Goal: Task Accomplishment & Management: Manage account settings

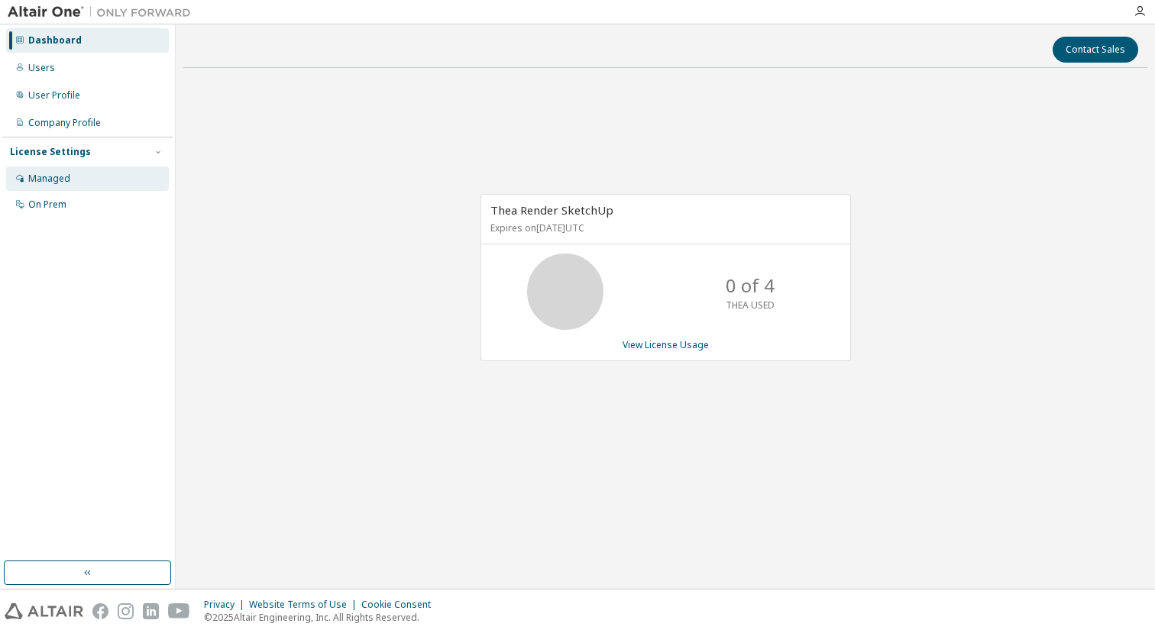
click at [58, 177] on div "Managed" at bounding box center [49, 179] width 42 height 12
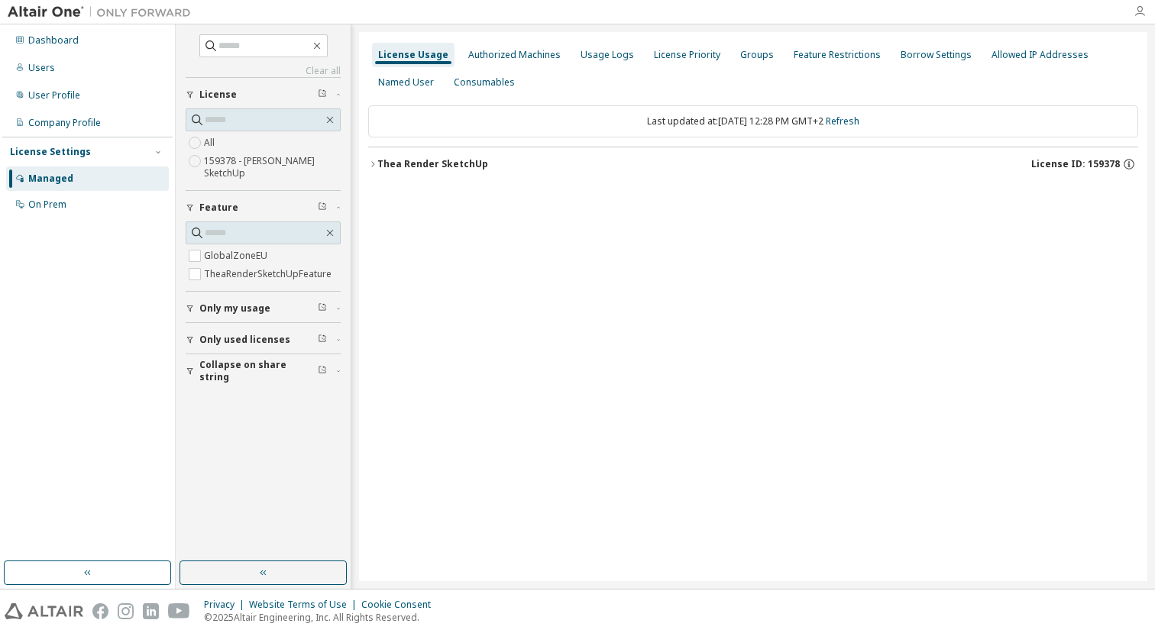
click at [1138, 15] on icon "button" at bounding box center [1140, 11] width 12 height 12
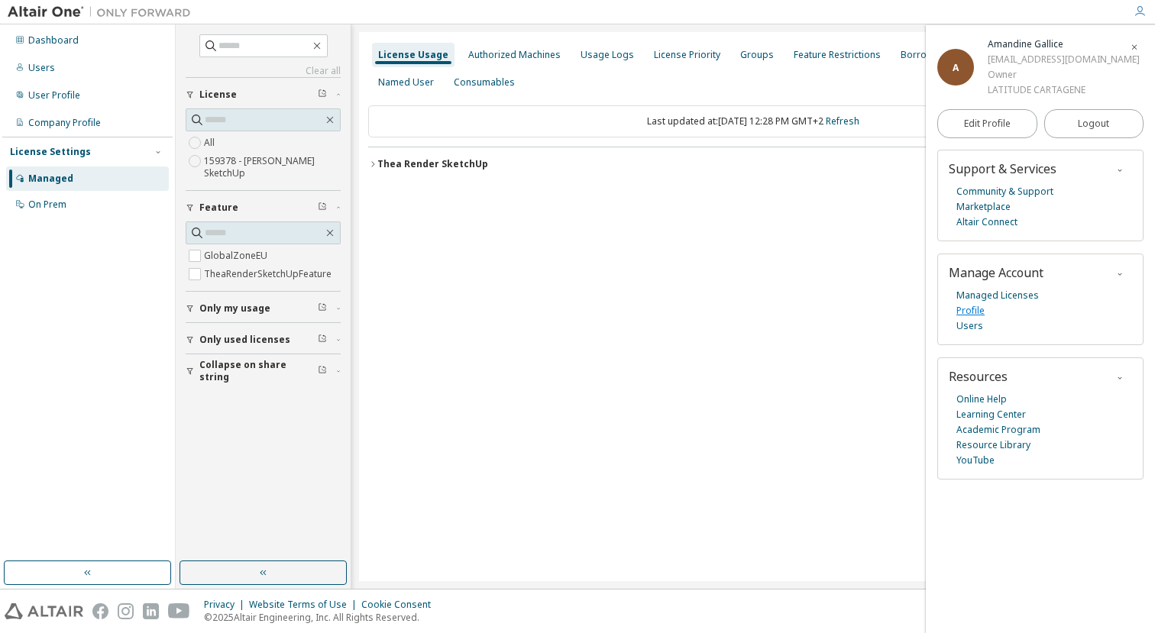
click at [973, 319] on link "Profile" at bounding box center [971, 310] width 28 height 15
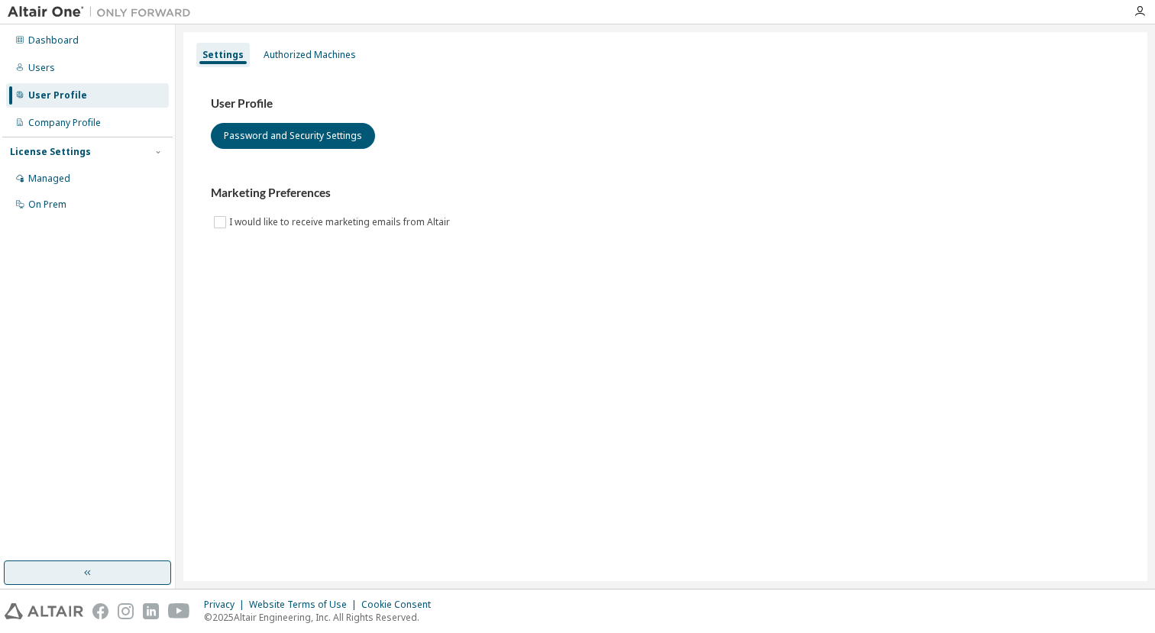
click at [91, 567] on icon "button" at bounding box center [88, 573] width 12 height 12
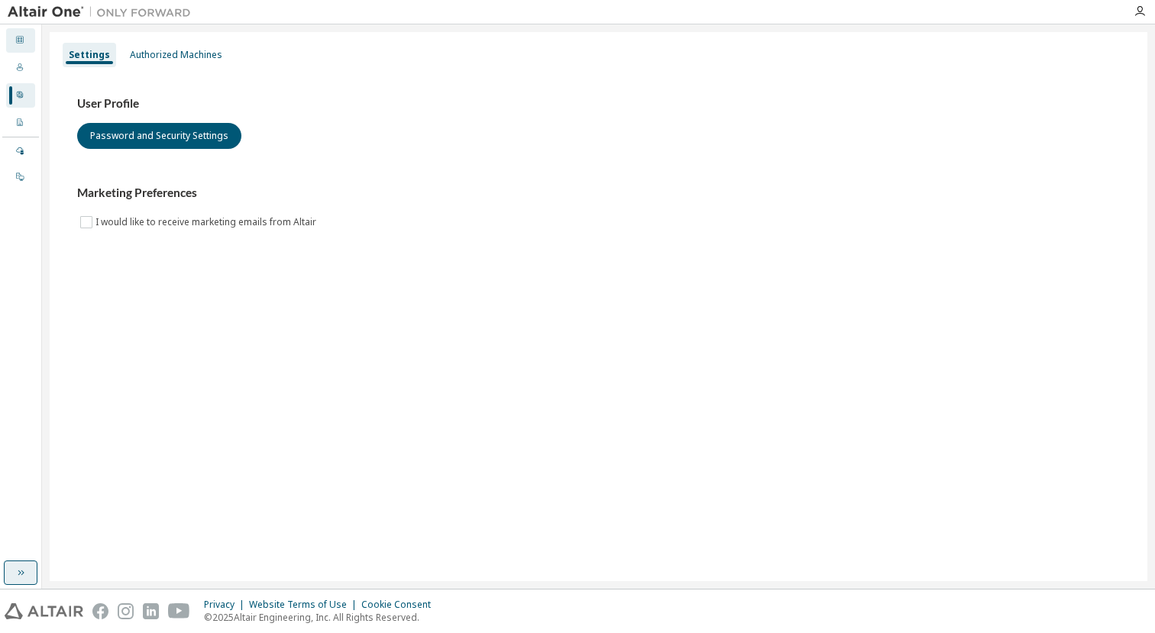
click at [21, 40] on icon at bounding box center [19, 39] width 9 height 9
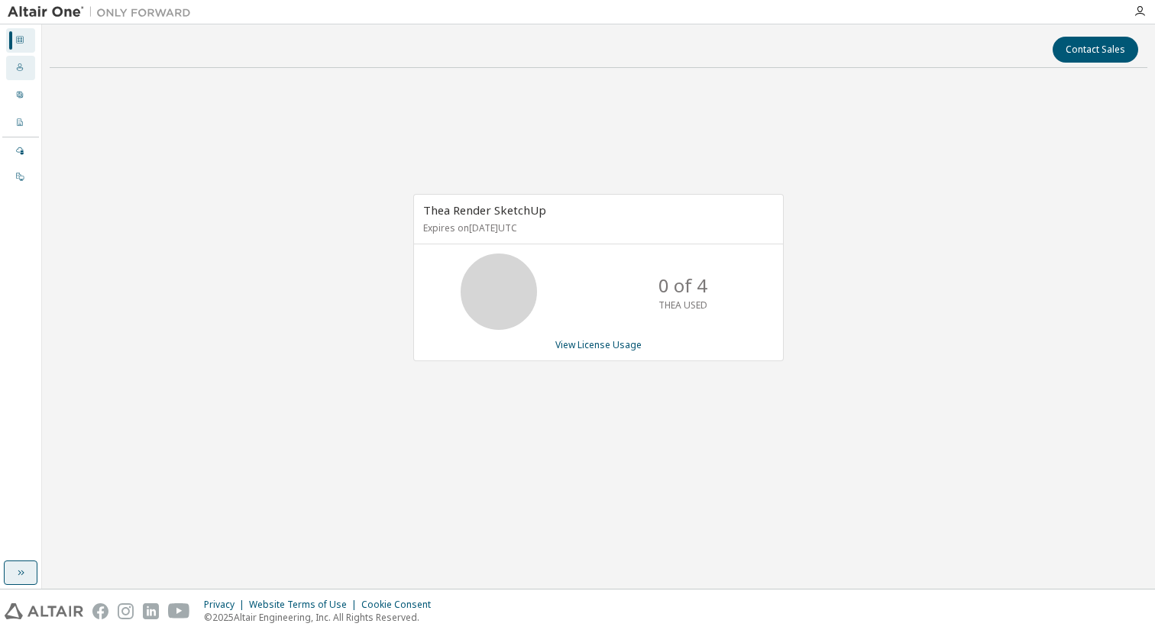
click at [15, 70] on icon at bounding box center [19, 67] width 9 height 9
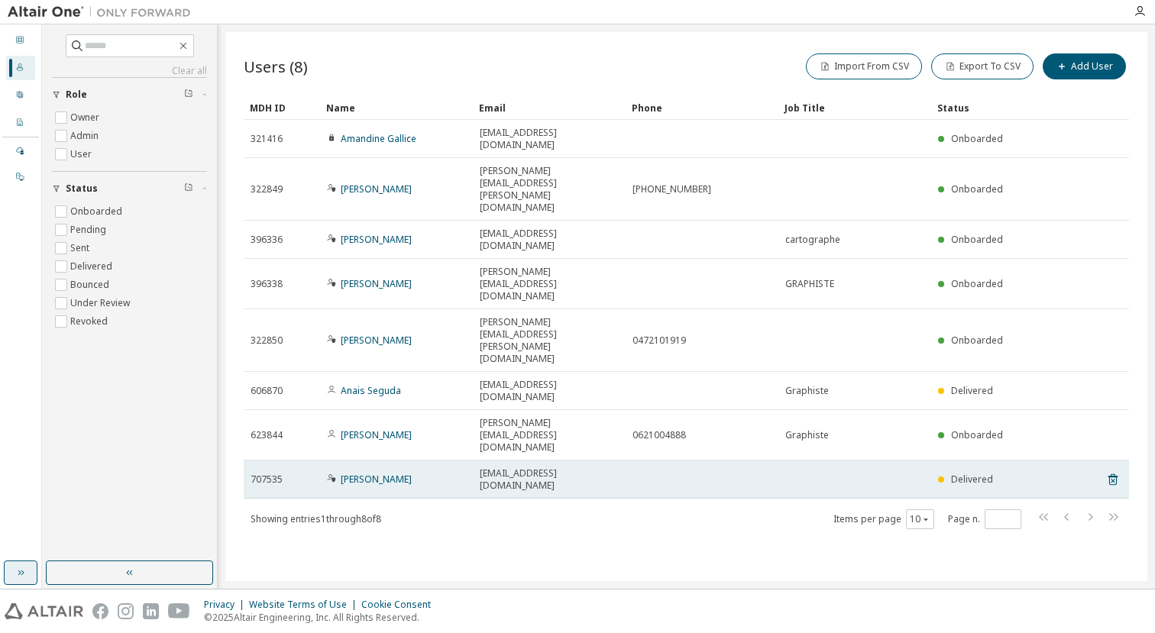
click at [497, 468] on span "licencesinfo@latitude-cartagene.com" at bounding box center [549, 480] width 139 height 24
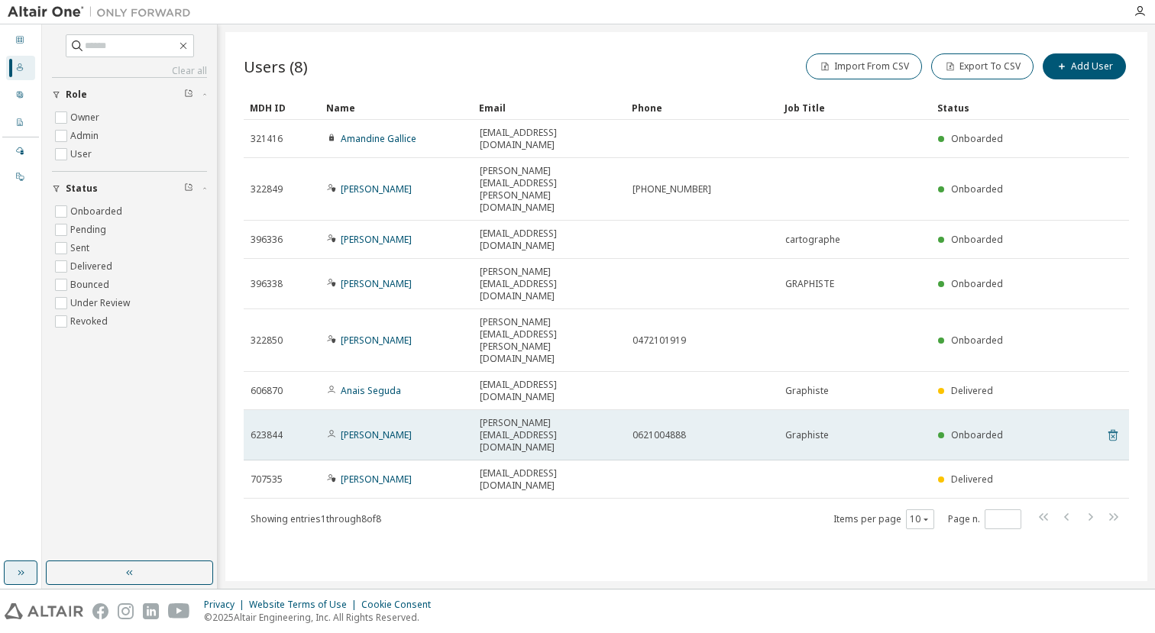
click at [1114, 430] on icon at bounding box center [1113, 435] width 9 height 11
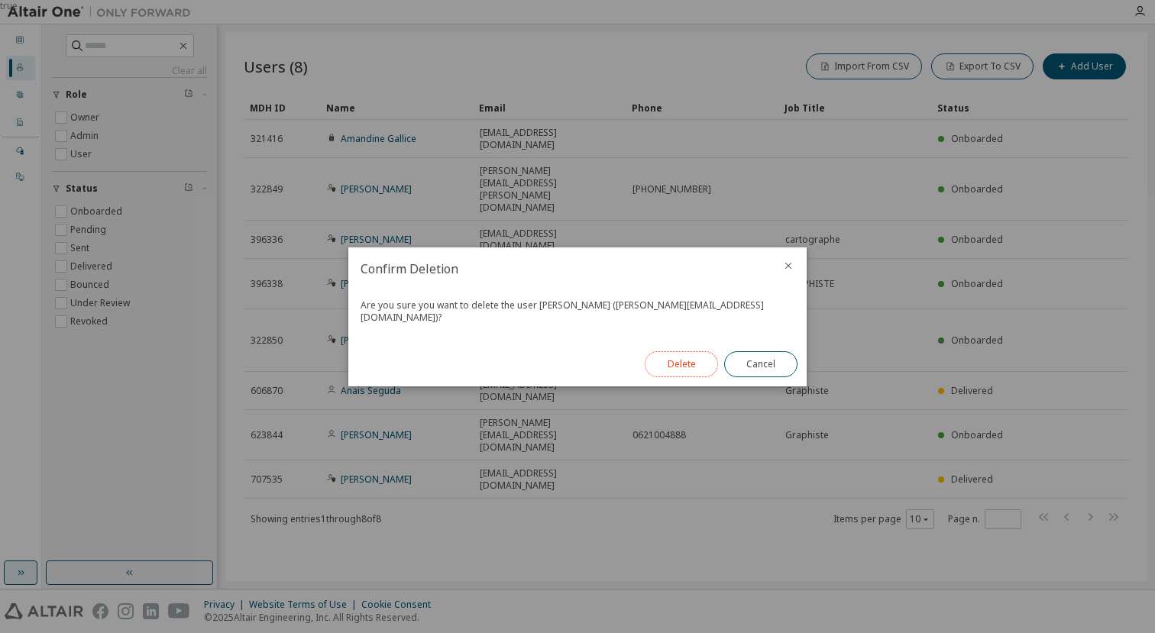
click at [683, 358] on button "Delete" at bounding box center [681, 365] width 73 height 26
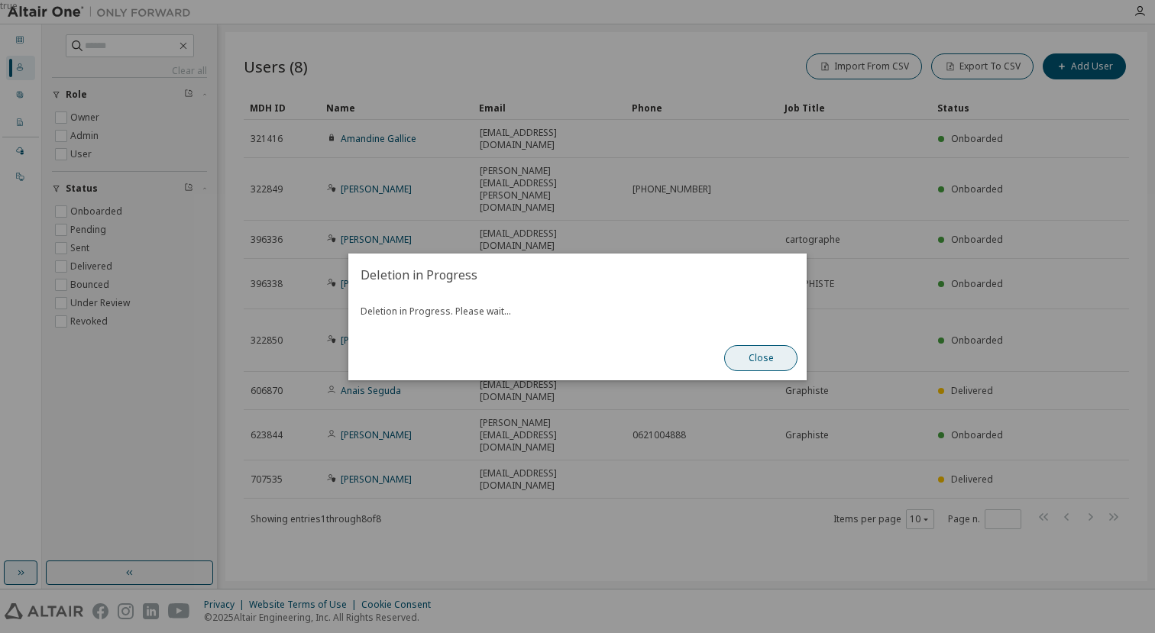
click at [760, 348] on button "Close" at bounding box center [760, 358] width 73 height 26
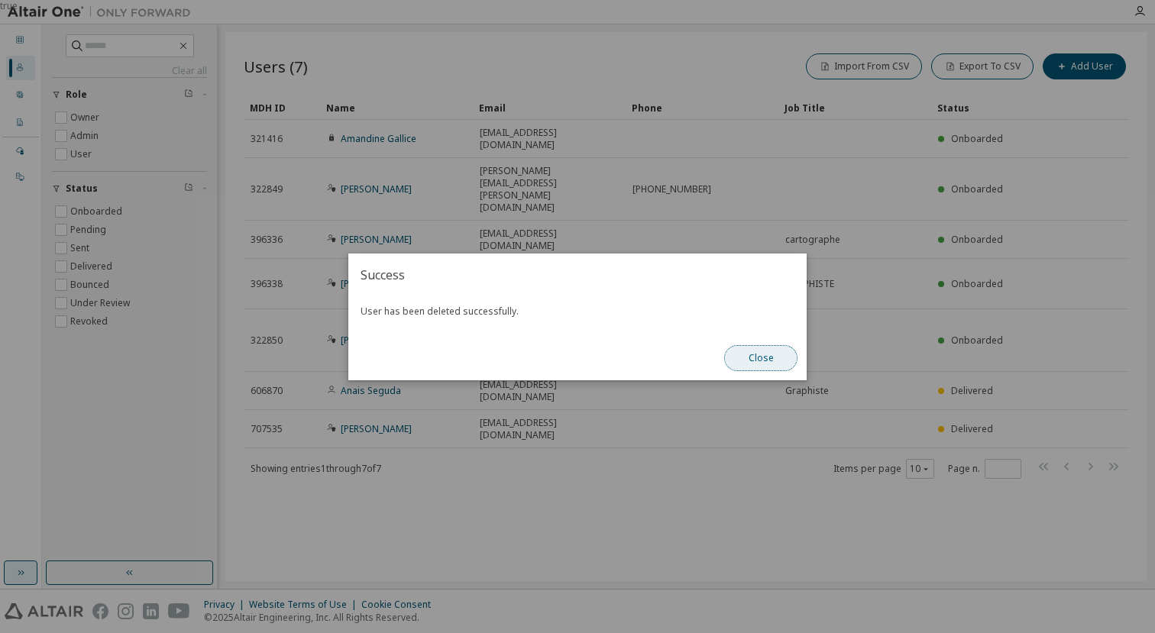
click at [761, 352] on button "Close" at bounding box center [760, 358] width 73 height 26
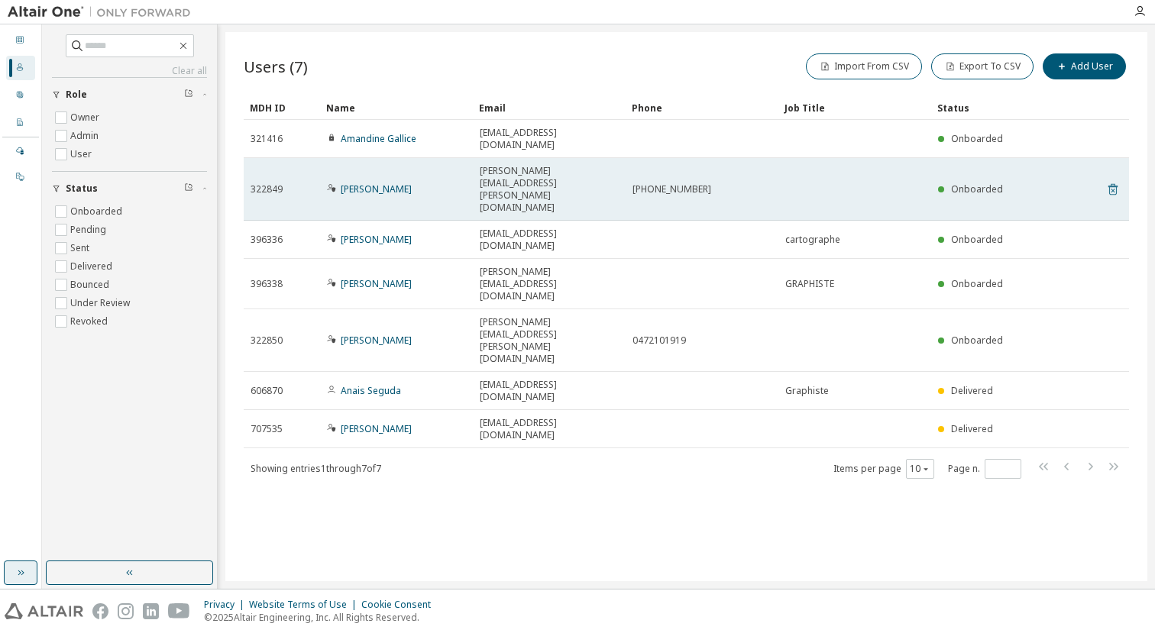
click at [1113, 180] on icon at bounding box center [1114, 189] width 14 height 18
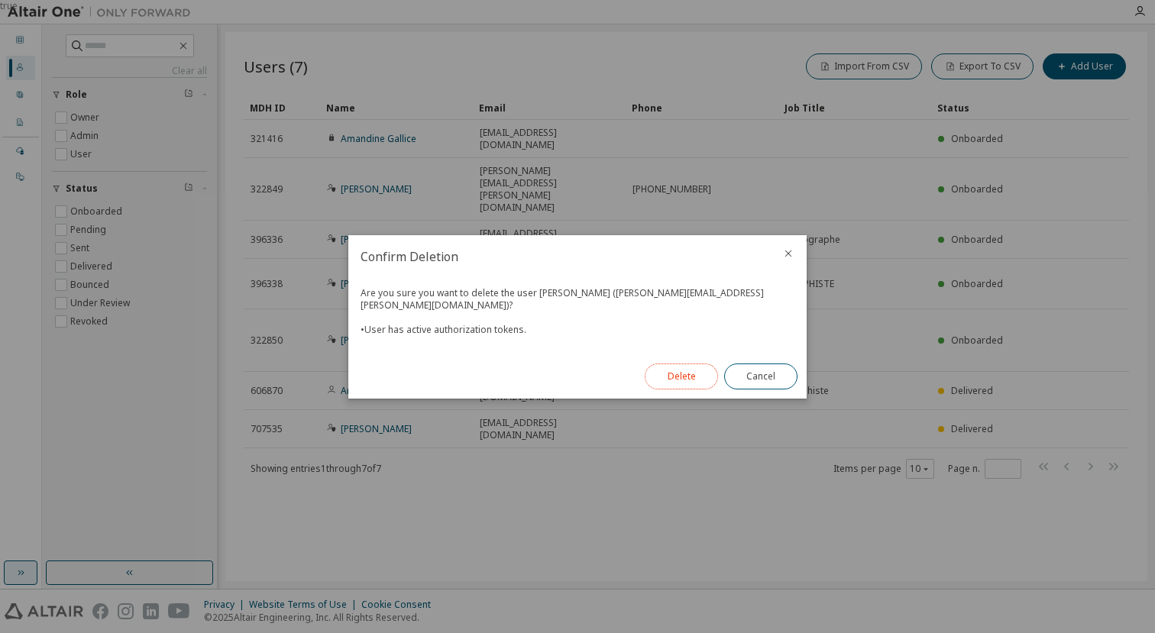
click at [685, 372] on button "Delete" at bounding box center [681, 377] width 73 height 26
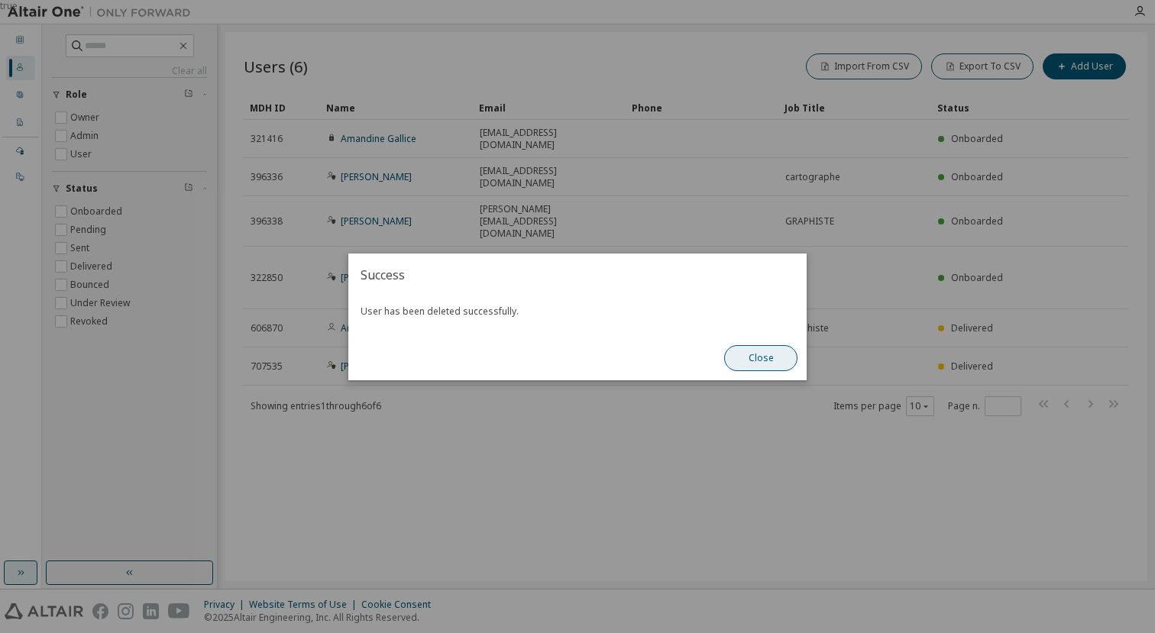
click at [763, 357] on button "Close" at bounding box center [760, 358] width 73 height 26
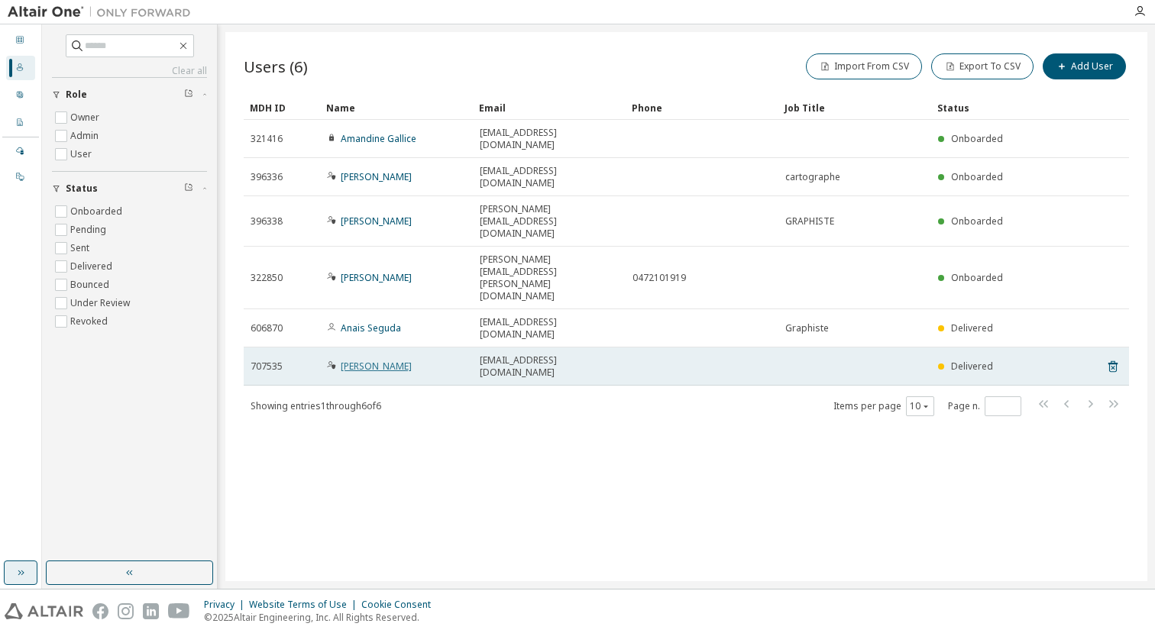
click at [358, 360] on link "Christophe Biez" at bounding box center [376, 366] width 71 height 13
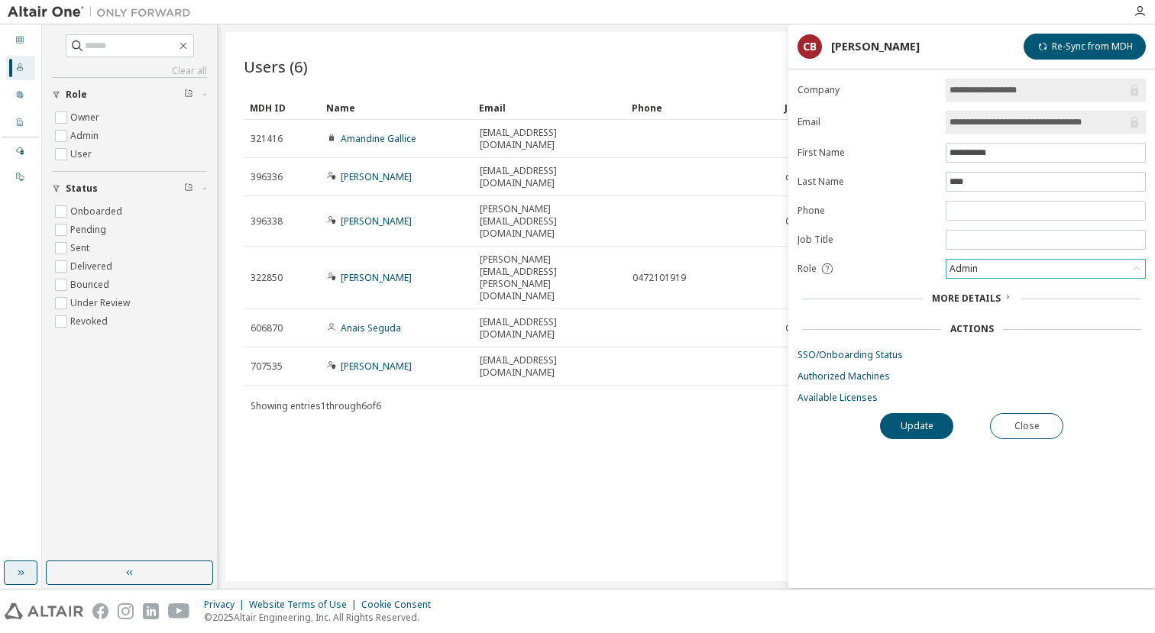
click at [990, 270] on div "Admin" at bounding box center [1046, 269] width 199 height 18
click at [914, 426] on button "Update" at bounding box center [916, 426] width 73 height 26
click at [1026, 432] on button "Close" at bounding box center [1026, 426] width 73 height 26
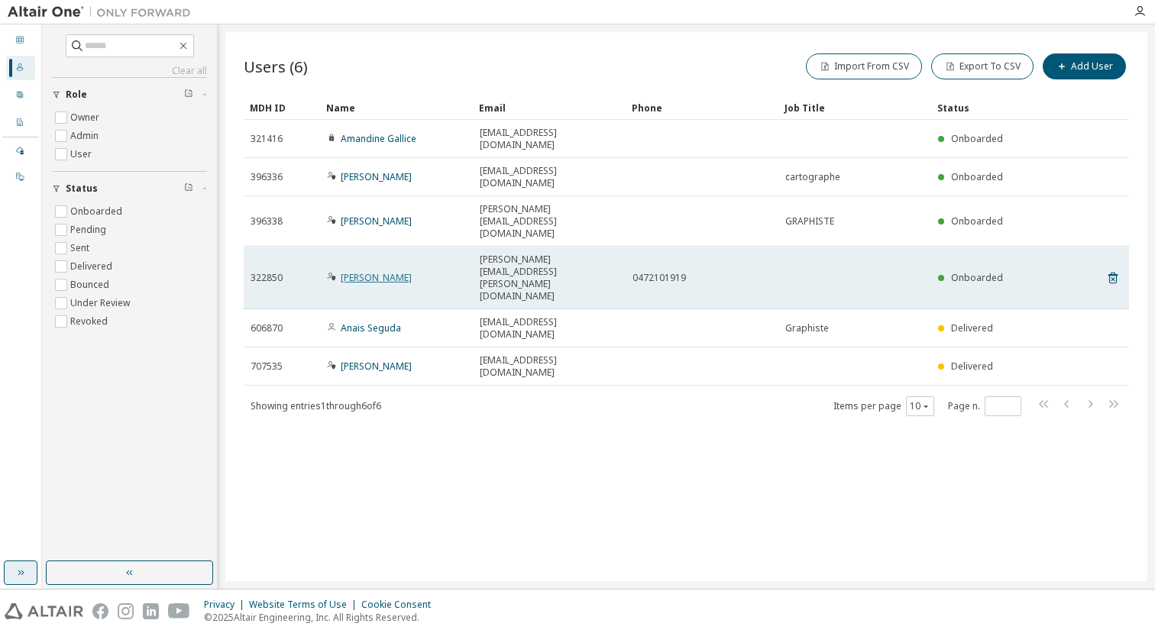
click at [367, 271] on link "Thomas Picard" at bounding box center [376, 277] width 71 height 13
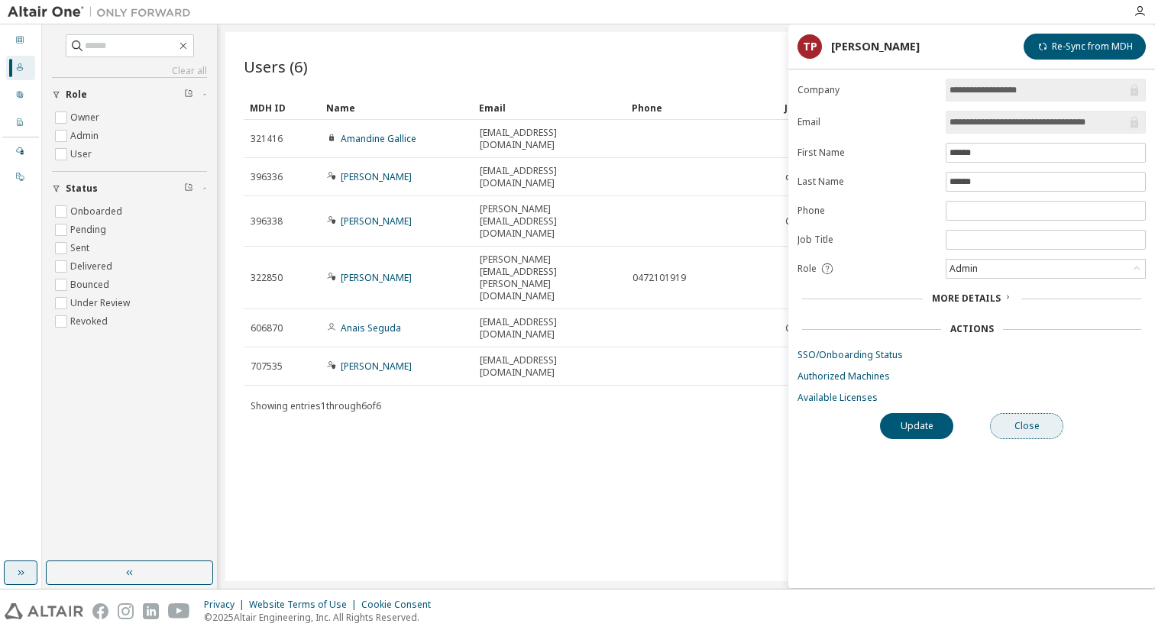
click at [1022, 426] on button "Close" at bounding box center [1026, 426] width 73 height 26
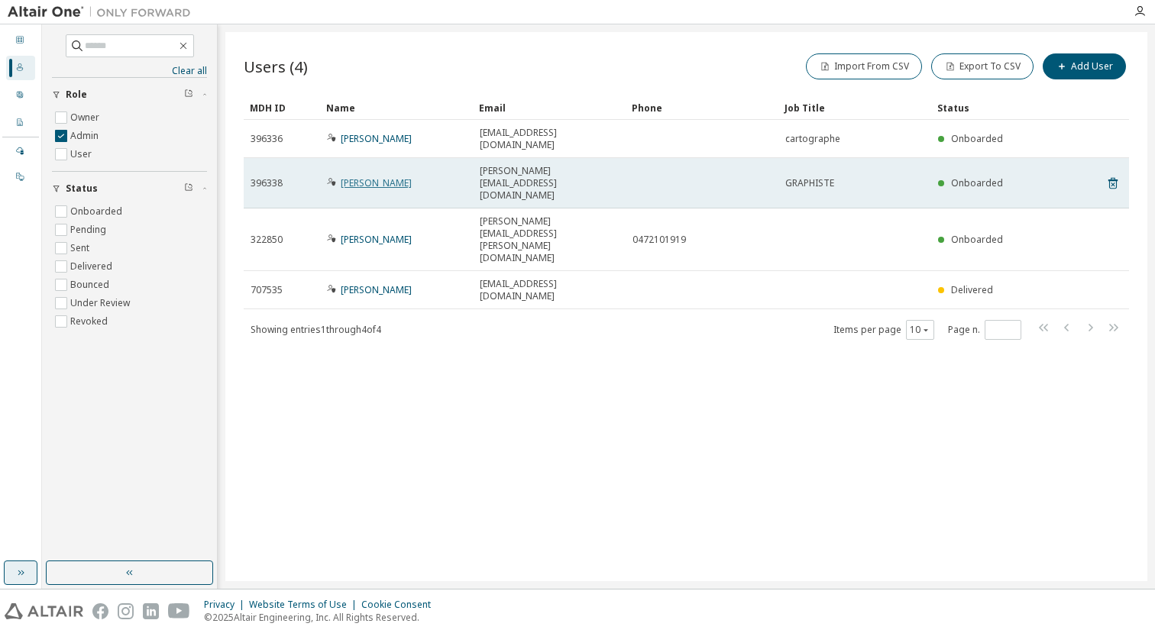
click at [381, 177] on link "emmanuel MEY" at bounding box center [376, 183] width 71 height 13
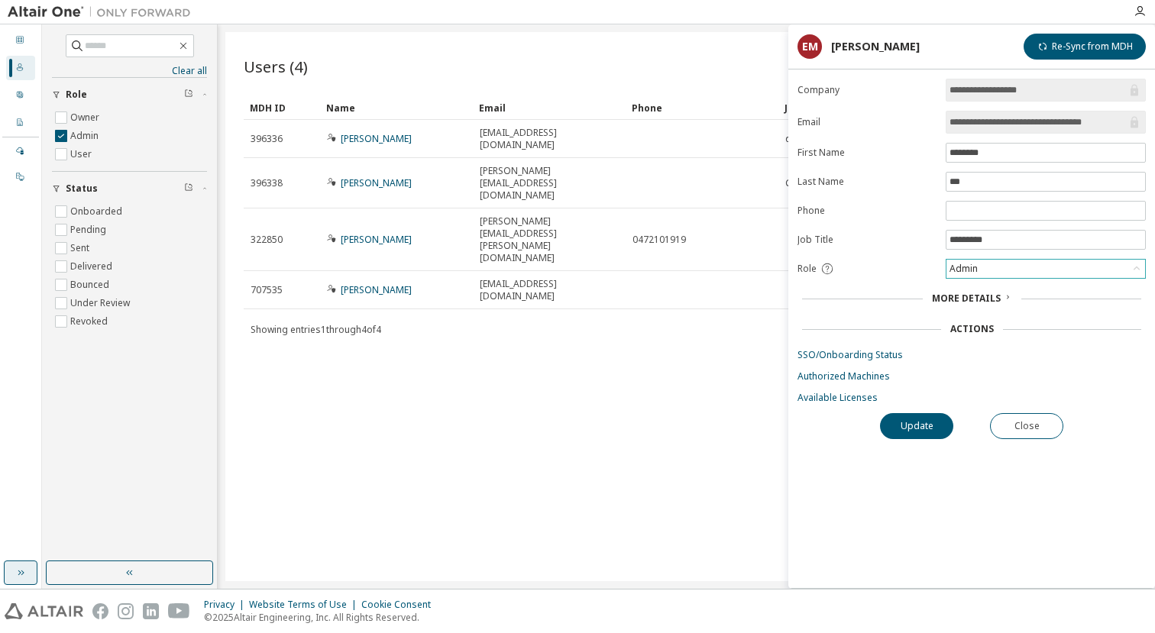
click at [980, 266] on div "Admin" at bounding box center [1046, 269] width 199 height 18
click at [979, 319] on li "User" at bounding box center [1046, 329] width 196 height 20
click at [931, 423] on button "Update" at bounding box center [916, 426] width 73 height 26
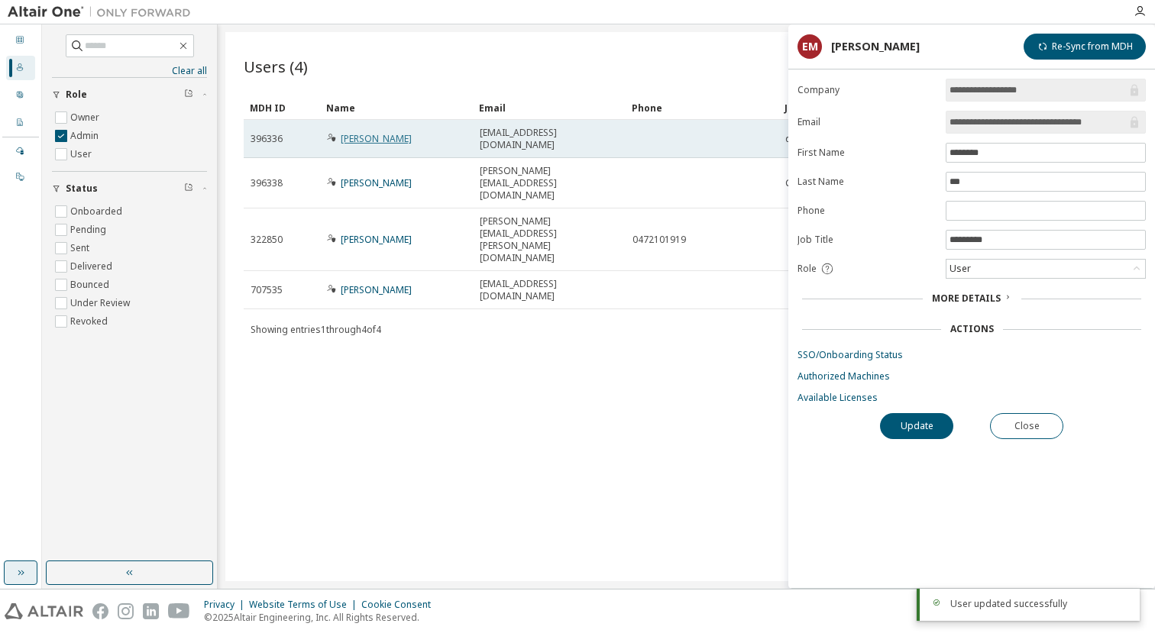
click at [357, 139] on link "Josselin Janisset" at bounding box center [376, 138] width 71 height 13
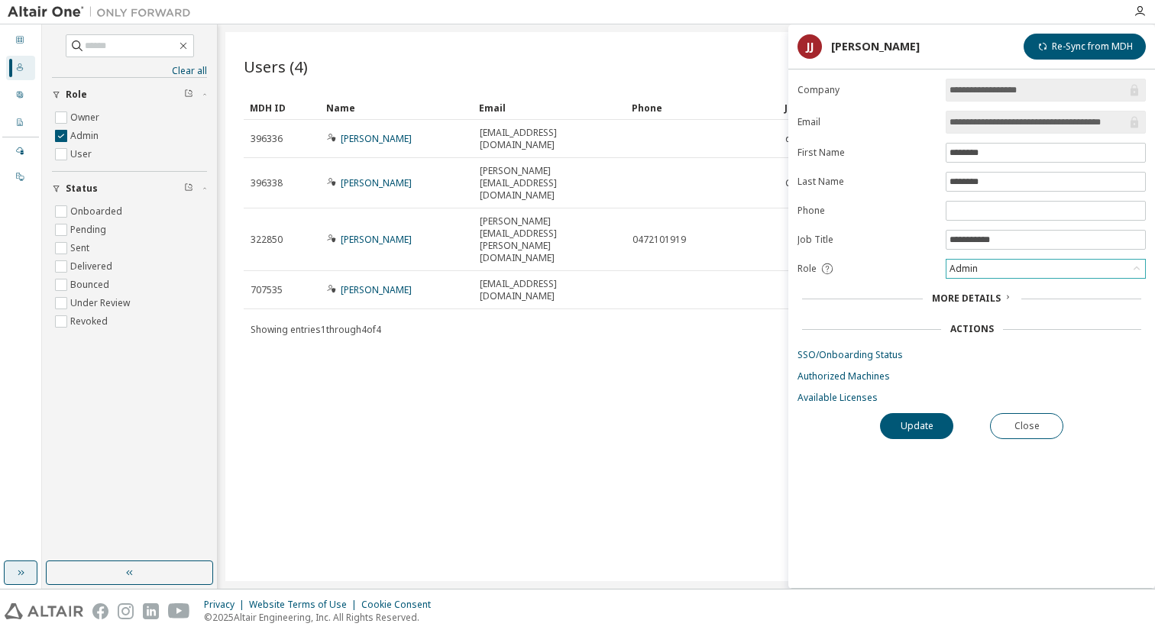
click at [1031, 266] on div "Admin" at bounding box center [1046, 269] width 199 height 18
click at [995, 324] on li "User" at bounding box center [1046, 329] width 196 height 20
click at [918, 427] on button "Update" at bounding box center [916, 426] width 73 height 26
click at [611, 462] on div "Users (4) Import From CSV Export To CSV Add User Clear Load Save Save As Field …" at bounding box center [686, 306] width 922 height 549
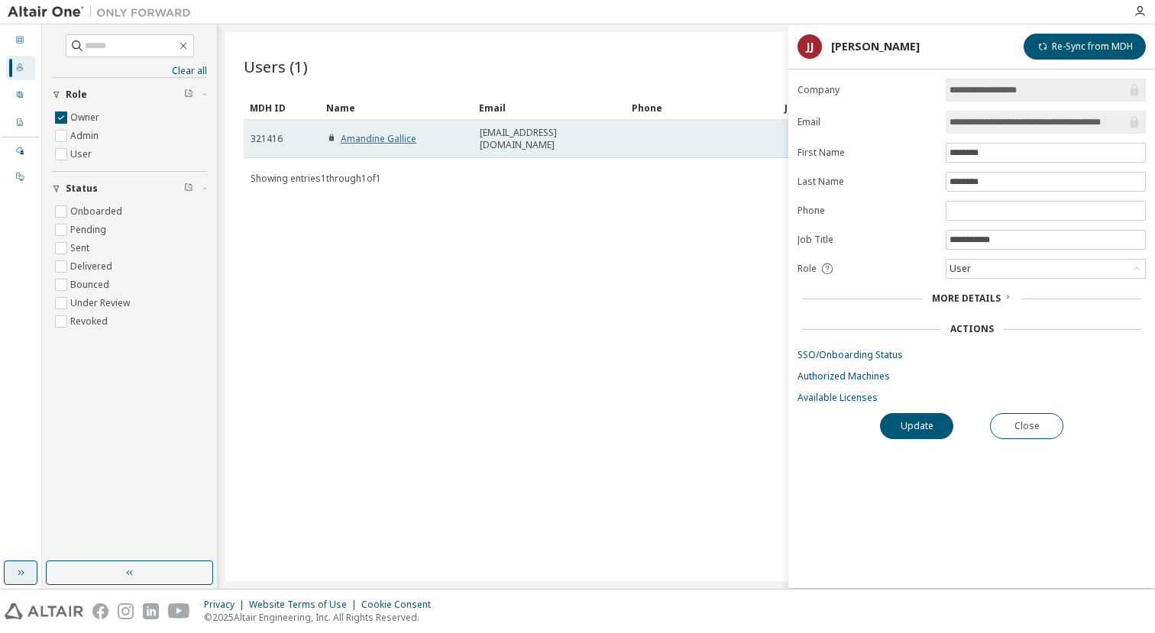
click at [365, 138] on link "Amandine Gallice" at bounding box center [379, 138] width 76 height 13
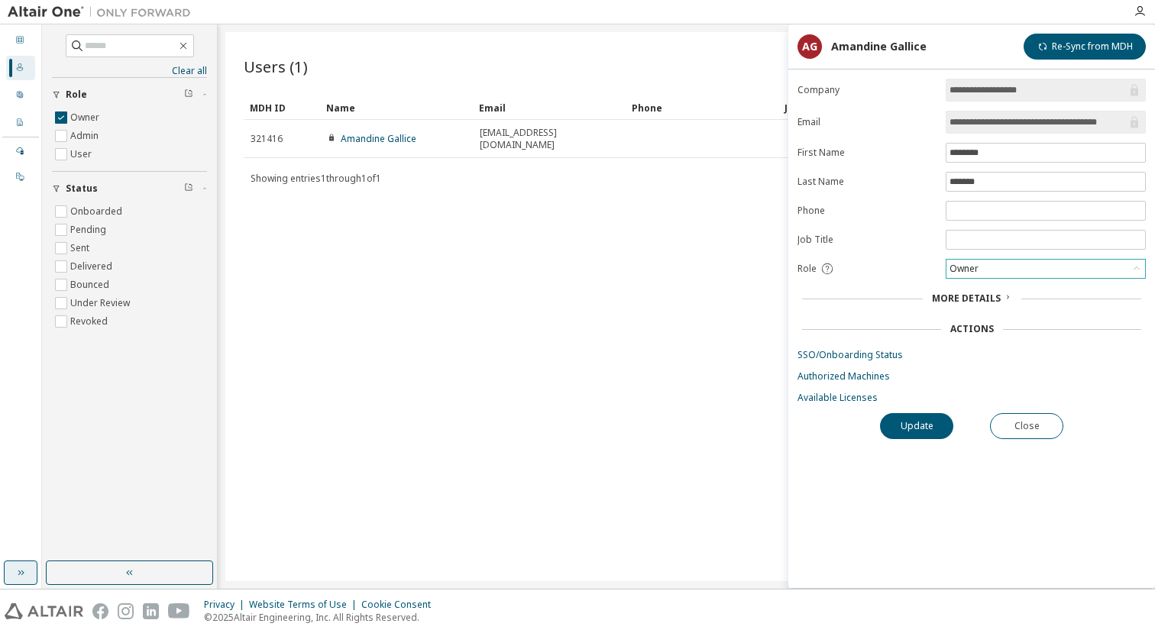
click at [1013, 267] on div "Owner" at bounding box center [1046, 269] width 199 height 18
click at [987, 286] on li "Admin" at bounding box center [1046, 289] width 196 height 20
click at [1042, 423] on button "Close" at bounding box center [1026, 426] width 73 height 26
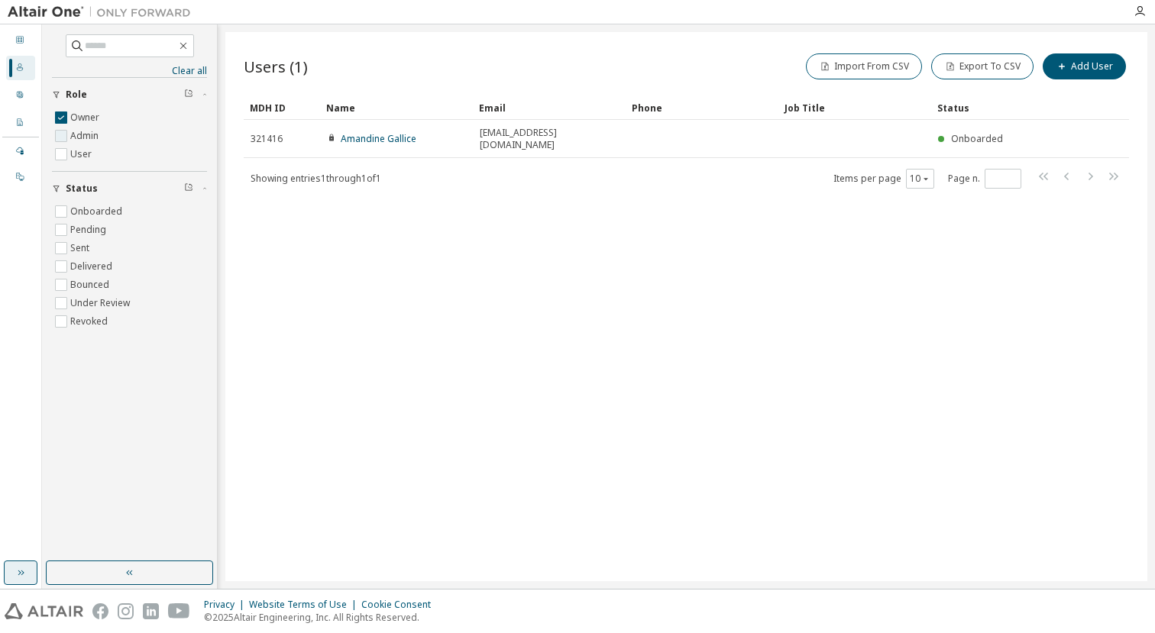
click at [80, 132] on label "Admin" at bounding box center [85, 136] width 31 height 18
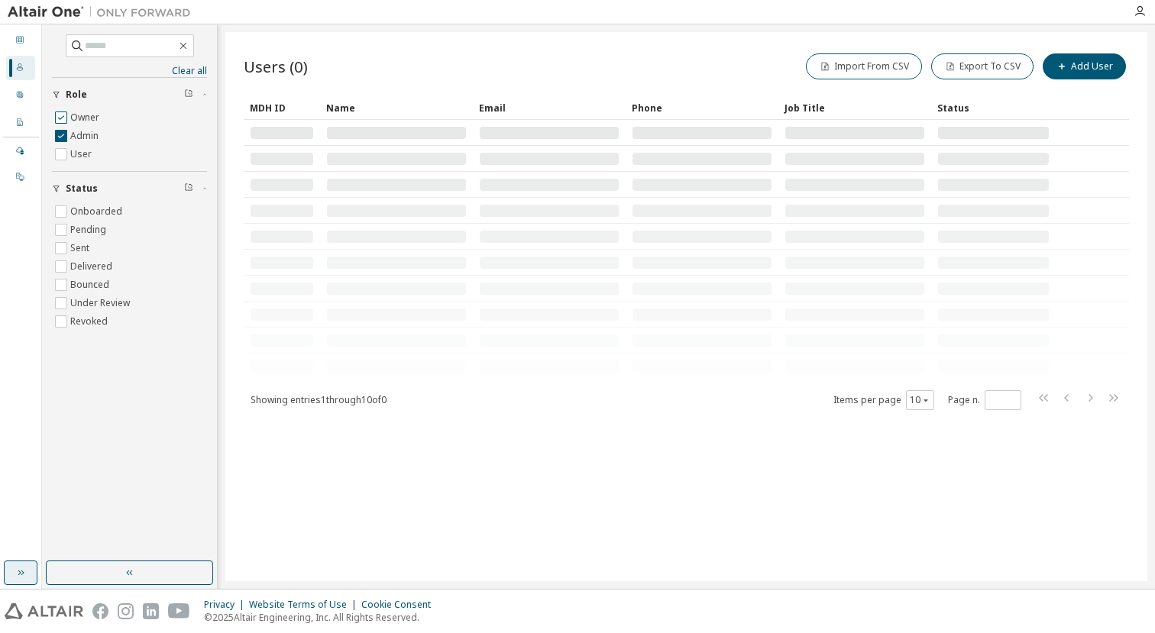
click at [83, 115] on label "Owner" at bounding box center [86, 118] width 32 height 18
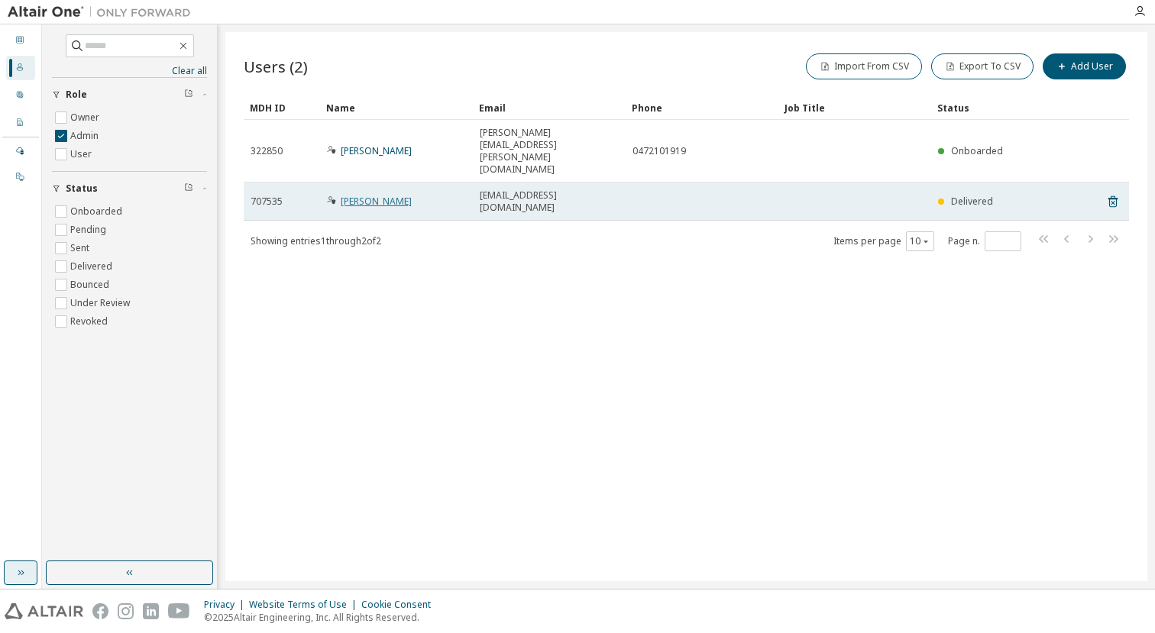
click at [381, 195] on link "Christophe Biez" at bounding box center [376, 201] width 71 height 13
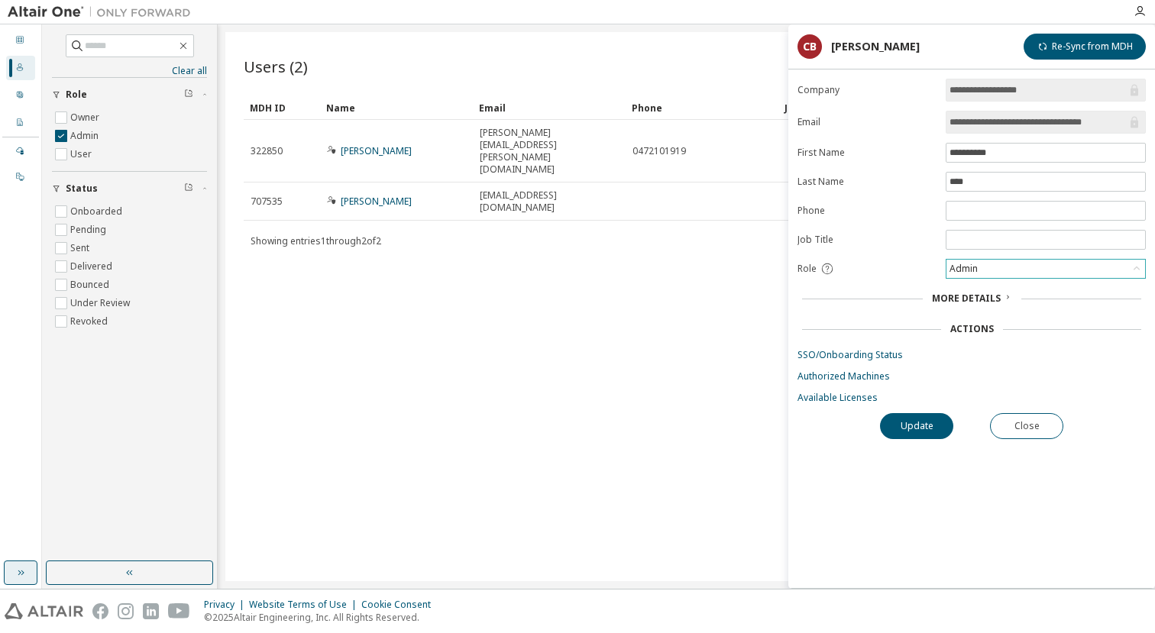
click at [1023, 269] on div "Admin" at bounding box center [1046, 269] width 199 height 18
click at [988, 304] on li "Owner" at bounding box center [1046, 309] width 196 height 20
click at [927, 423] on button "Update" at bounding box center [916, 426] width 73 height 26
click at [81, 118] on label "Owner" at bounding box center [86, 118] width 32 height 18
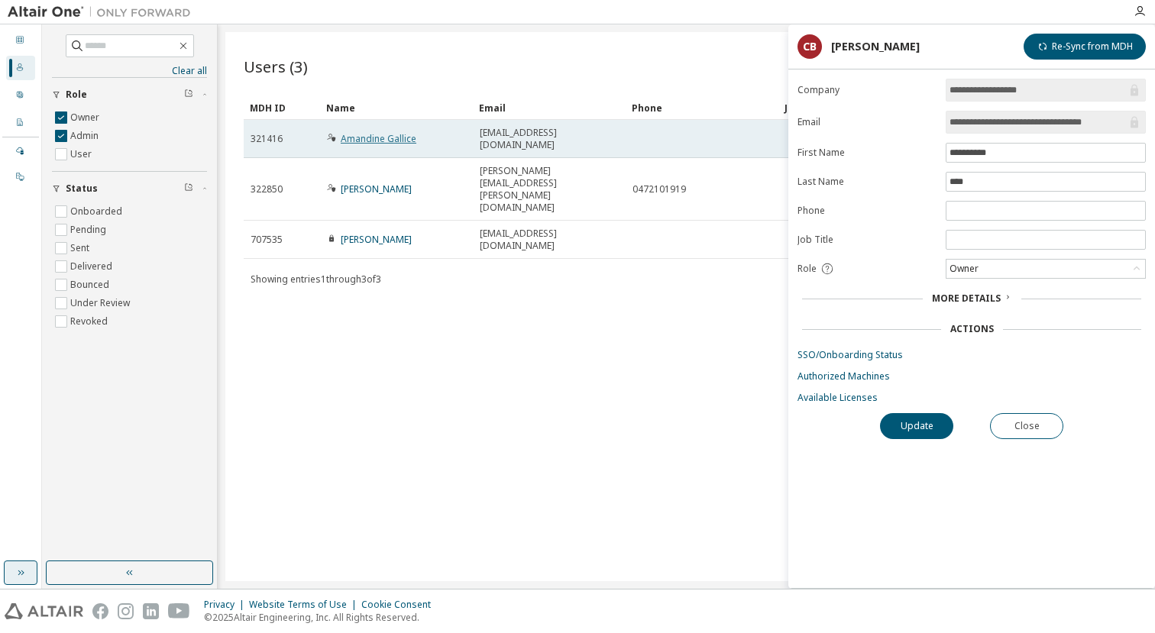
click at [375, 141] on link "Amandine Gallice" at bounding box center [379, 138] width 76 height 13
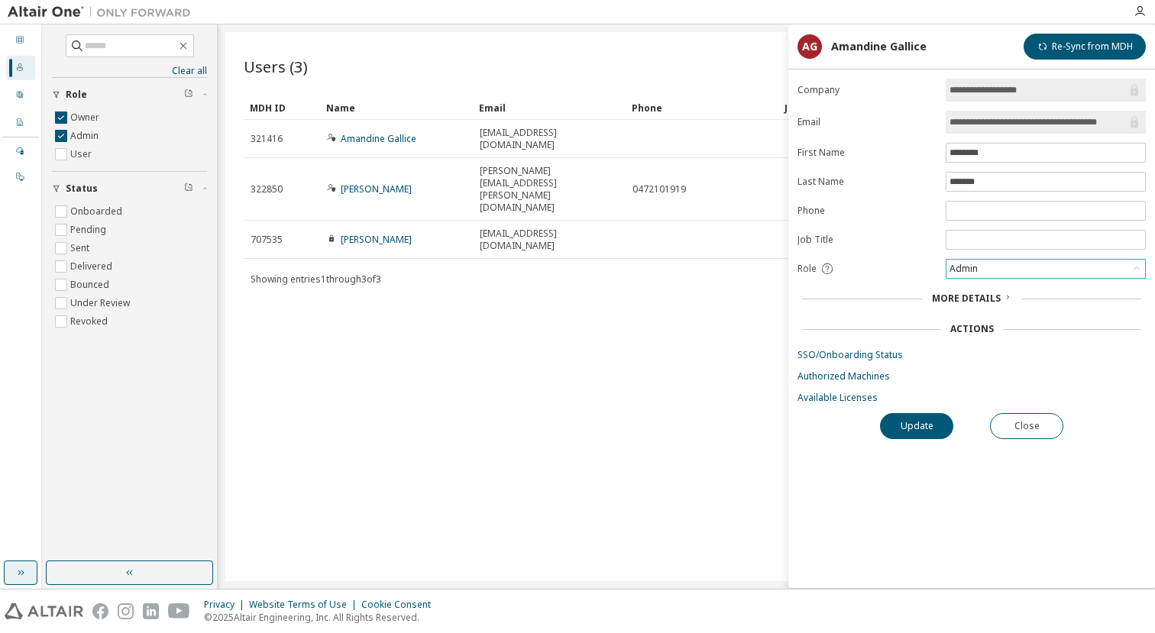
click at [977, 271] on div "Admin" at bounding box center [964, 269] width 33 height 17
click at [760, 438] on div "Users (3) Import From CSV Export To CSV Add User Clear Load Save Save As Field …" at bounding box center [686, 306] width 922 height 549
click at [899, 423] on button "Update" at bounding box center [916, 426] width 73 height 26
click at [1032, 429] on button "Close" at bounding box center [1026, 426] width 73 height 26
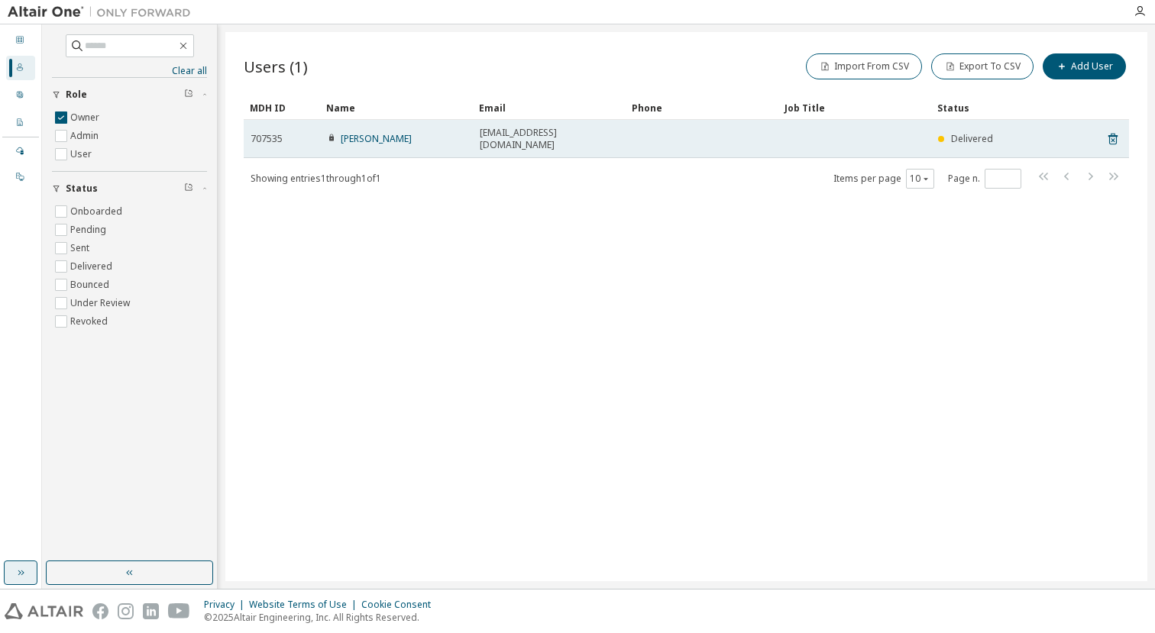
click at [520, 145] on span "[EMAIL_ADDRESS][DOMAIN_NAME]" at bounding box center [549, 139] width 139 height 24
click at [393, 136] on link "[PERSON_NAME]" at bounding box center [376, 138] width 71 height 13
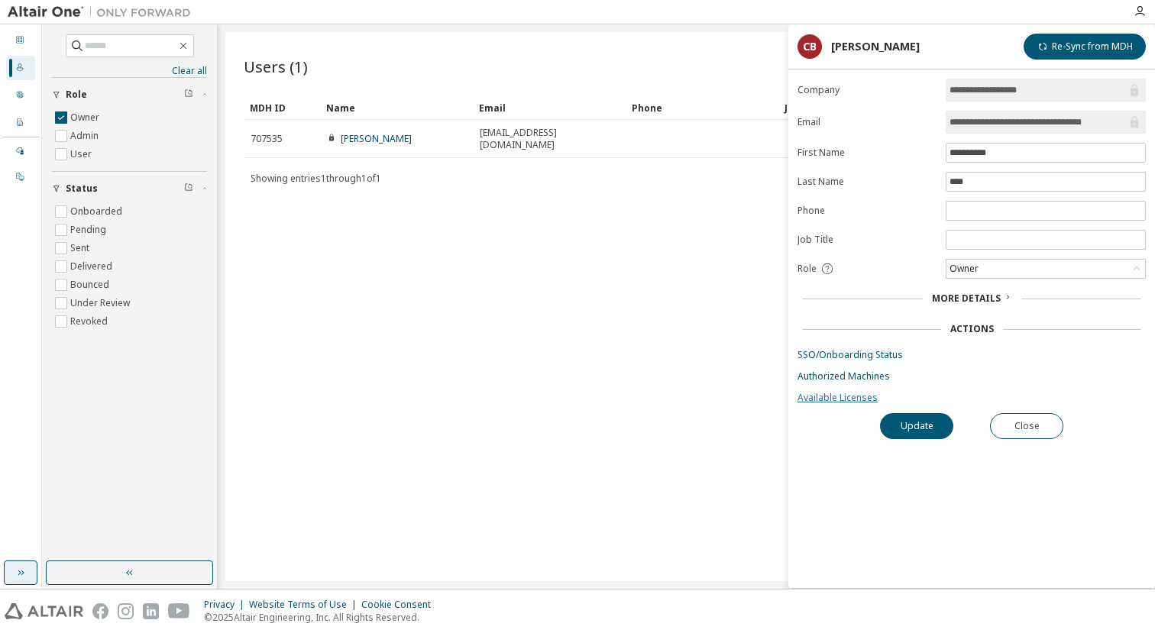
click at [842, 400] on link "Available Licenses" at bounding box center [972, 398] width 348 height 12
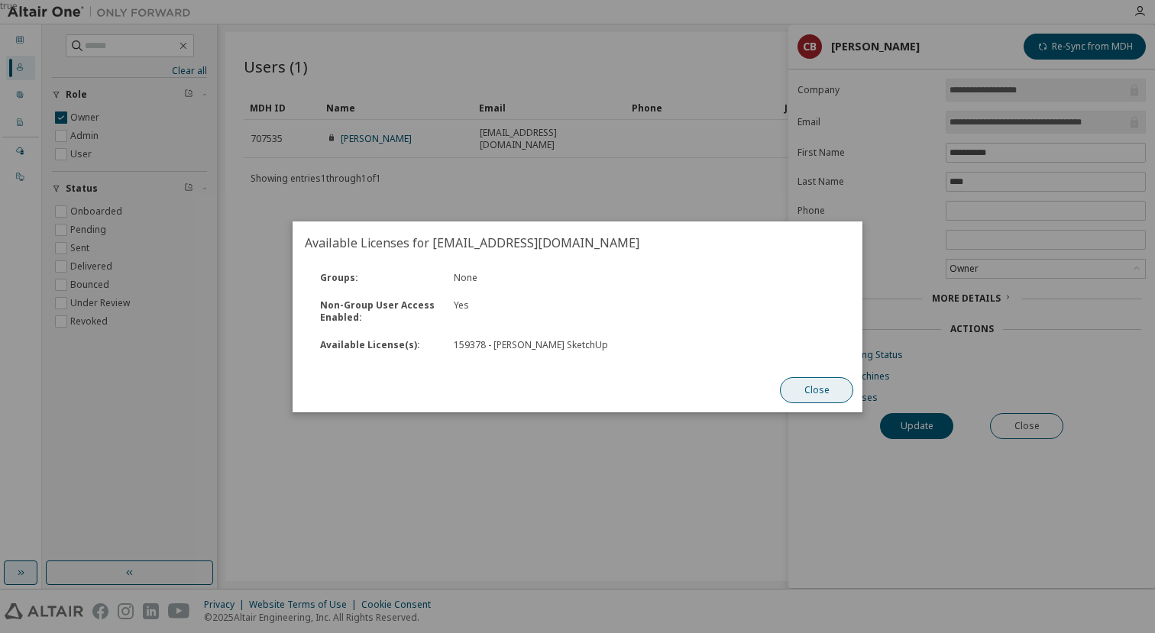
click at [813, 391] on button "Close" at bounding box center [816, 390] width 73 height 26
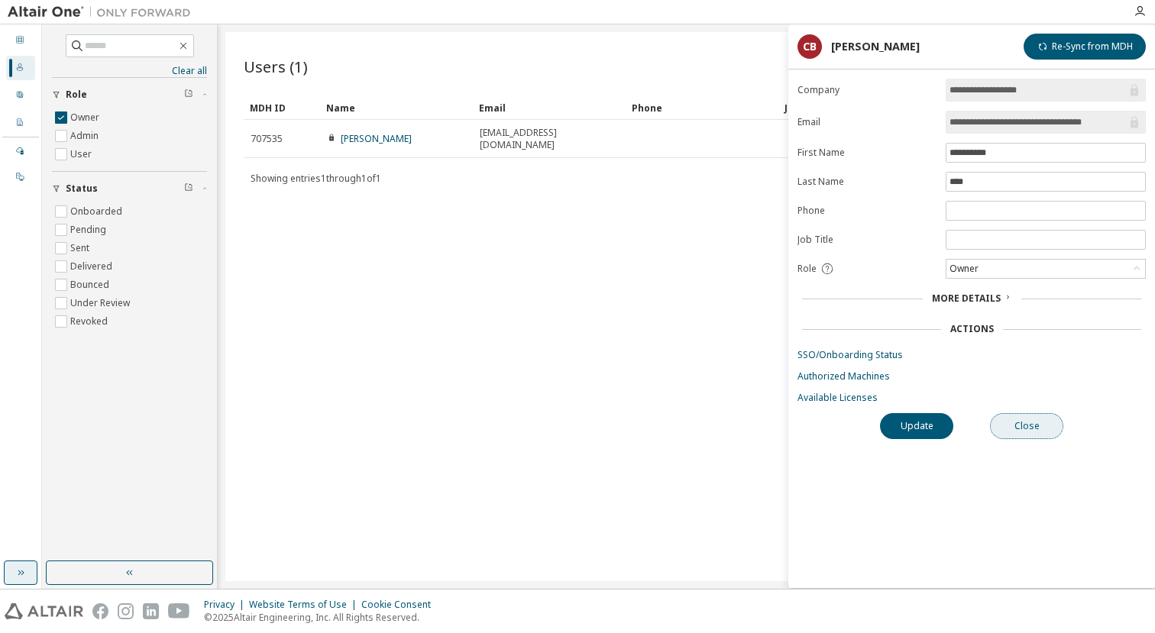
click at [1046, 427] on button "Close" at bounding box center [1026, 426] width 73 height 26
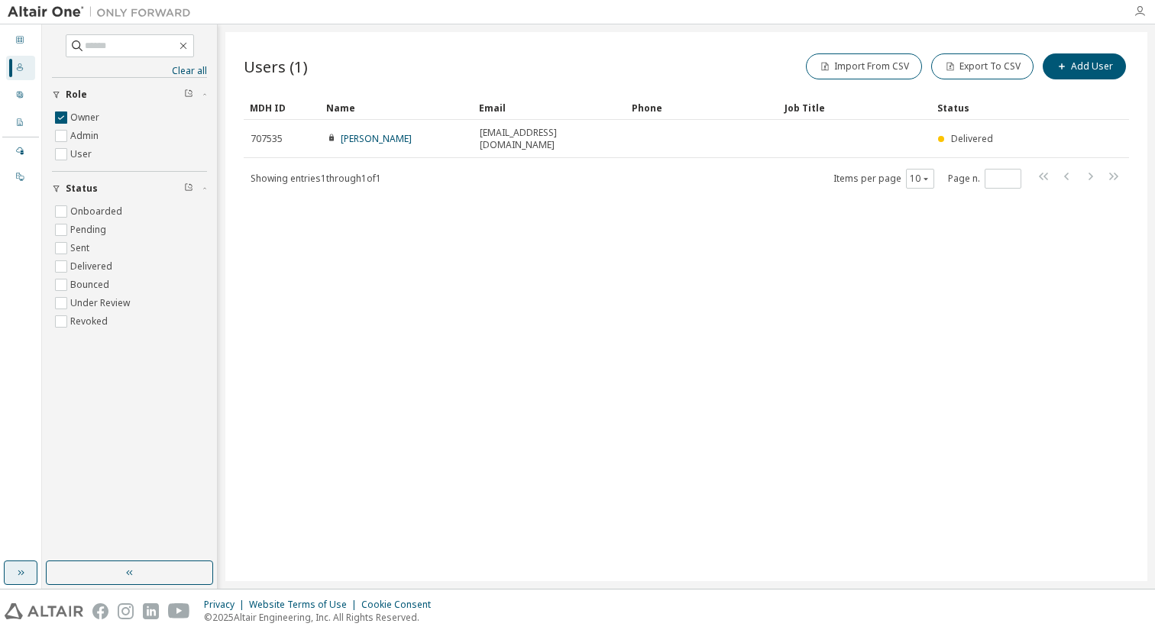
click at [1140, 14] on icon "button" at bounding box center [1140, 11] width 12 height 12
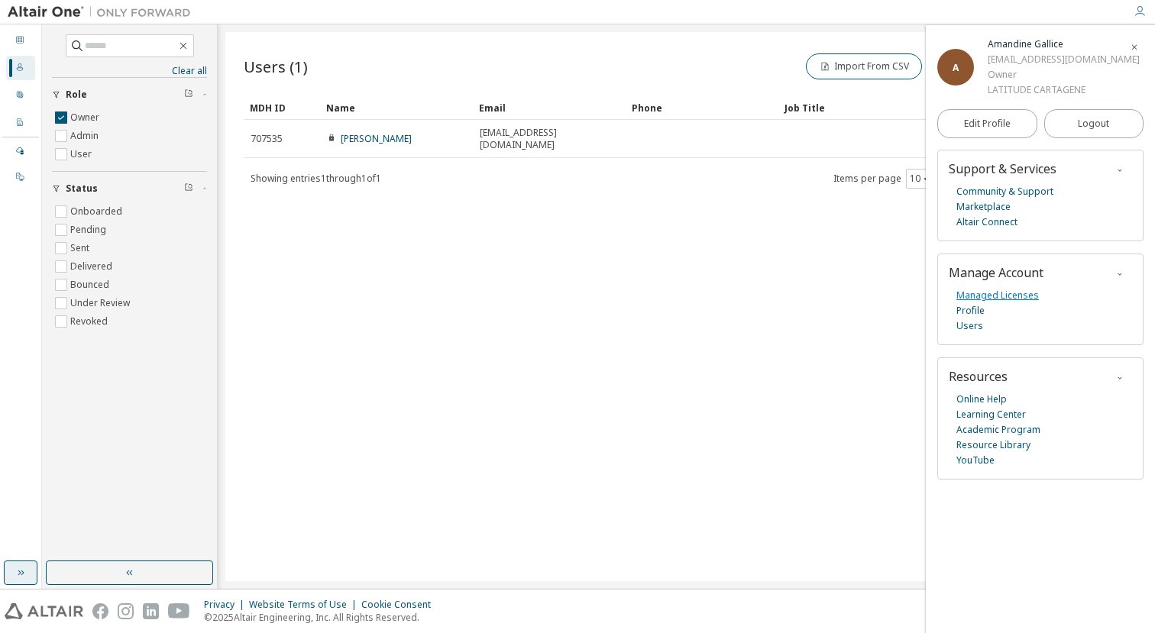
click at [988, 303] on link "Managed Licenses" at bounding box center [998, 295] width 83 height 15
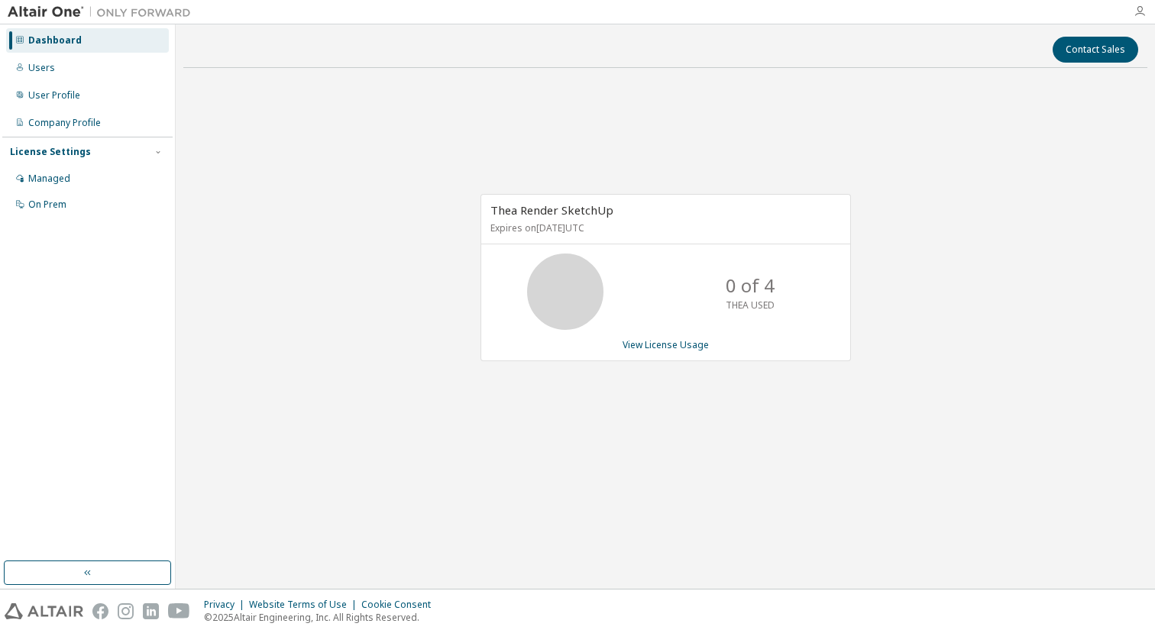
click at [1136, 8] on icon "button" at bounding box center [1140, 11] width 12 height 12
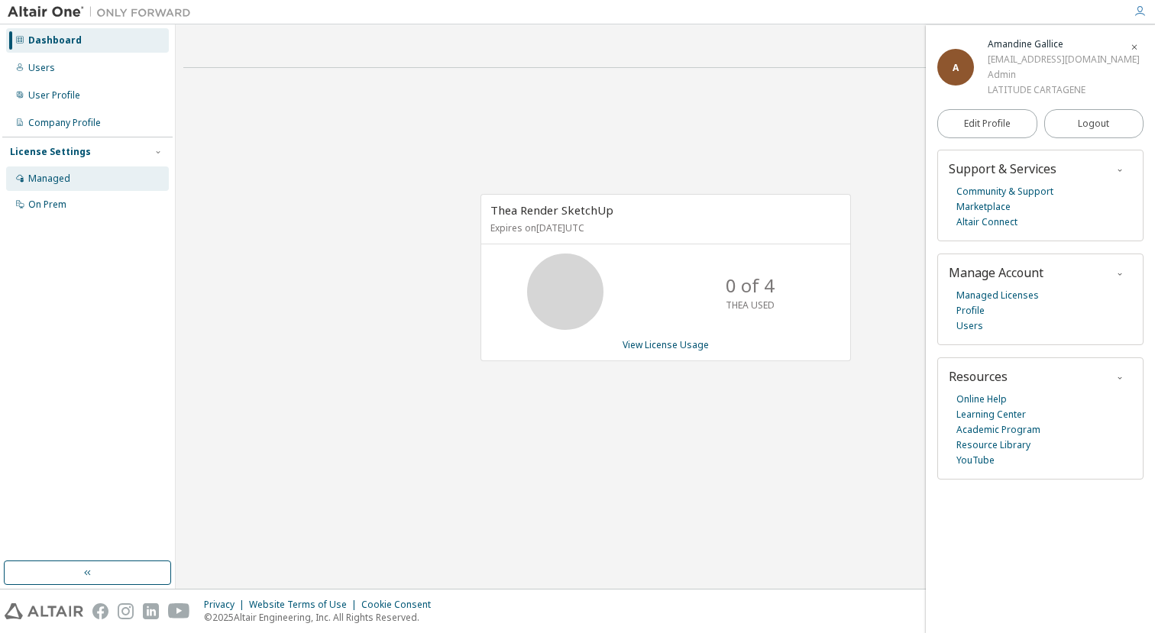
click at [70, 179] on div "Managed" at bounding box center [87, 179] width 163 height 24
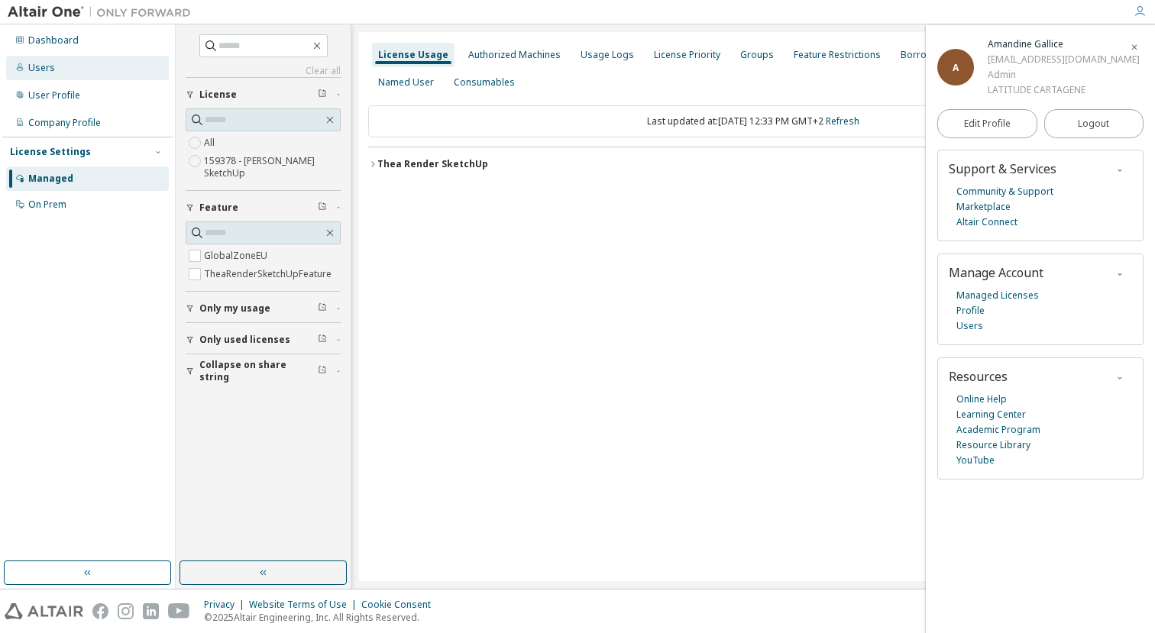
click at [49, 70] on div "Users" at bounding box center [41, 68] width 27 height 12
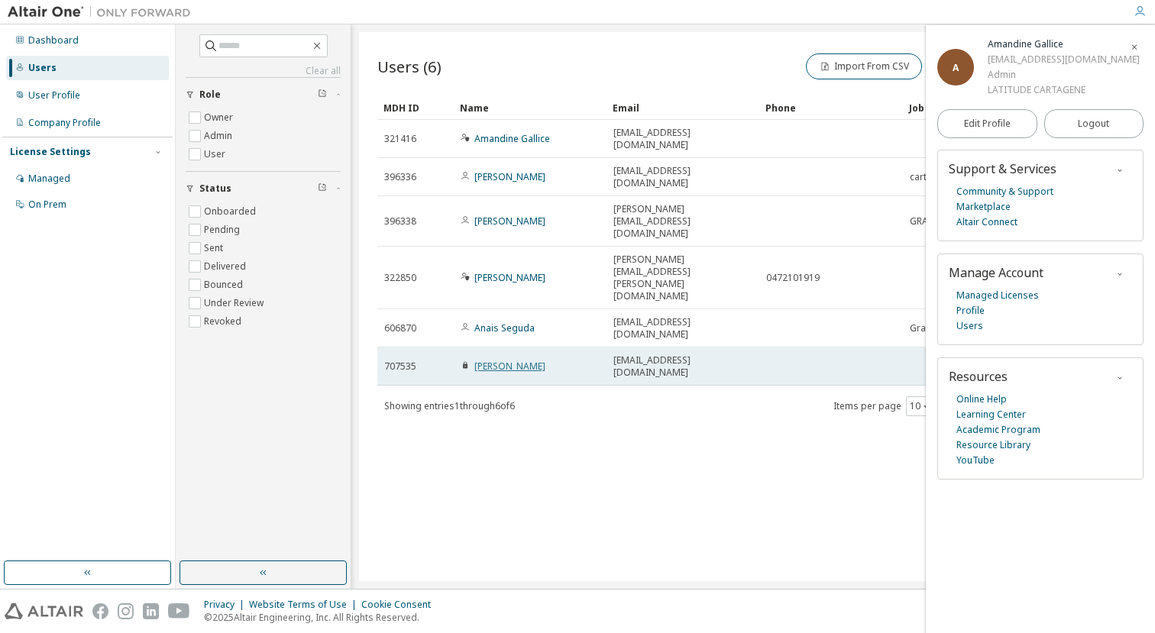
click at [505, 360] on link "Christophe Biez" at bounding box center [510, 366] width 71 height 13
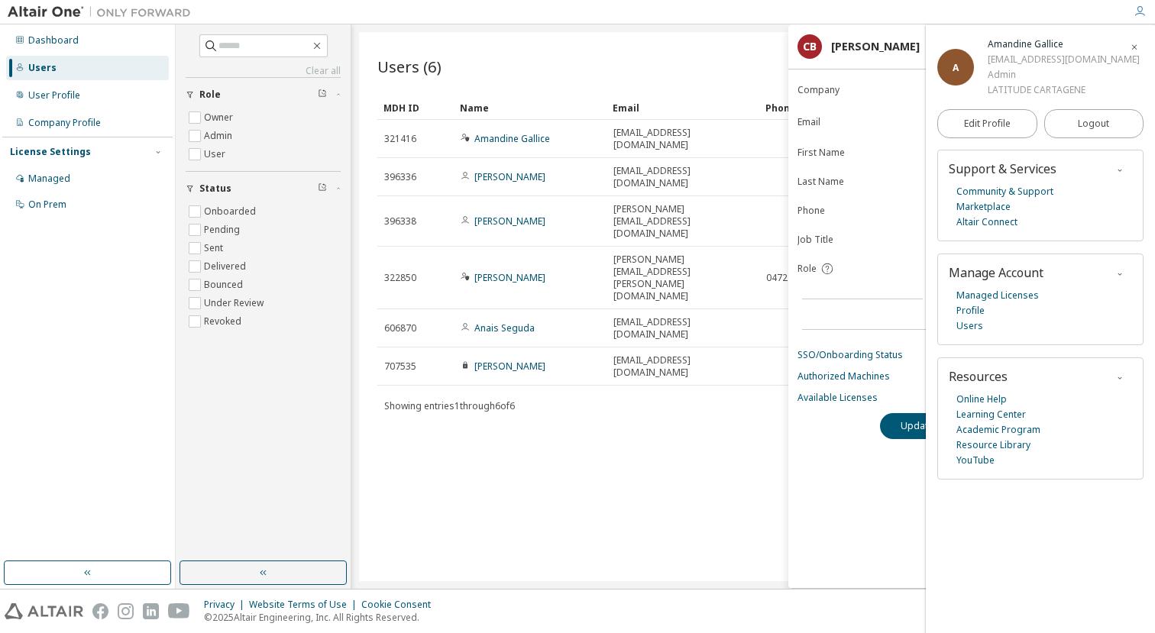
click at [840, 473] on div "**********" at bounding box center [972, 334] width 367 height 510
click at [1136, 45] on icon "button" at bounding box center [1134, 47] width 9 height 9
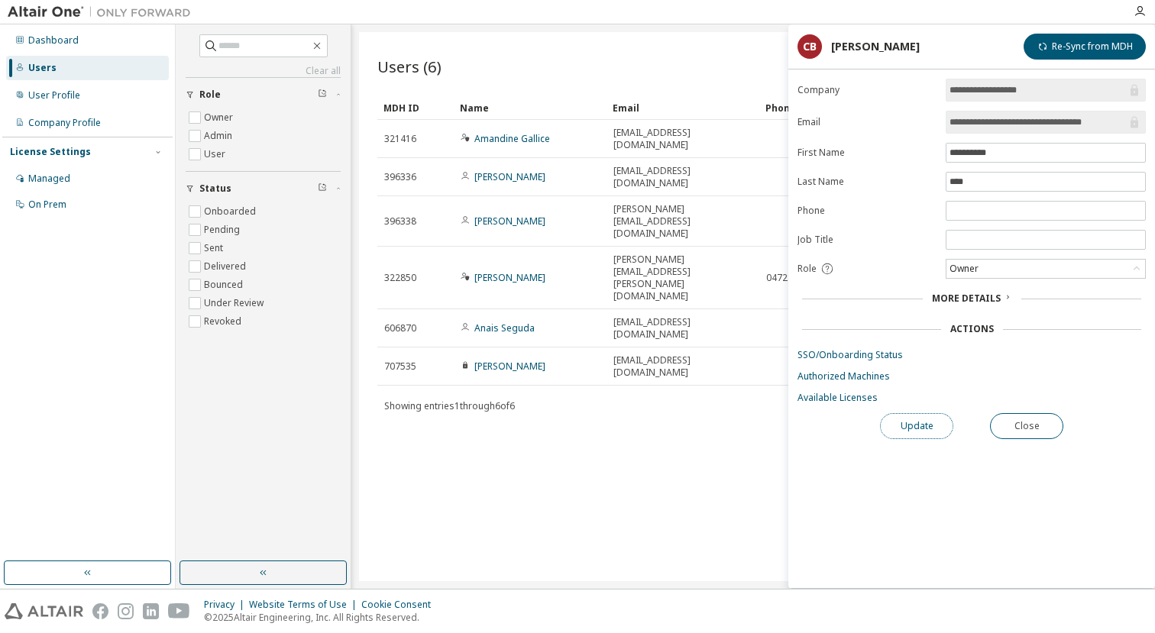
click at [928, 431] on button "Update" at bounding box center [916, 426] width 73 height 26
click at [995, 118] on input "**********" at bounding box center [1038, 122] width 177 height 15
click at [836, 377] on link "Authorized Machines" at bounding box center [972, 377] width 348 height 12
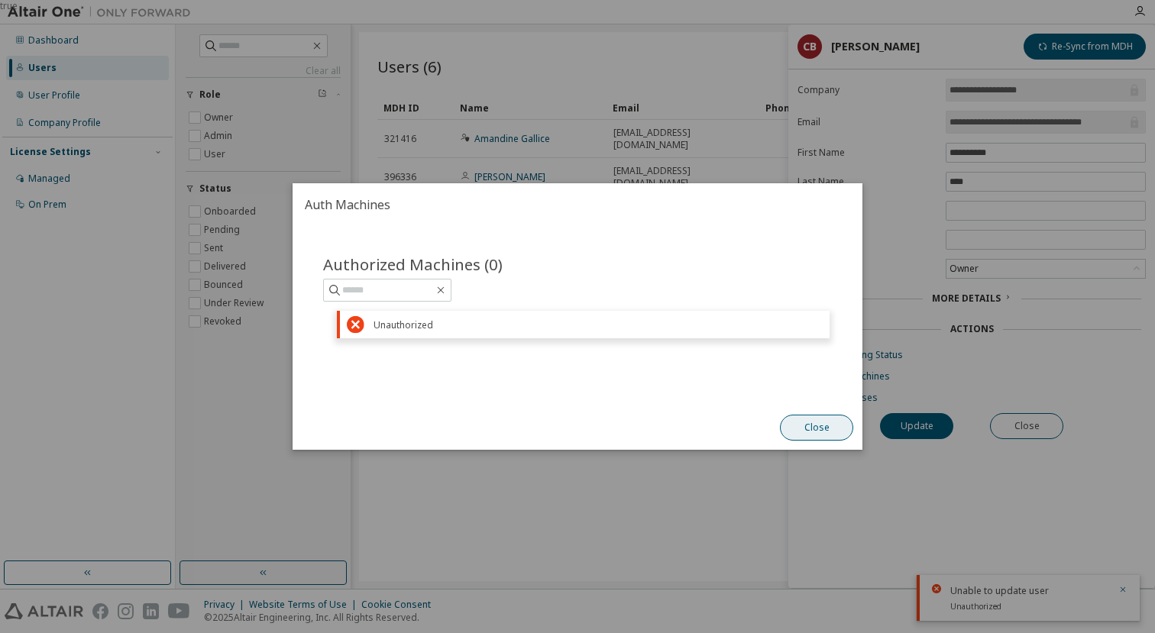
click at [820, 429] on button "Close" at bounding box center [816, 428] width 73 height 26
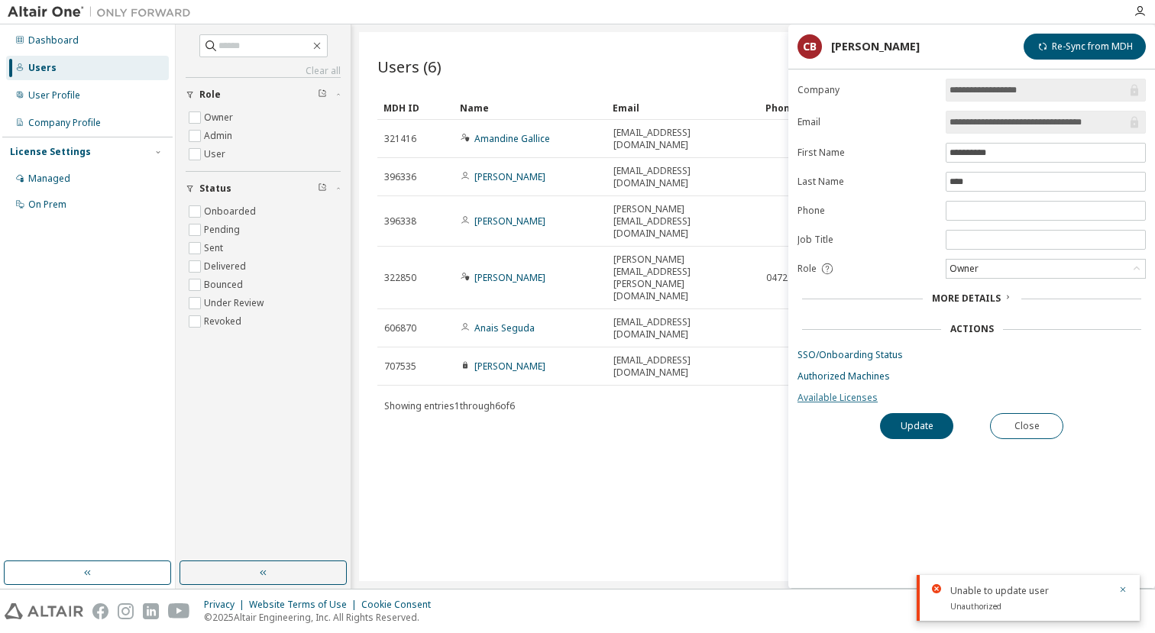
click at [834, 397] on link "Available Licenses" at bounding box center [972, 398] width 348 height 12
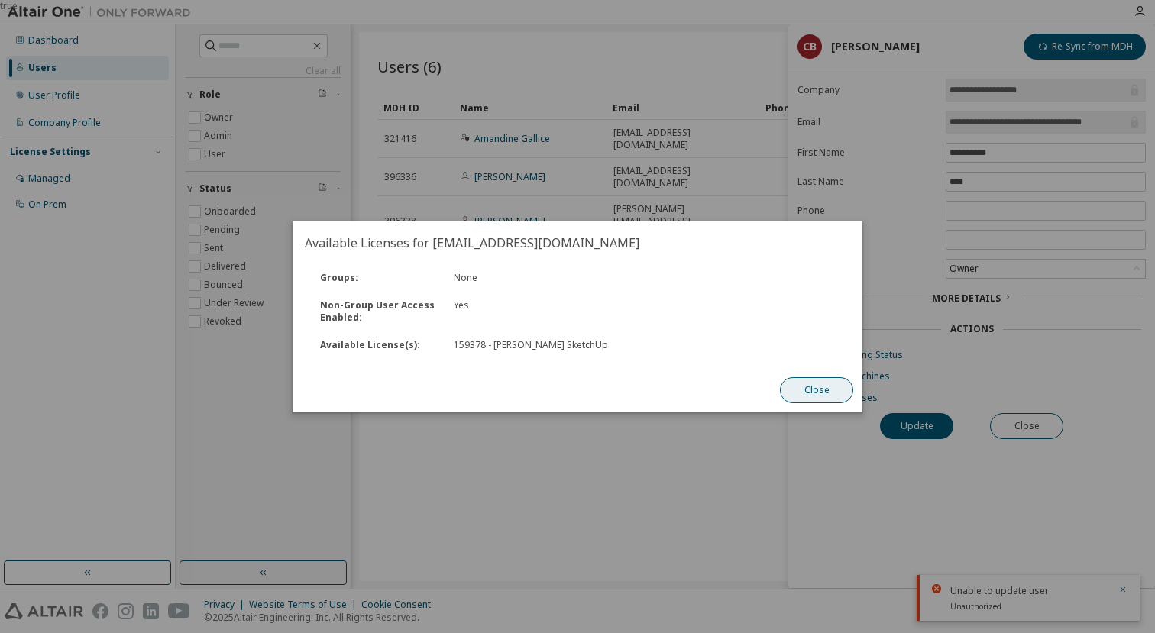
click at [816, 391] on button "Close" at bounding box center [816, 390] width 73 height 26
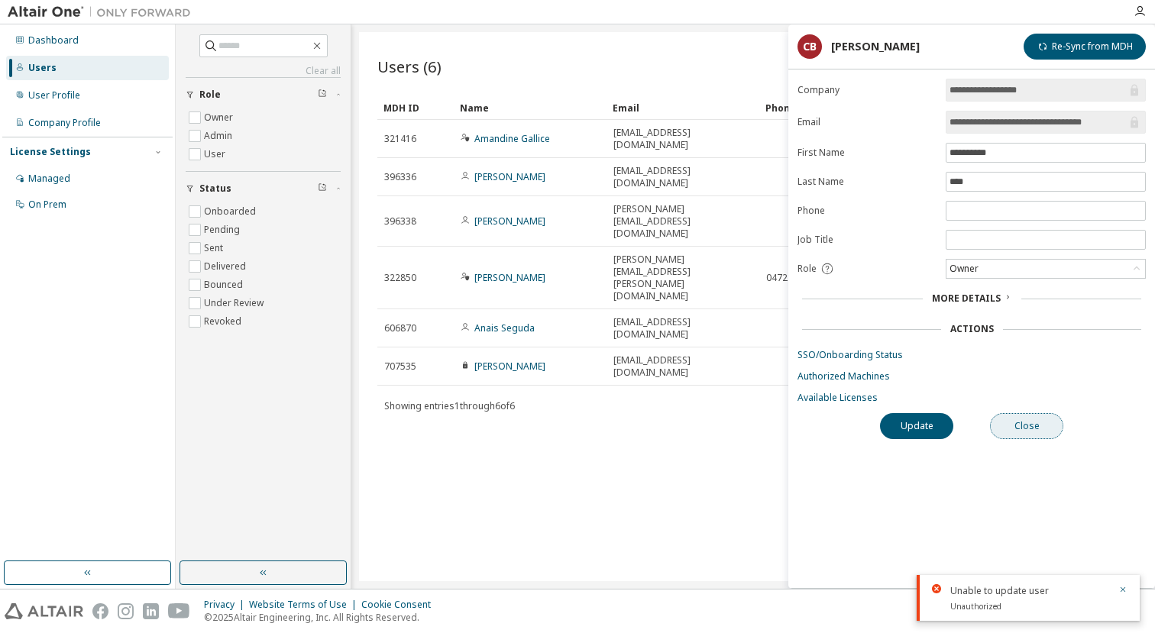
click at [1033, 433] on button "Close" at bounding box center [1026, 426] width 73 height 26
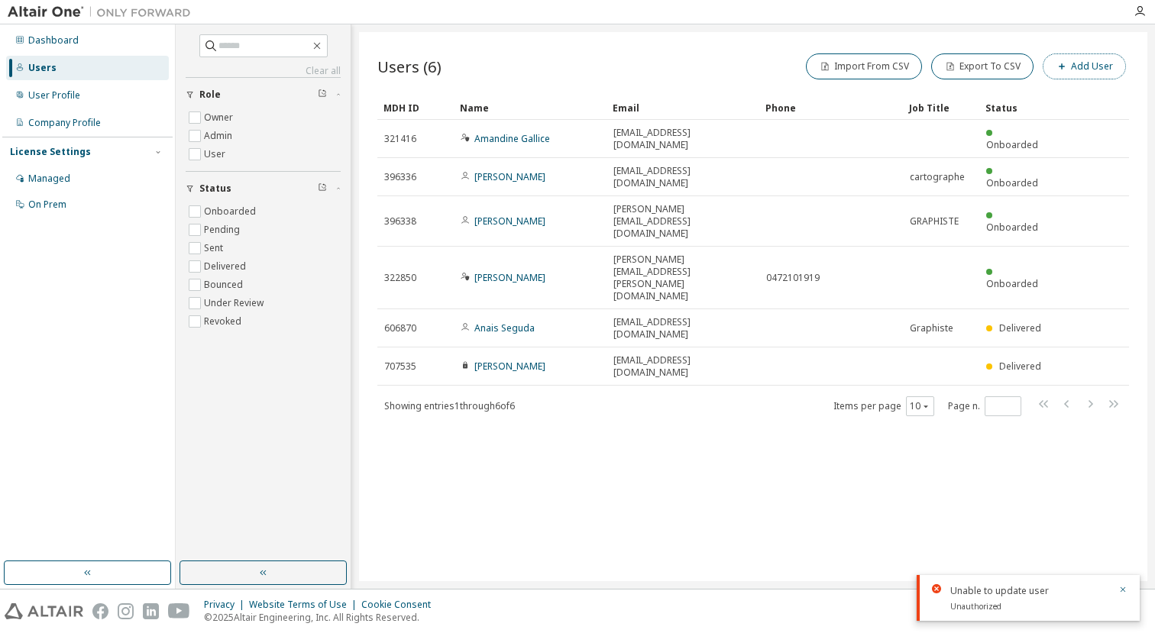
click at [1075, 64] on button "Add User" at bounding box center [1084, 66] width 83 height 26
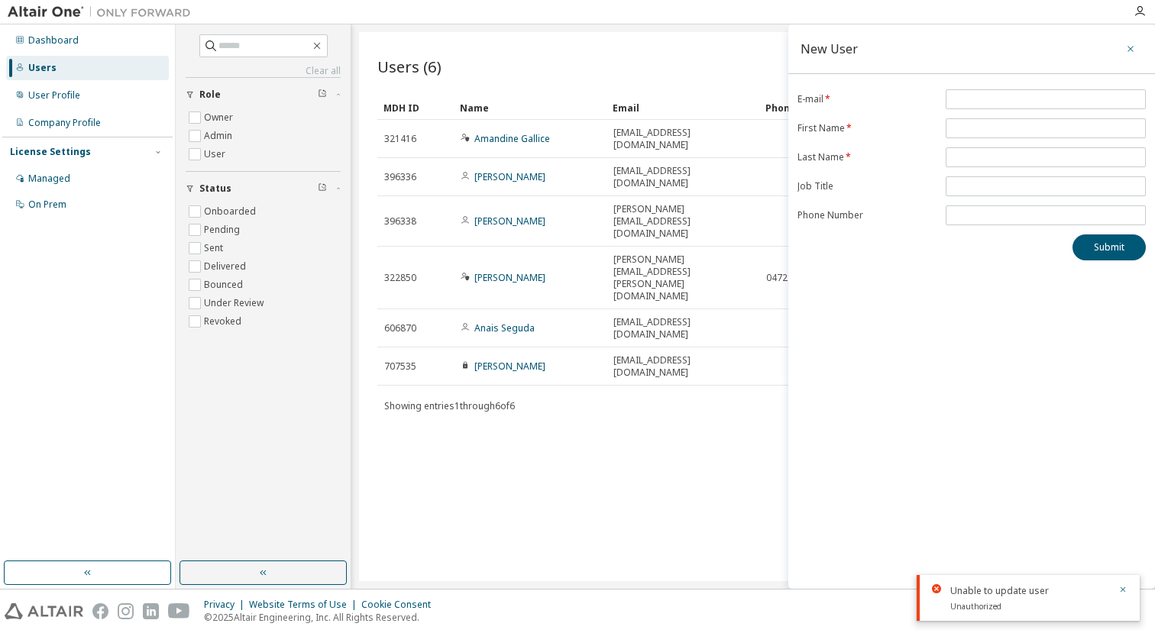
click at [1128, 48] on icon "button" at bounding box center [1131, 49] width 11 height 12
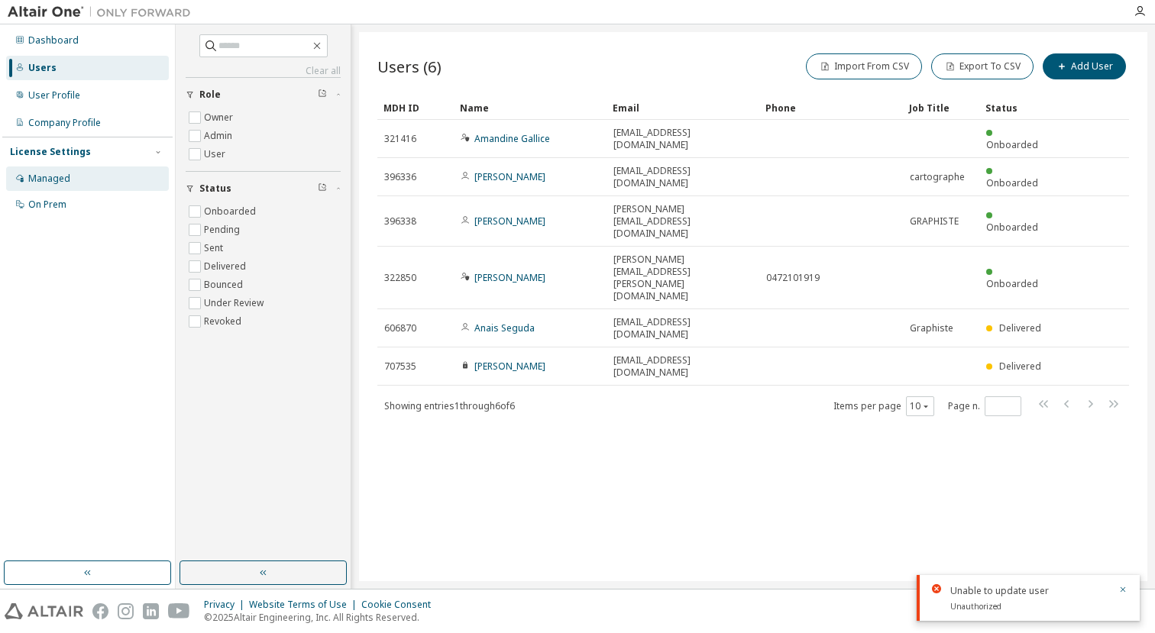
click at [96, 183] on div "Managed" at bounding box center [87, 179] width 163 height 24
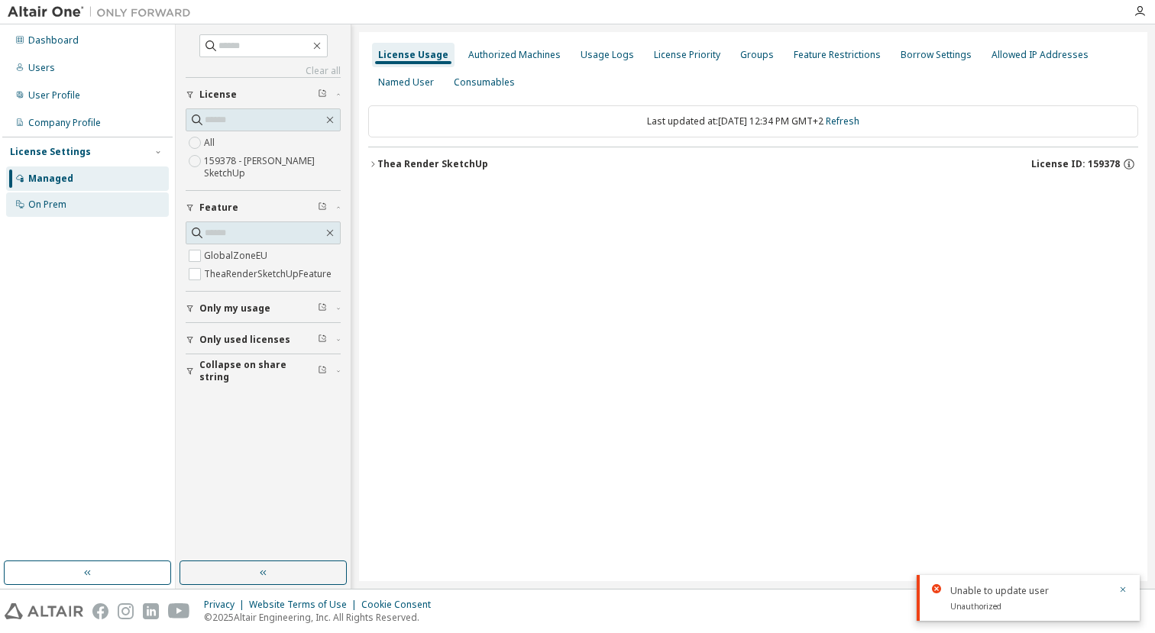
click at [62, 209] on div "On Prem" at bounding box center [47, 205] width 38 height 12
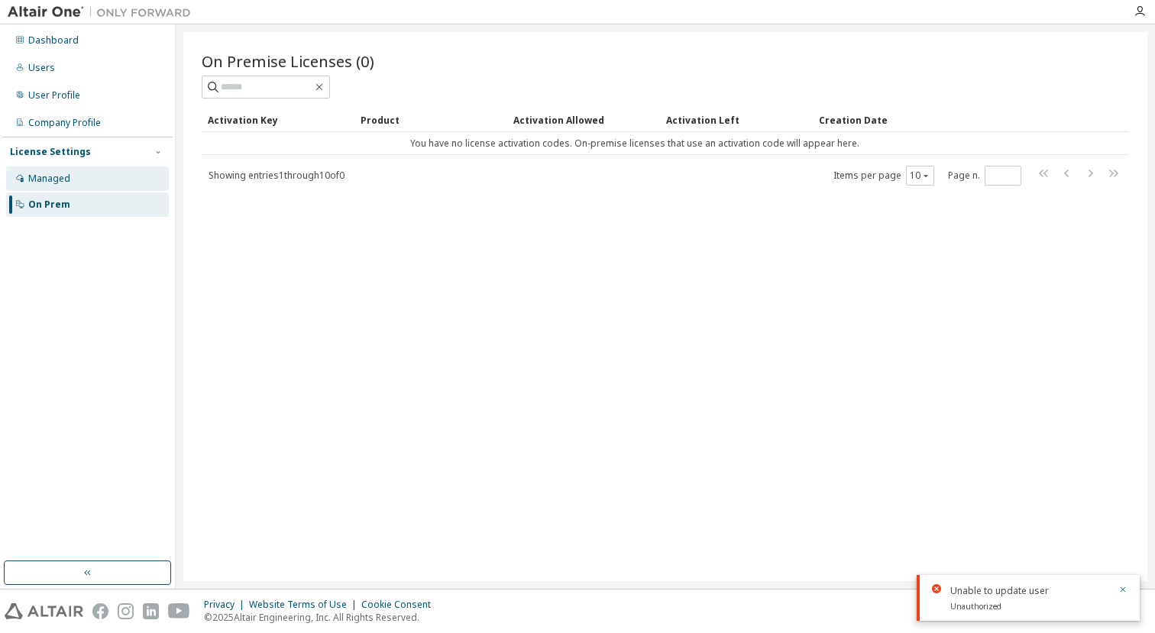
click at [60, 181] on div "Managed" at bounding box center [49, 179] width 42 height 12
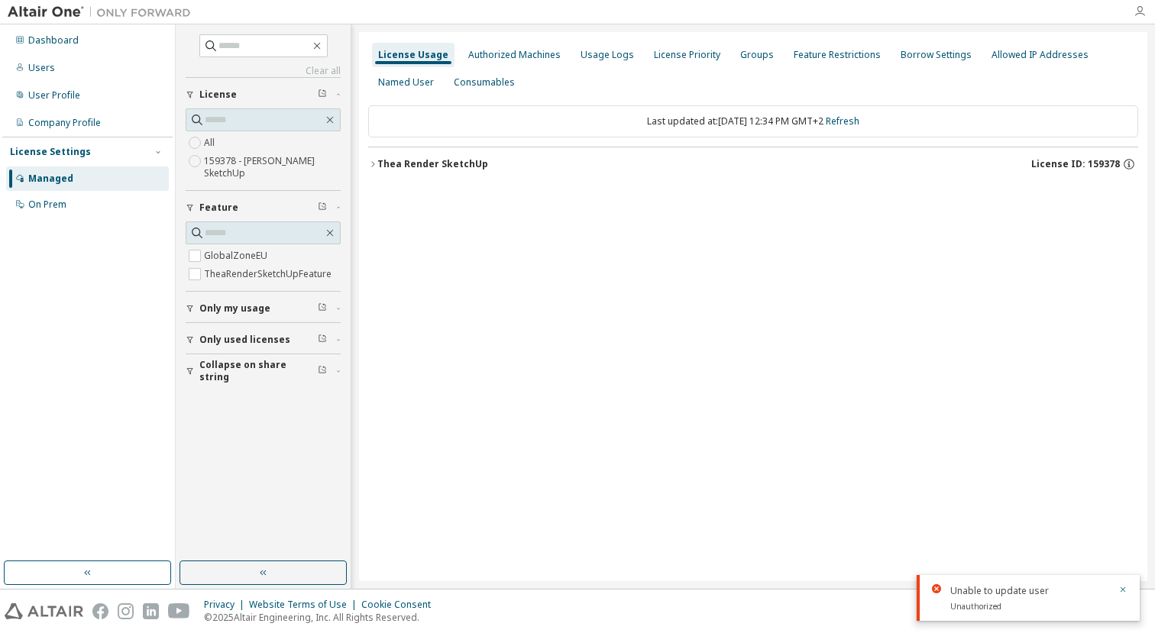
click at [1137, 11] on icon "button" at bounding box center [1140, 11] width 12 height 12
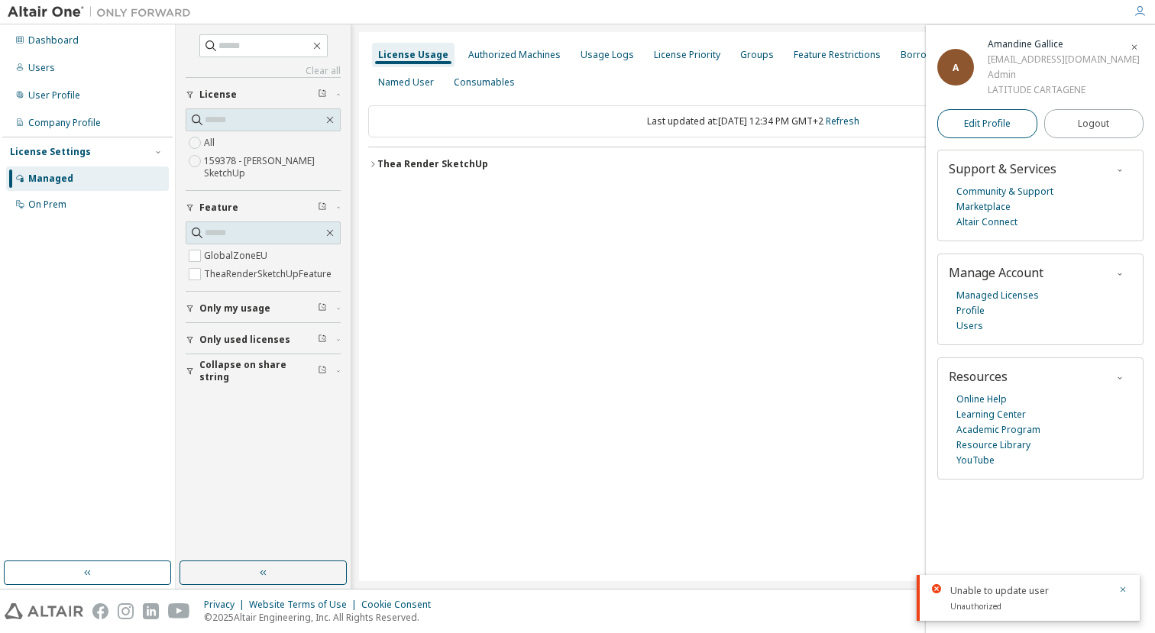
click at [984, 130] on span "Edit Profile" at bounding box center [987, 124] width 47 height 12
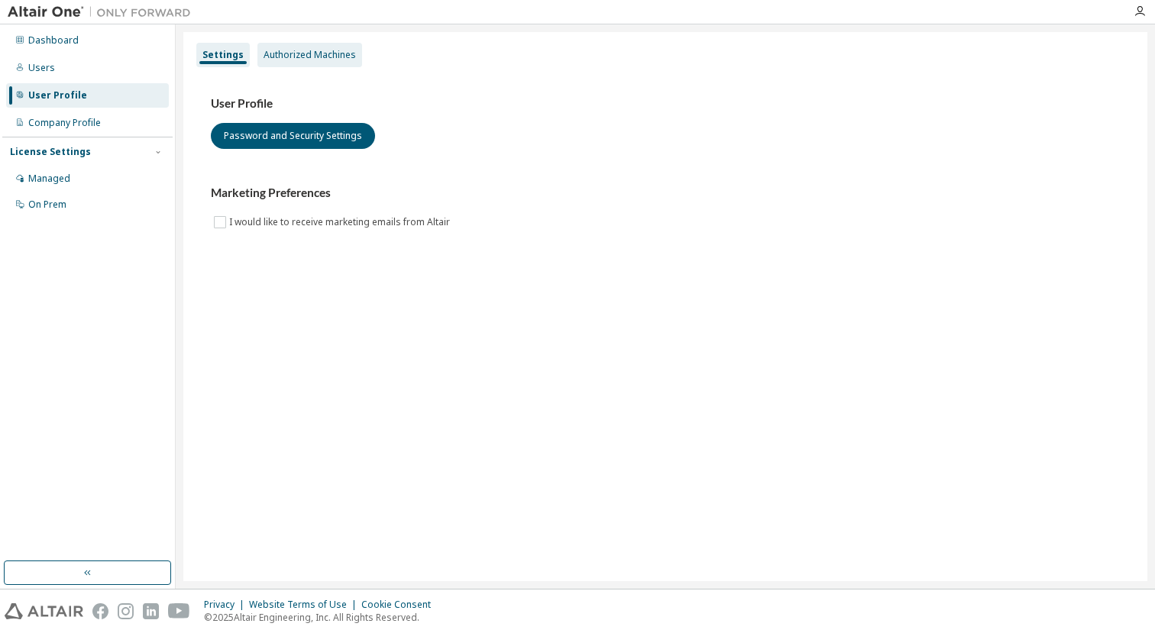
click at [300, 55] on div "Authorized Machines" at bounding box center [310, 55] width 92 height 12
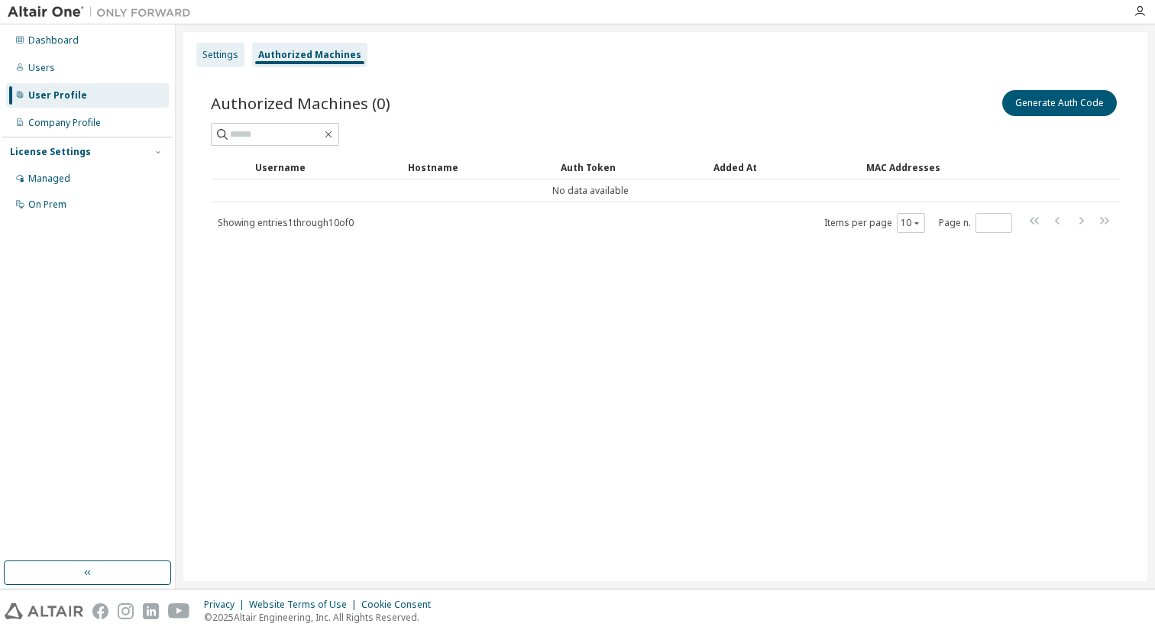
click at [228, 53] on div "Settings" at bounding box center [221, 55] width 36 height 12
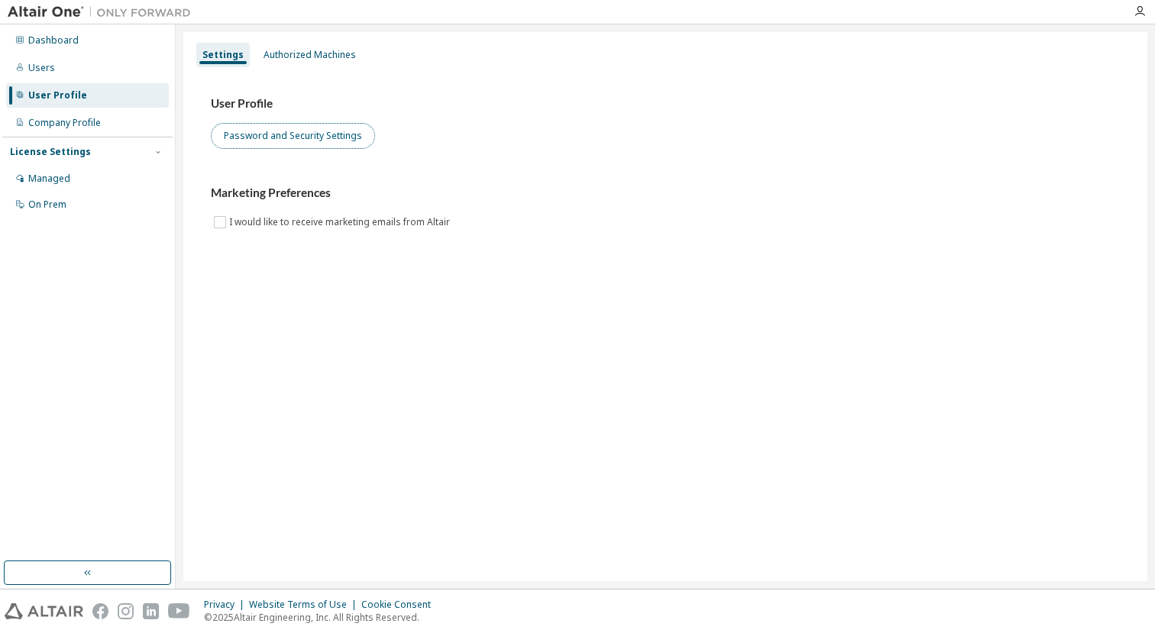
click at [256, 137] on button "Password and Security Settings" at bounding box center [293, 136] width 164 height 26
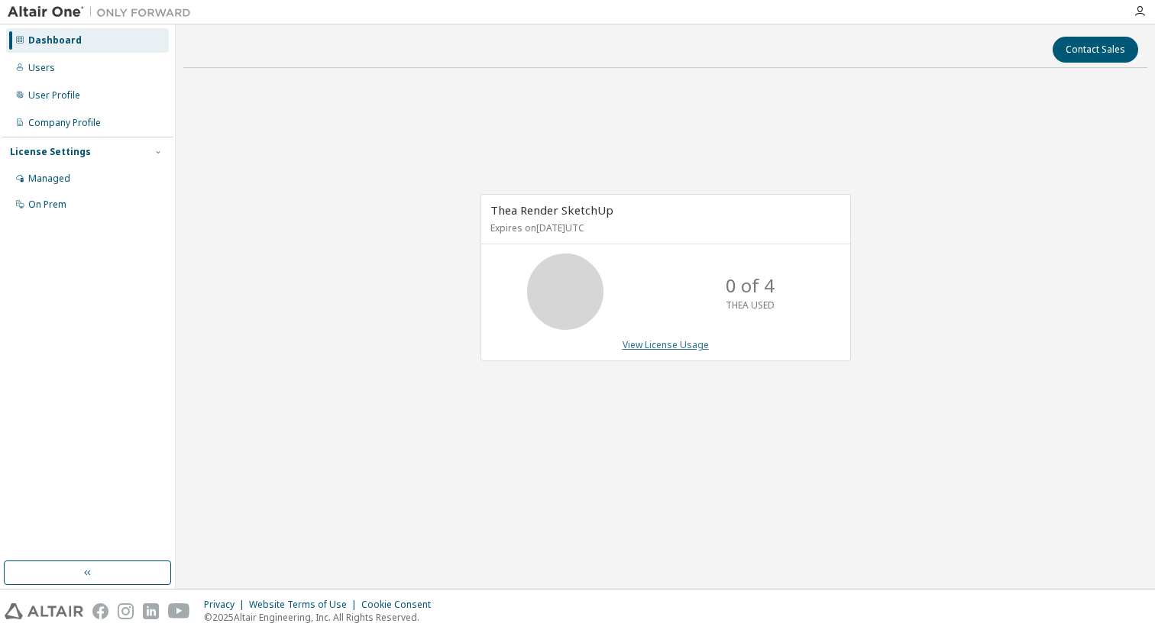
click at [679, 345] on link "View License Usage" at bounding box center [666, 345] width 86 height 13
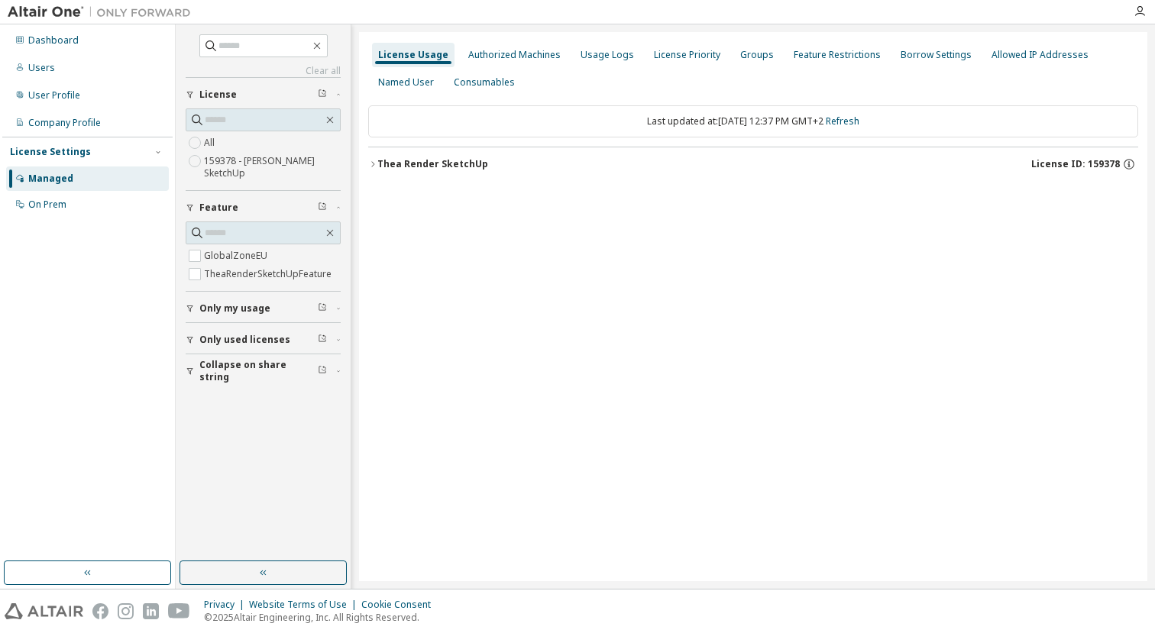
click at [391, 166] on div "Thea Render SketchUp" at bounding box center [432, 164] width 111 height 12
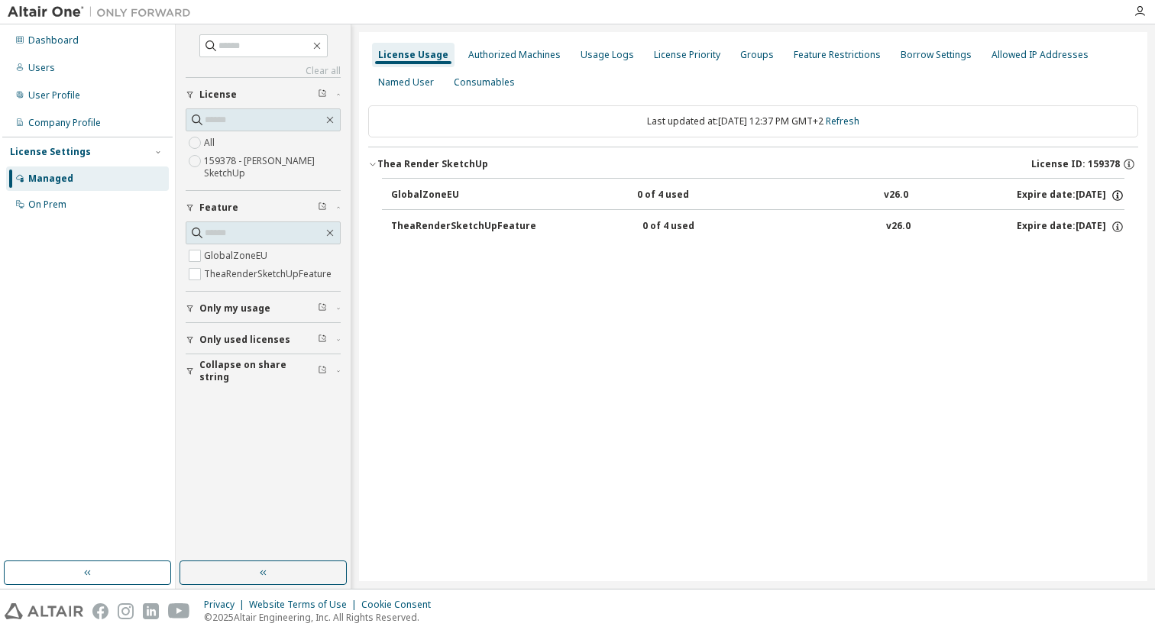
click at [1119, 193] on icon "button" at bounding box center [1118, 196] width 14 height 14
click at [945, 352] on div "License Usage Authorized Machines Usage Logs License Priority Groups Feature Re…" at bounding box center [753, 306] width 789 height 549
click at [56, 105] on div "User Profile" at bounding box center [87, 95] width 163 height 24
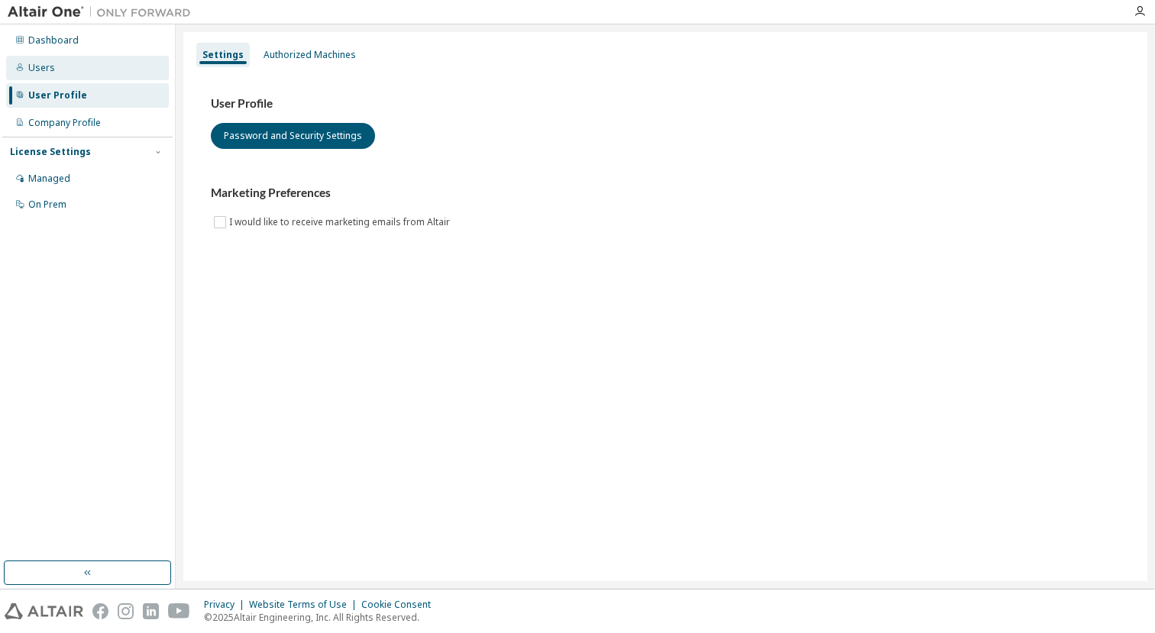
click at [54, 73] on div "Users" at bounding box center [87, 68] width 163 height 24
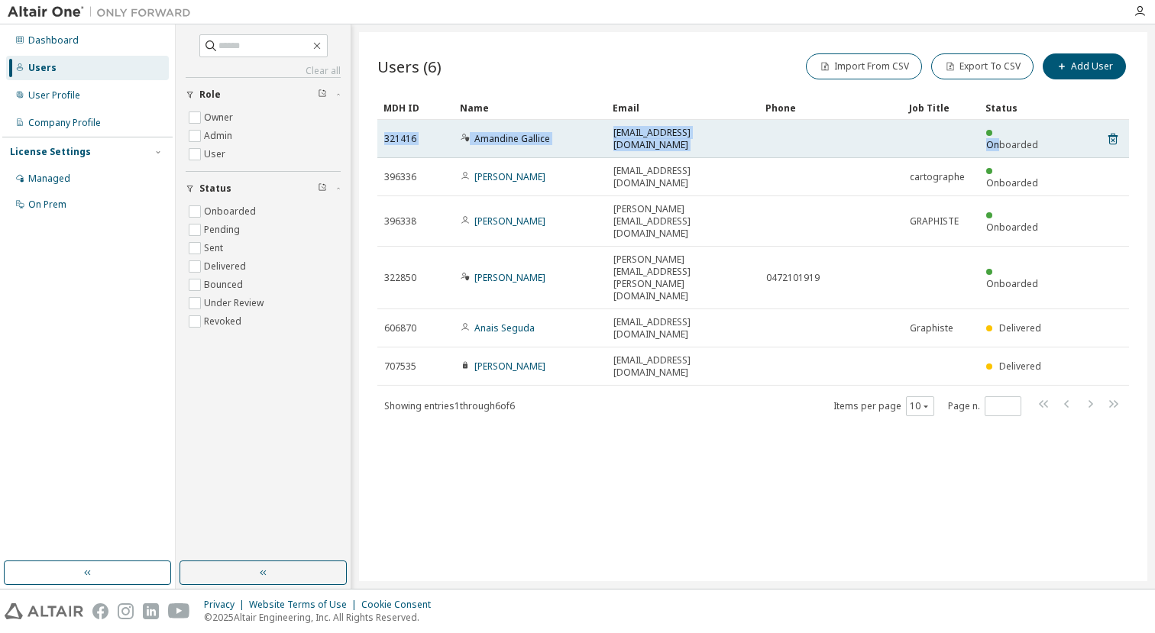
drag, startPoint x: 1060, startPoint y: 138, endPoint x: 1019, endPoint y: 138, distance: 41.3
click at [1019, 138] on tr "321416 Amandine Gallice amandine.gallice@latitude-cartagene.com Onboarded" at bounding box center [753, 139] width 752 height 38
drag, startPoint x: 1048, startPoint y: 138, endPoint x: 1002, endPoint y: 141, distance: 46.7
click at [1002, 141] on div "Onboarded" at bounding box center [1018, 139] width 63 height 24
click at [1114, 134] on icon at bounding box center [1113, 139] width 9 height 11
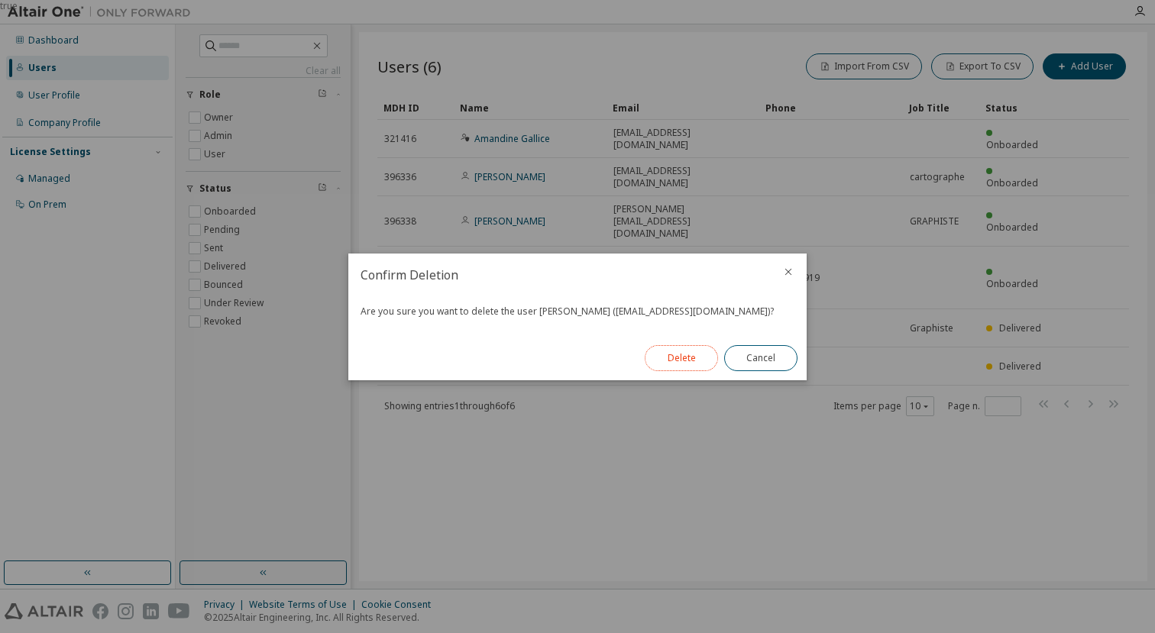
click at [679, 361] on button "Delete" at bounding box center [681, 358] width 73 height 26
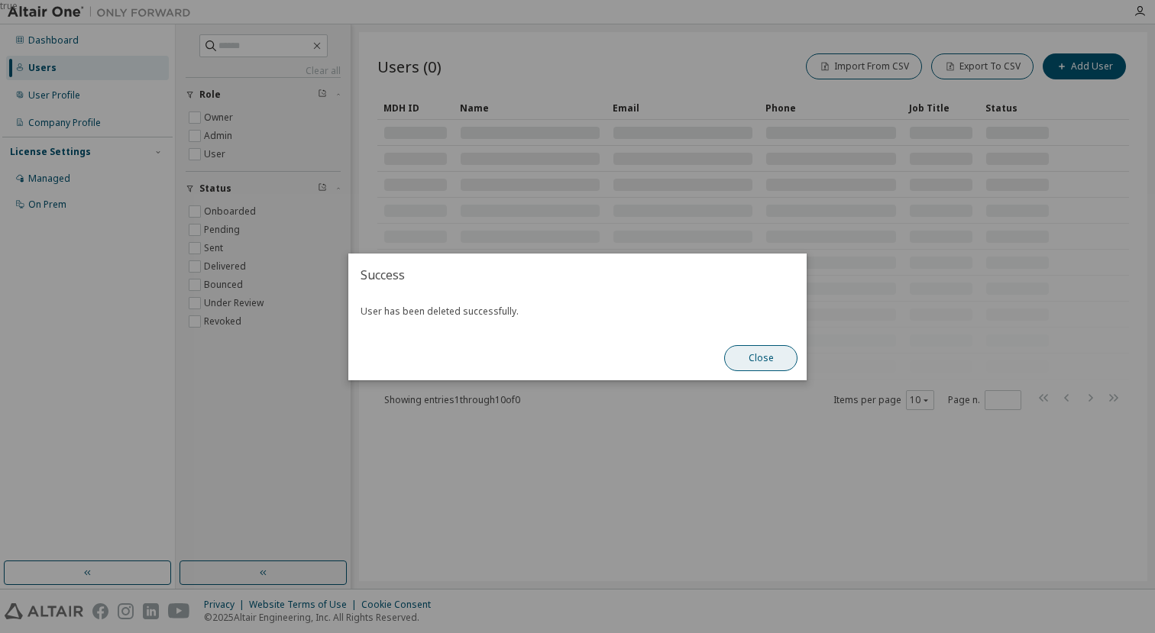
click at [760, 357] on button "Close" at bounding box center [760, 358] width 73 height 26
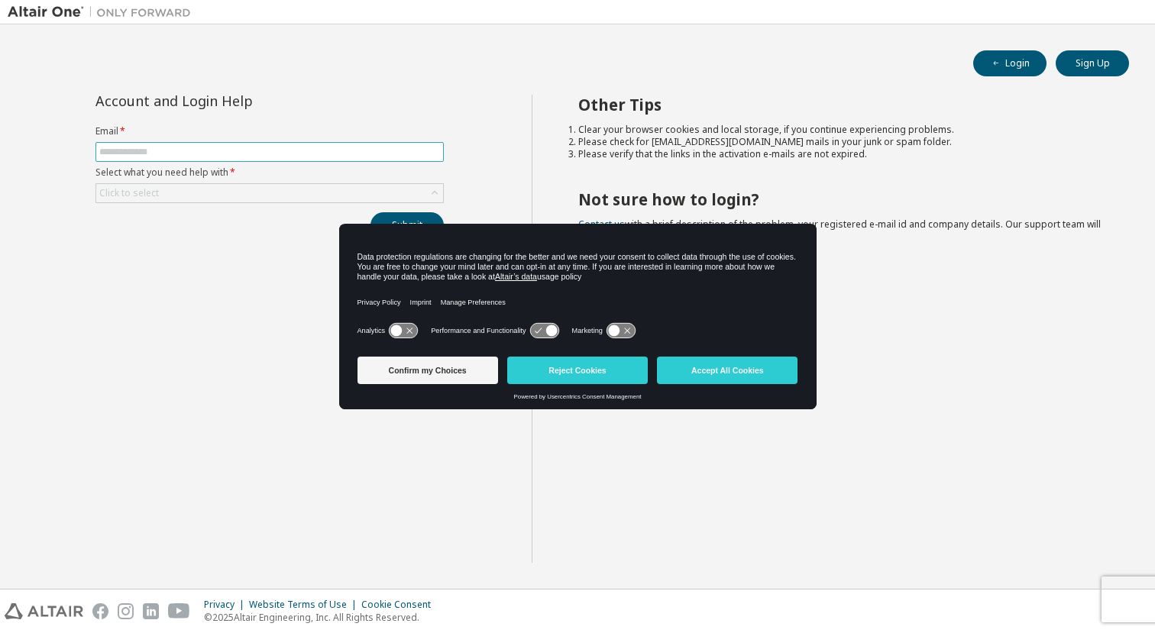
click at [230, 146] on input "text" at bounding box center [269, 152] width 341 height 12
click at [171, 152] on input "text" at bounding box center [269, 152] width 341 height 12
type input "**********"
click at [751, 371] on button "Accept All Cookies" at bounding box center [727, 371] width 141 height 28
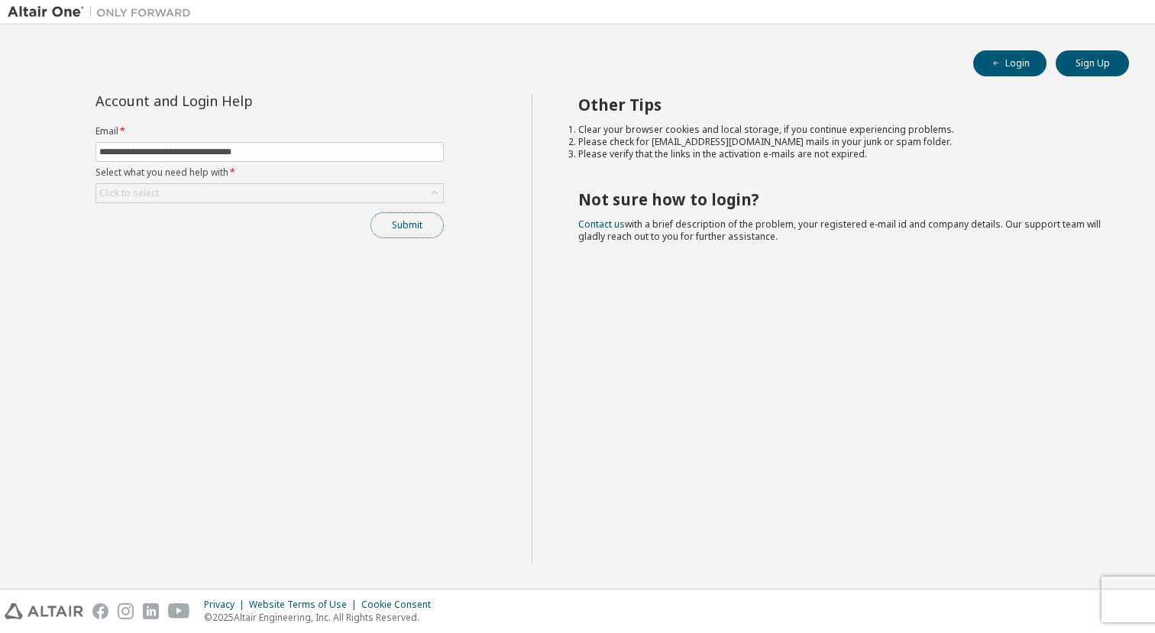
click at [395, 229] on button "Submit" at bounding box center [407, 225] width 73 height 26
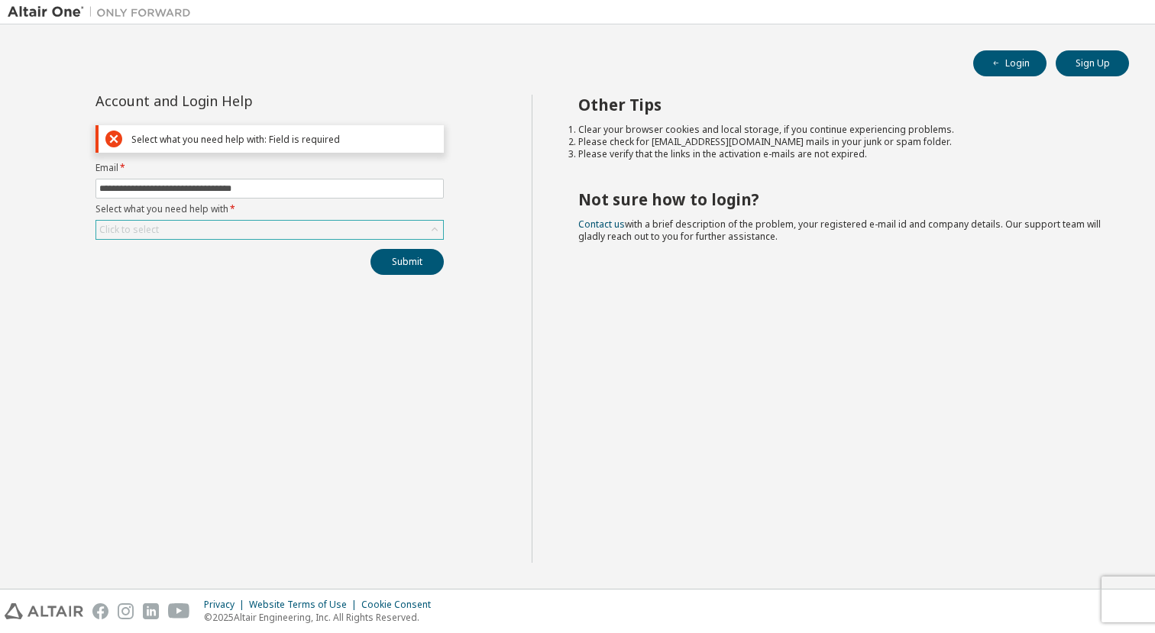
click at [289, 225] on div "Click to select" at bounding box center [269, 230] width 347 height 18
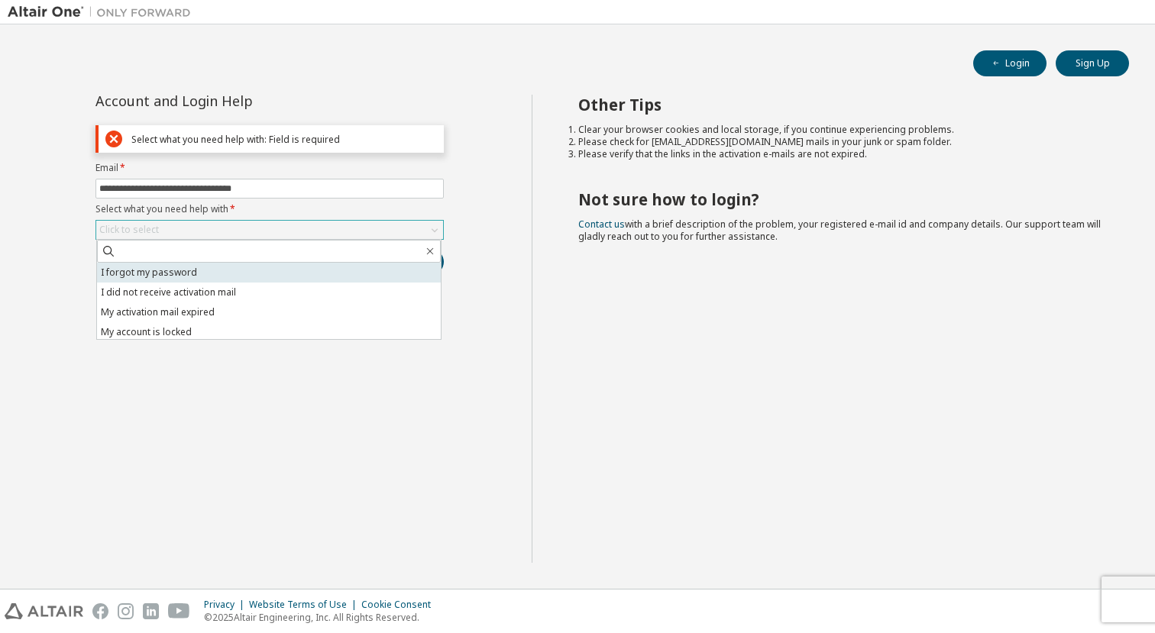
click at [212, 265] on li "I forgot my password" at bounding box center [269, 273] width 344 height 20
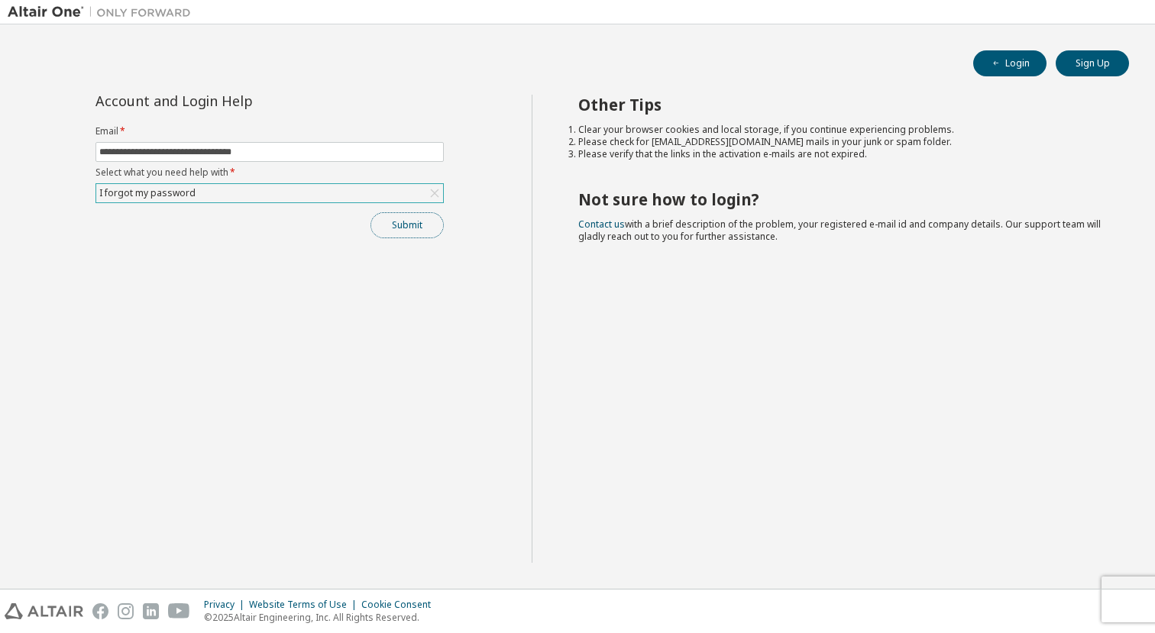
click at [396, 234] on button "Submit" at bounding box center [407, 225] width 73 height 26
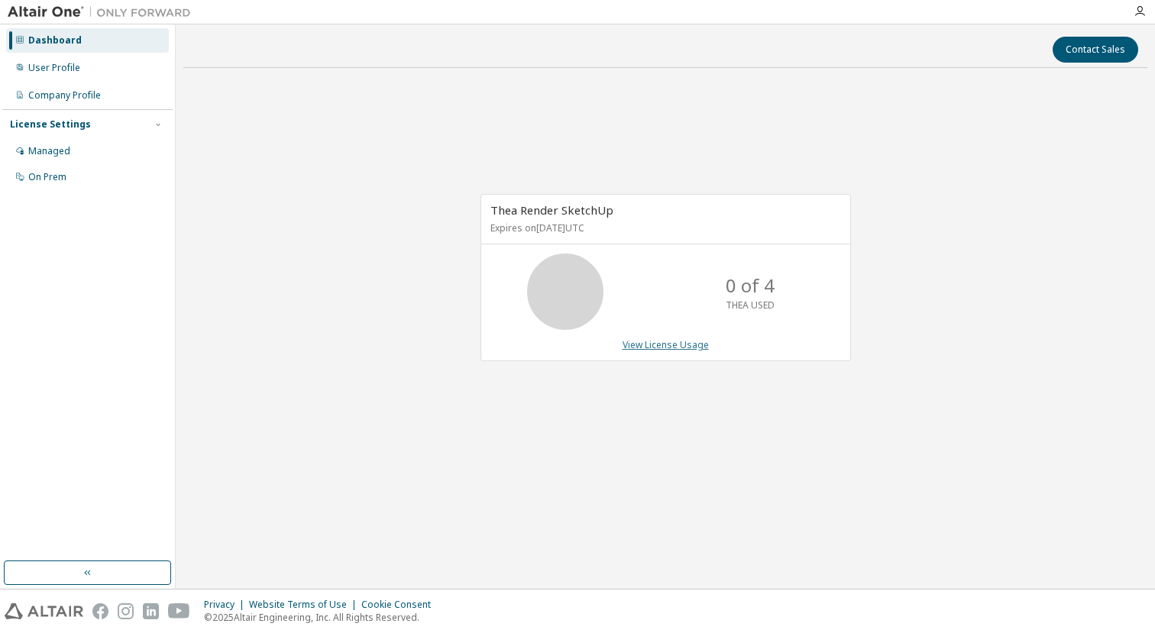
click at [648, 343] on link "View License Usage" at bounding box center [666, 345] width 86 height 13
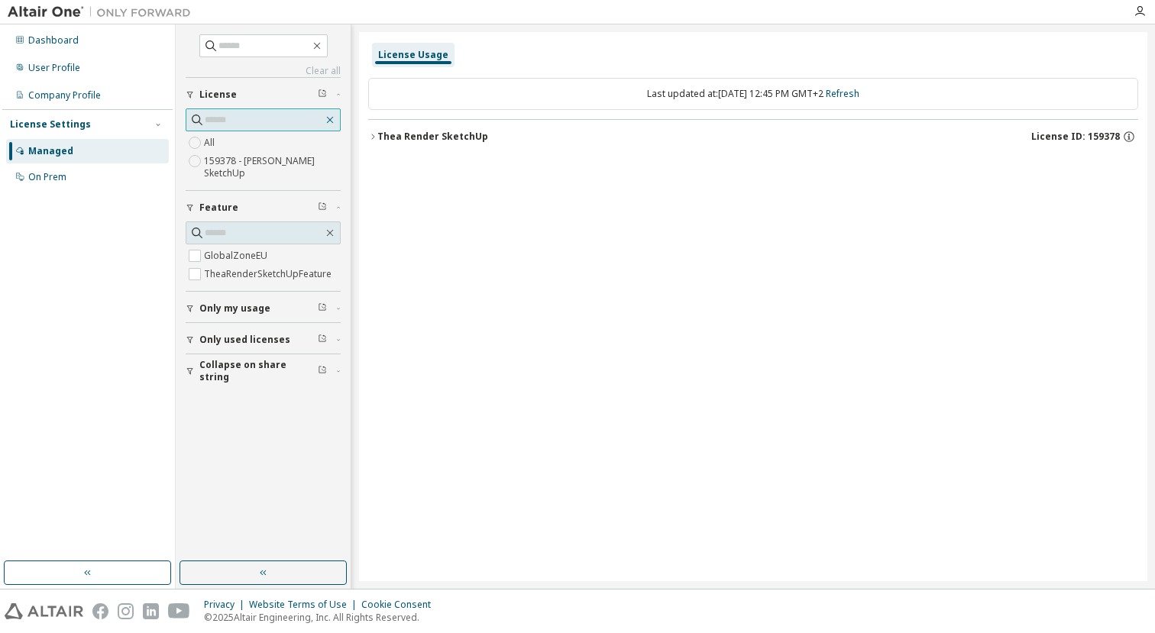
click at [326, 116] on icon "button" at bounding box center [330, 120] width 12 height 12
click at [332, 235] on icon "button" at bounding box center [330, 233] width 7 height 7
click at [54, 38] on div "Dashboard" at bounding box center [53, 40] width 50 height 12
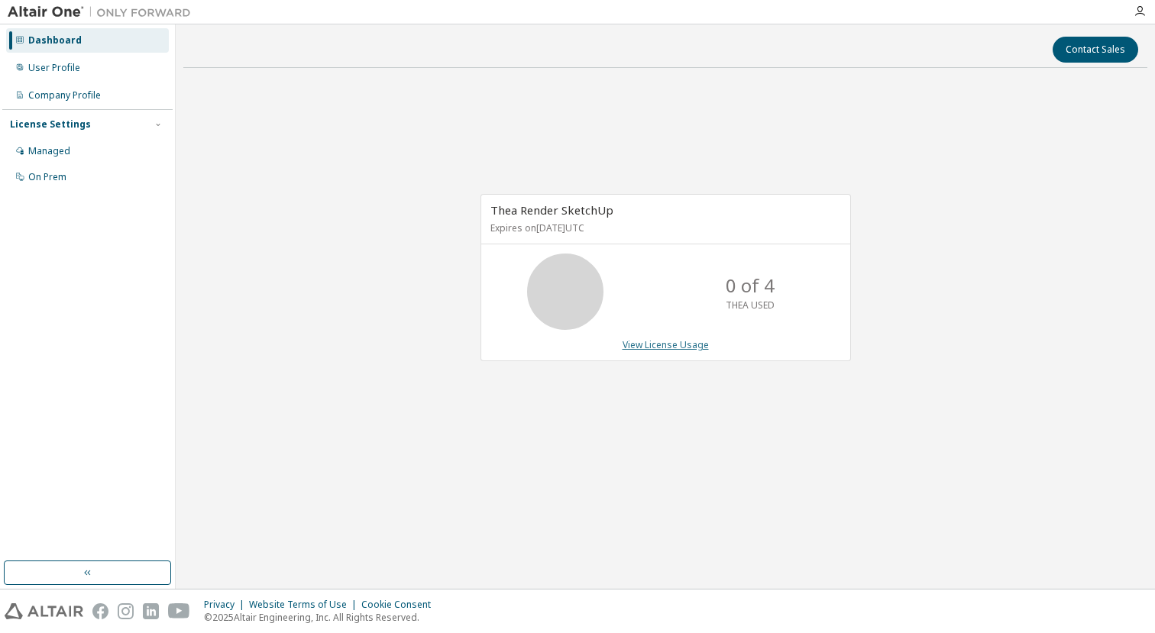
click at [645, 350] on link "View License Usage" at bounding box center [666, 345] width 86 height 13
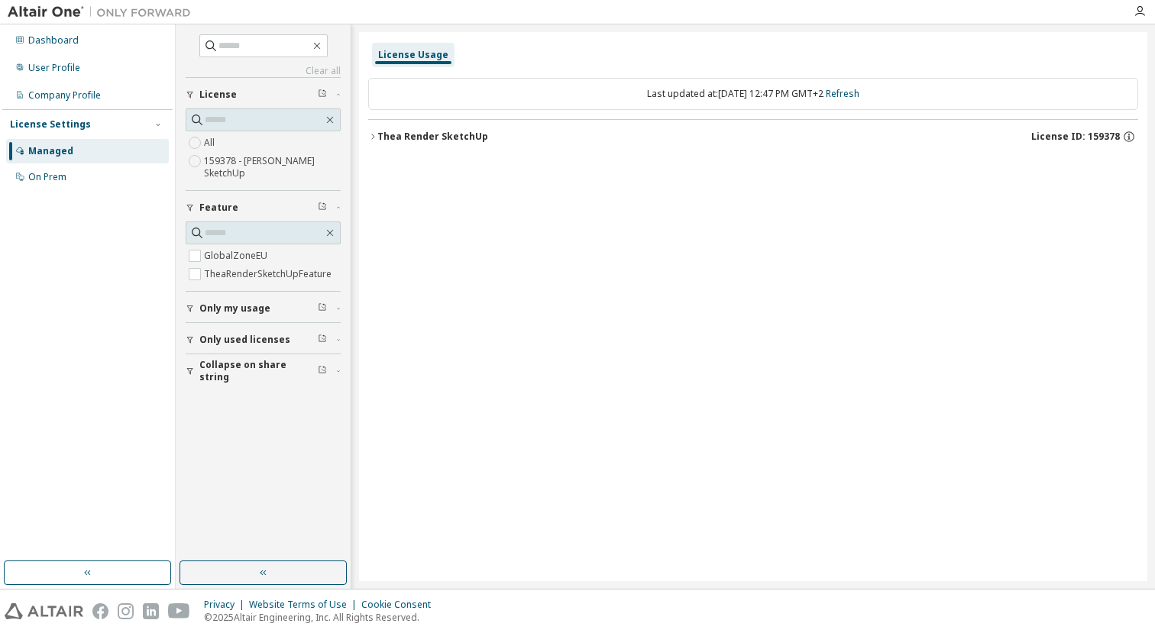
click at [222, 339] on span "Only used licenses" at bounding box center [244, 340] width 91 height 12
click at [69, 59] on div "User Profile" at bounding box center [87, 68] width 163 height 24
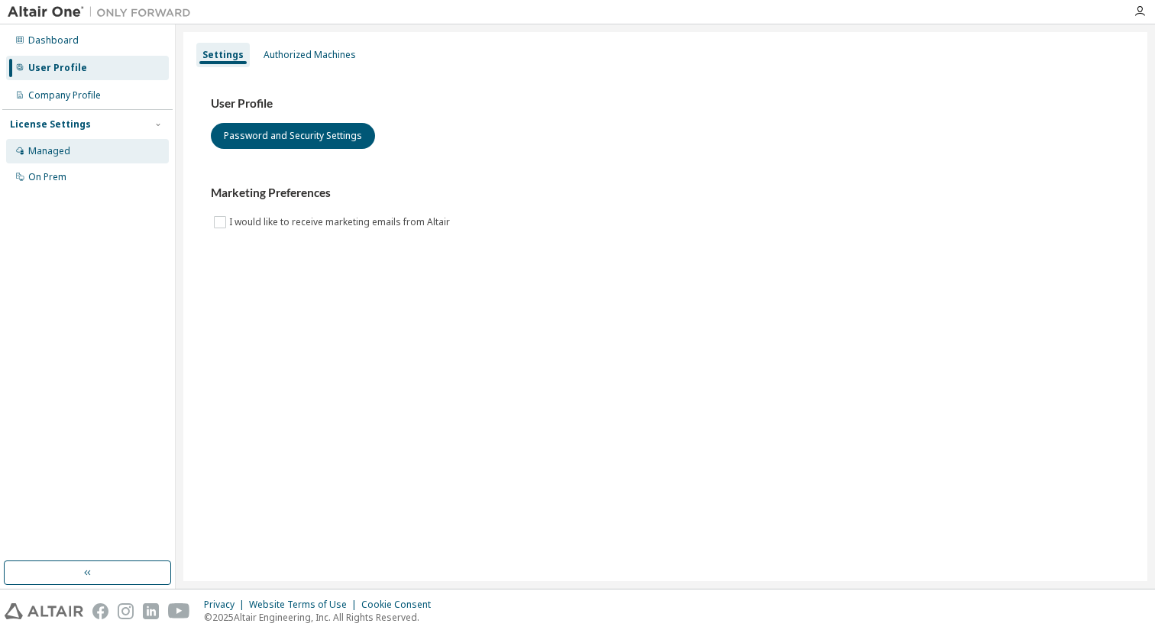
click at [46, 145] on div "Managed" at bounding box center [49, 151] width 42 height 12
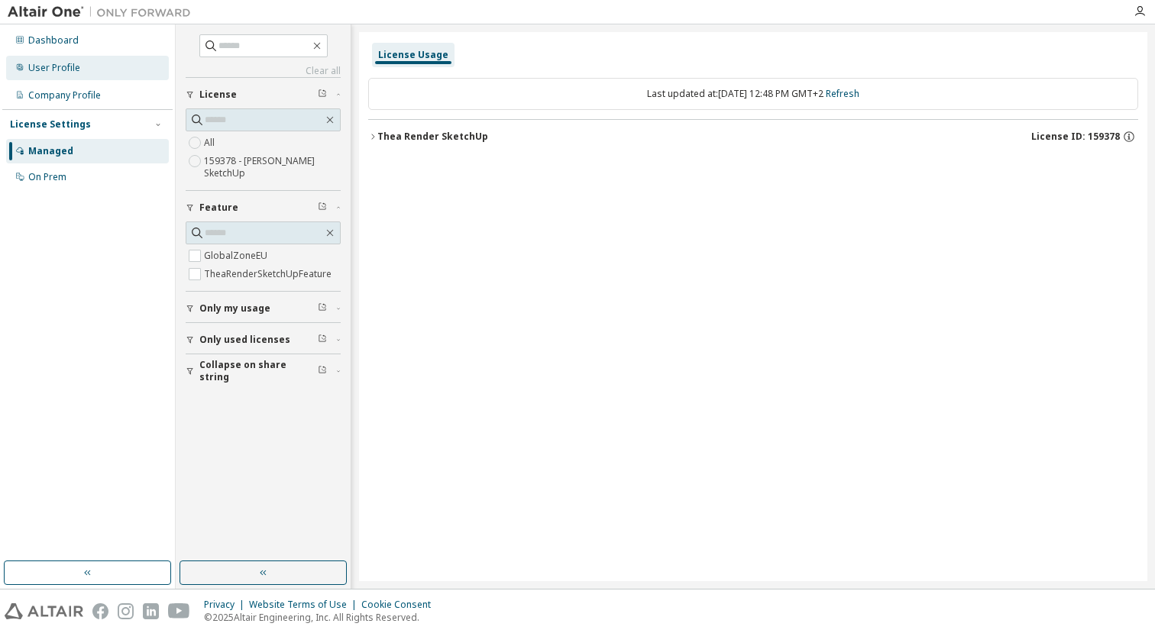
click at [84, 66] on div "User Profile" at bounding box center [87, 68] width 163 height 24
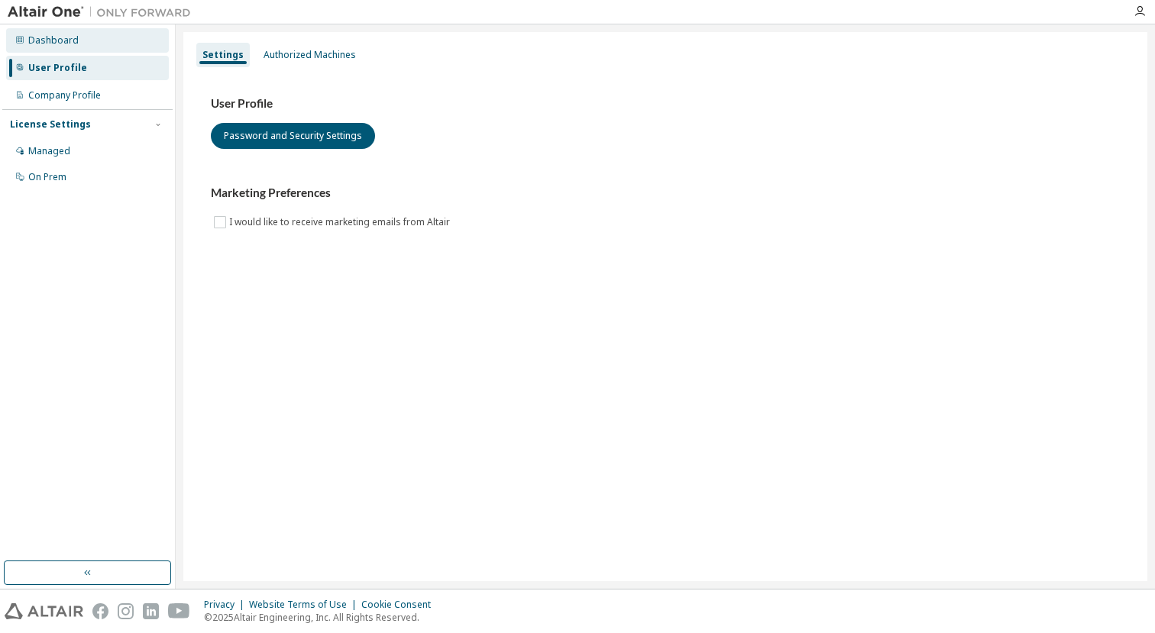
click at [66, 44] on div "Dashboard" at bounding box center [53, 40] width 50 height 12
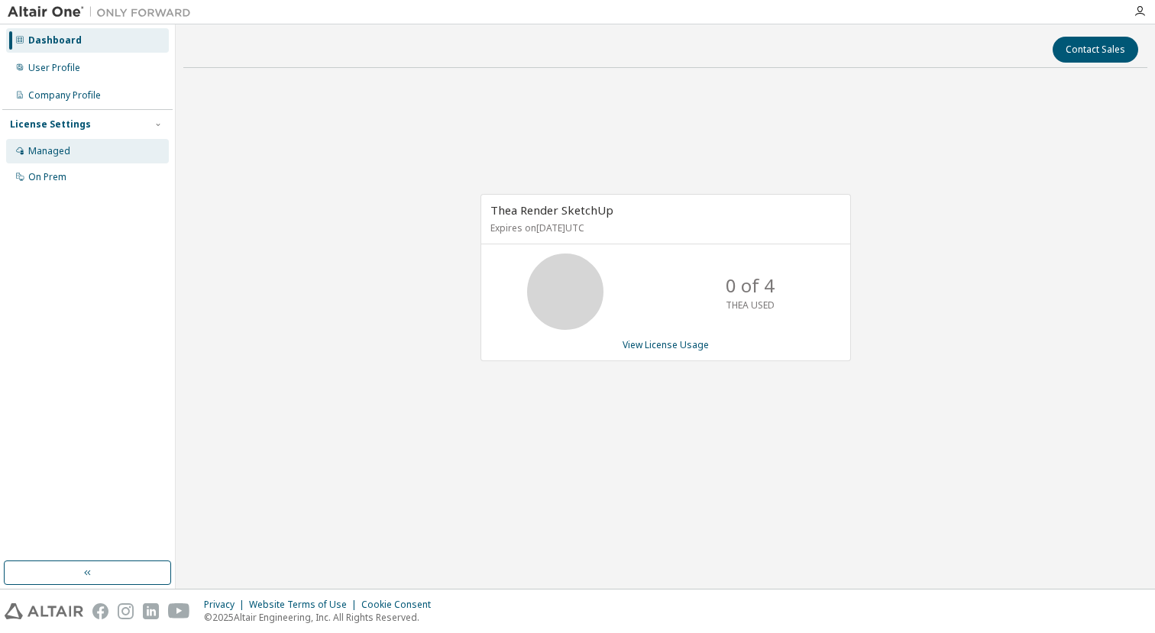
click at [48, 154] on div "Managed" at bounding box center [49, 151] width 42 height 12
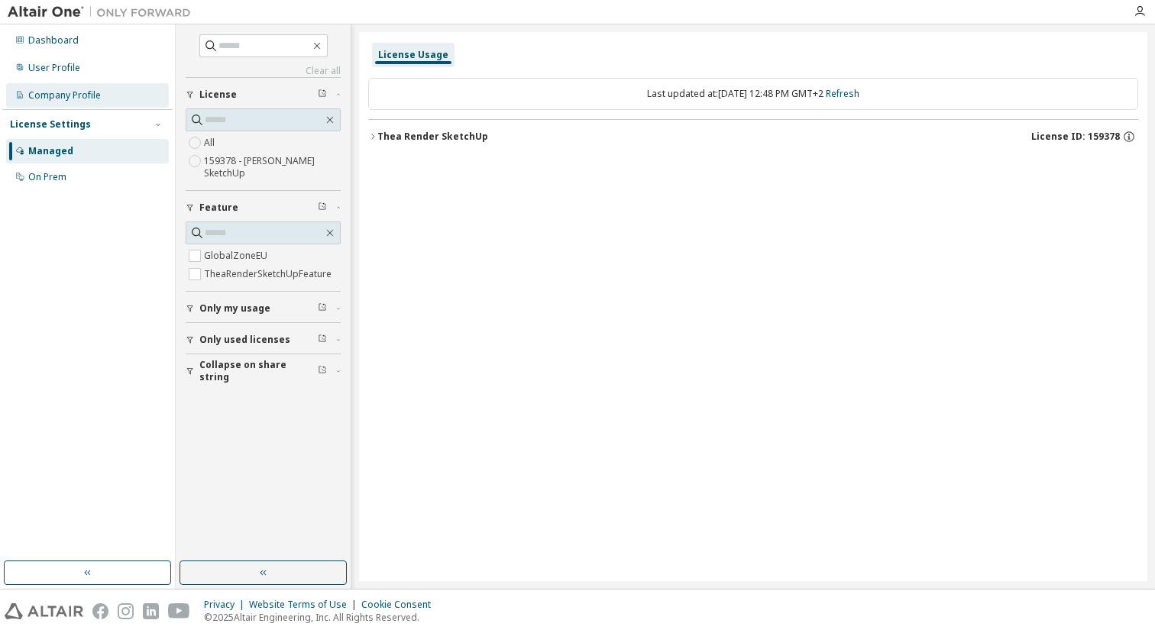
click at [63, 92] on div "Company Profile" at bounding box center [64, 95] width 73 height 12
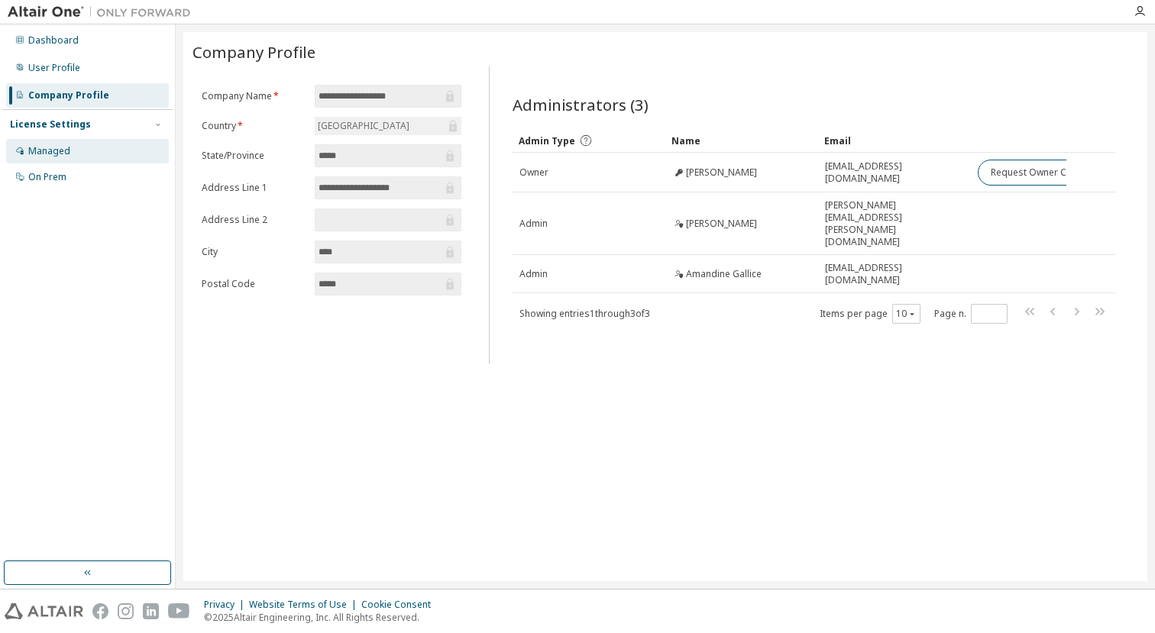
click at [46, 141] on div "Managed" at bounding box center [87, 151] width 163 height 24
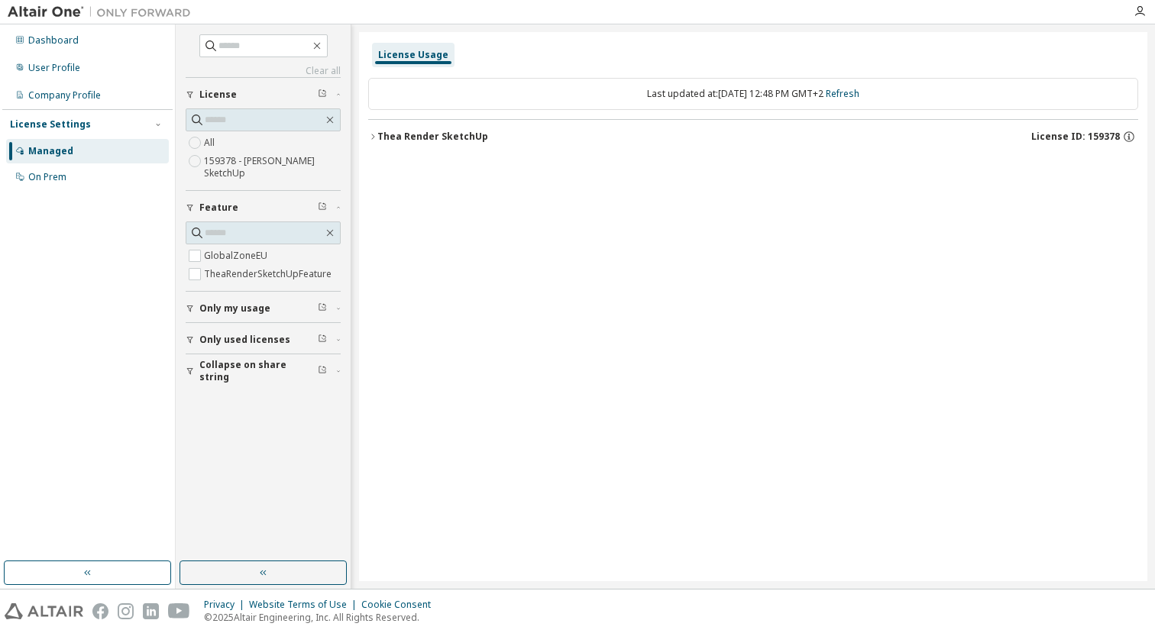
click at [46, 141] on div "Managed" at bounding box center [87, 151] width 163 height 24
click at [27, 41] on div "Dashboard" at bounding box center [87, 40] width 163 height 24
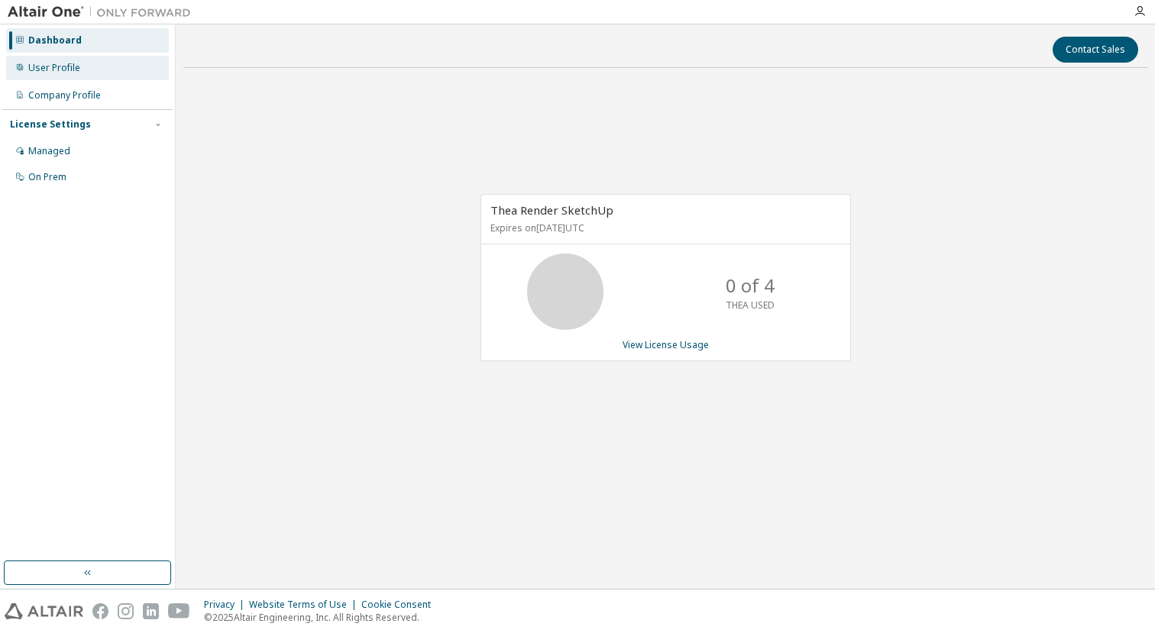
click at [74, 72] on div "User Profile" at bounding box center [54, 68] width 52 height 12
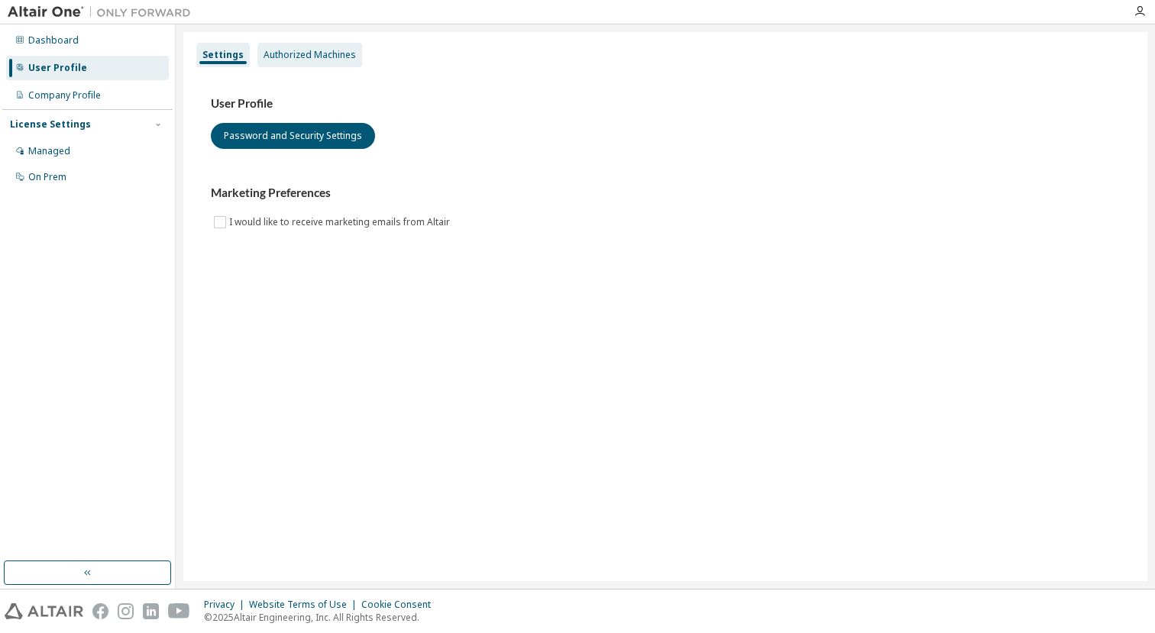
click at [303, 58] on div "Authorized Machines" at bounding box center [310, 55] width 92 height 12
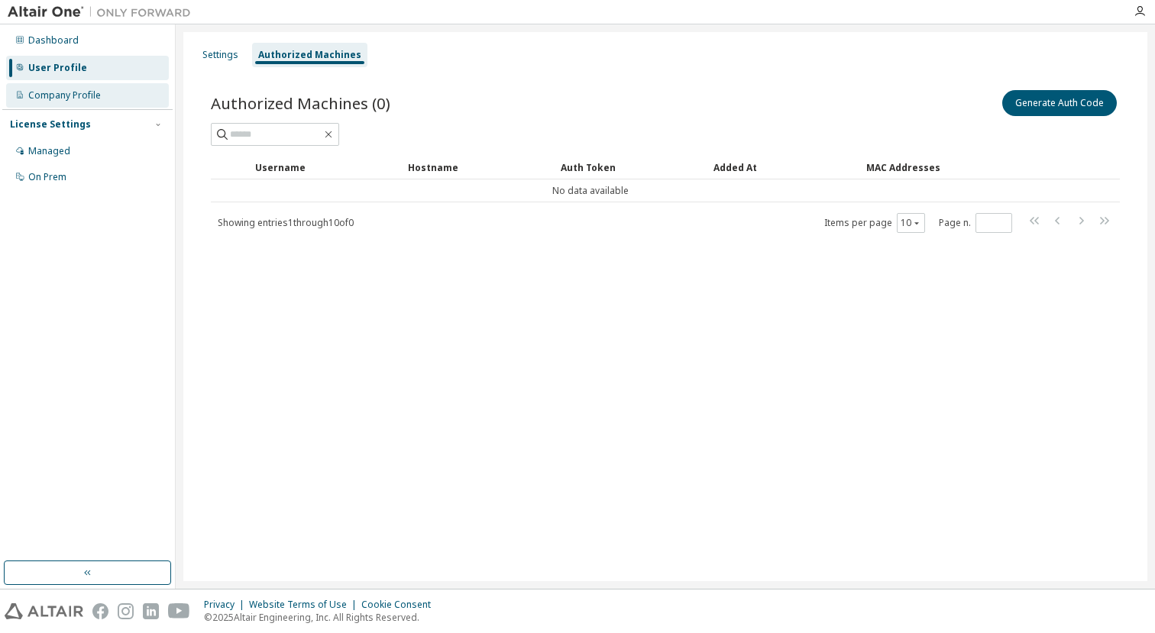
click at [68, 99] on div "Company Profile" at bounding box center [64, 95] width 73 height 12
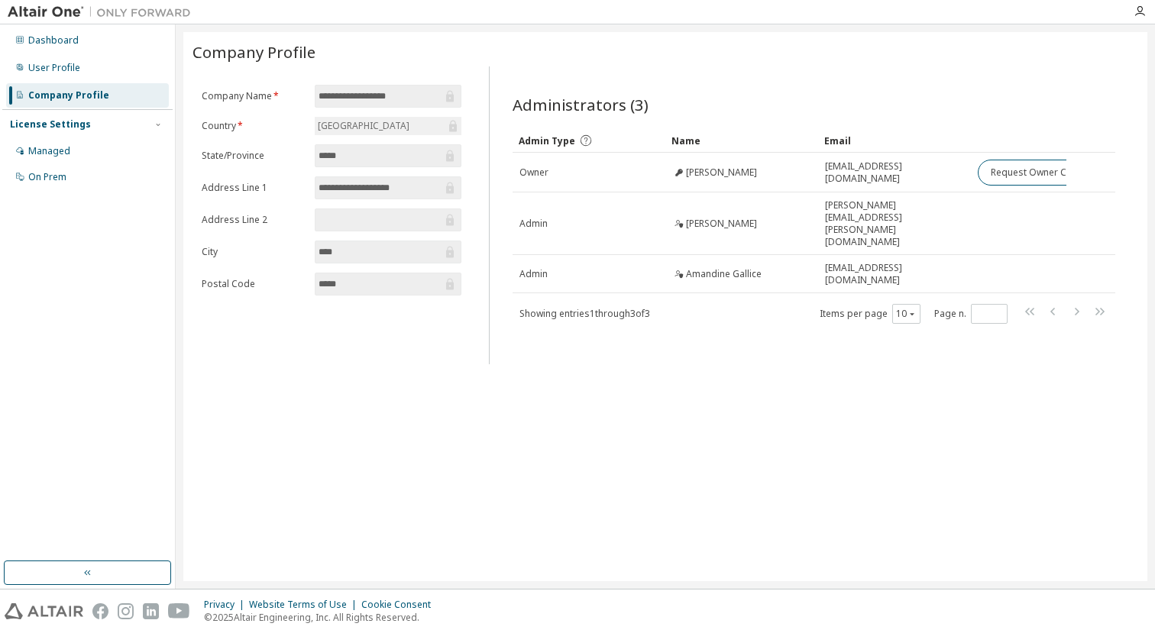
click at [60, 121] on div "License Settings" at bounding box center [50, 124] width 81 height 12
click at [39, 50] on div "Dashboard" at bounding box center [87, 40] width 163 height 24
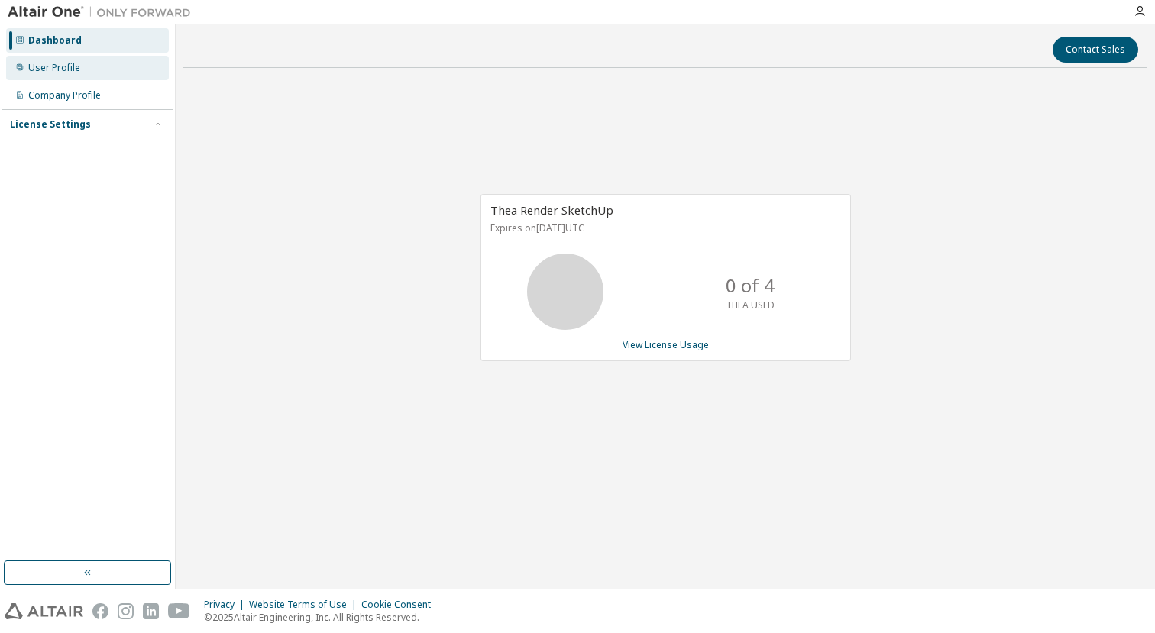
click at [41, 70] on div "User Profile" at bounding box center [54, 68] width 52 height 12
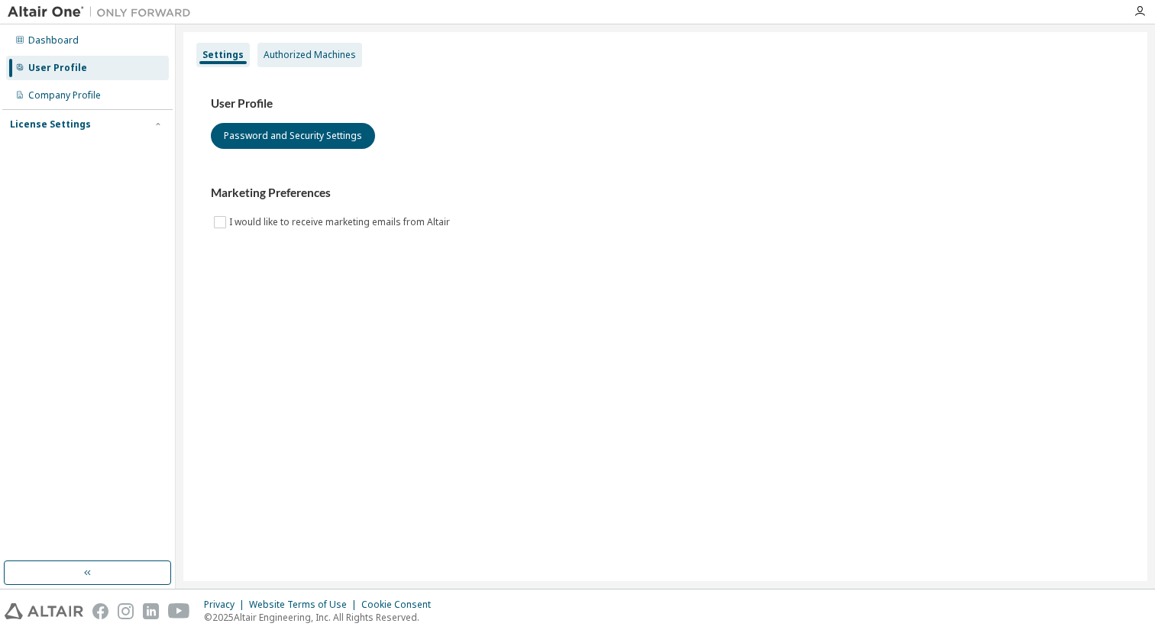
click at [316, 46] on div "Authorized Machines" at bounding box center [310, 55] width 105 height 24
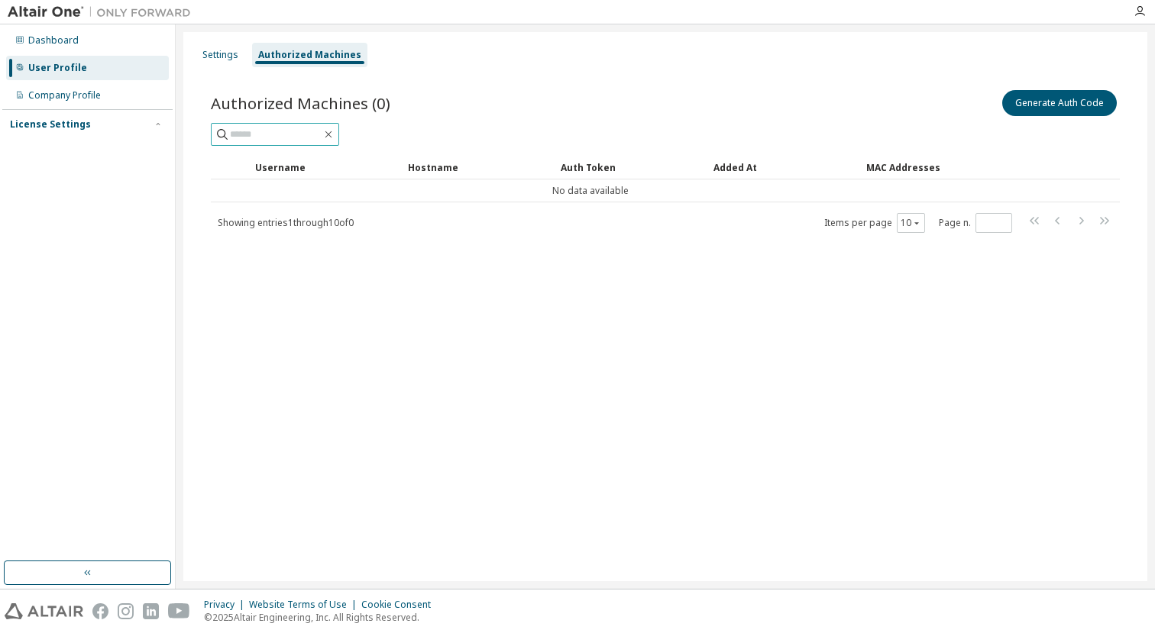
click at [277, 125] on span at bounding box center [275, 134] width 128 height 23
click at [72, 101] on div "Company Profile" at bounding box center [64, 95] width 73 height 12
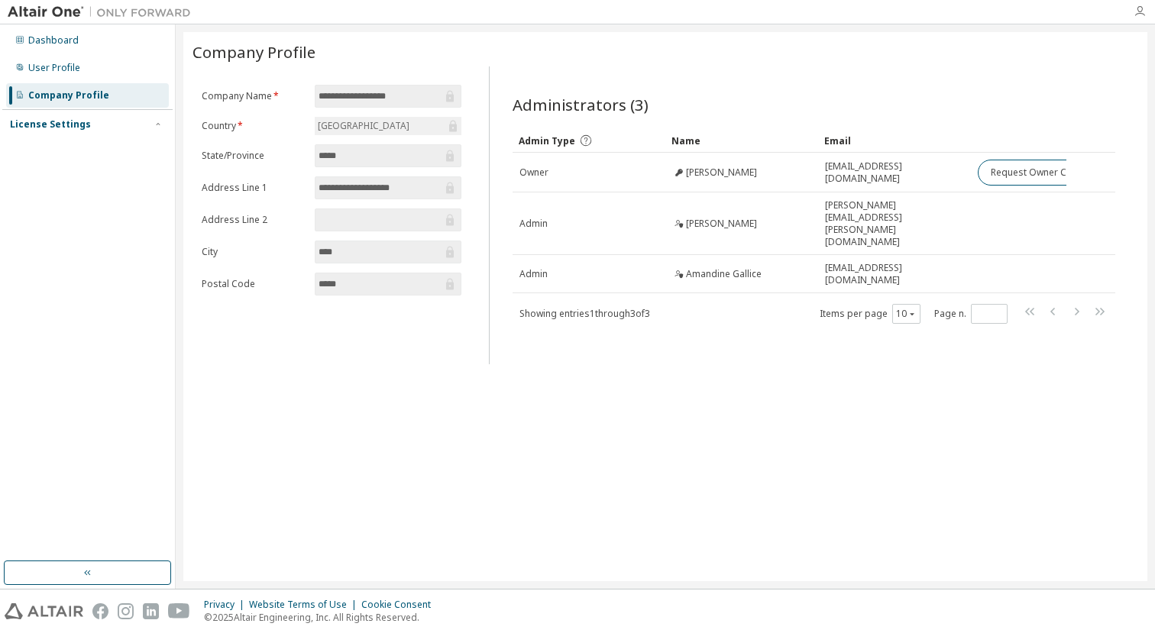
click at [1140, 5] on icon "button" at bounding box center [1140, 11] width 12 height 12
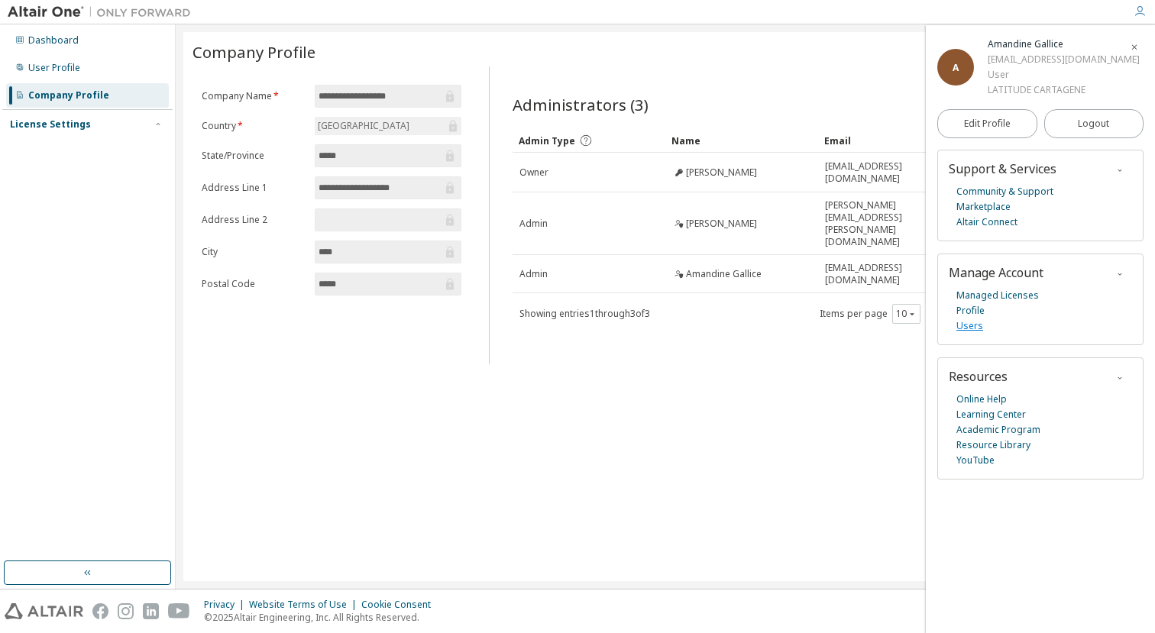
click at [975, 334] on link "Users" at bounding box center [970, 326] width 27 height 15
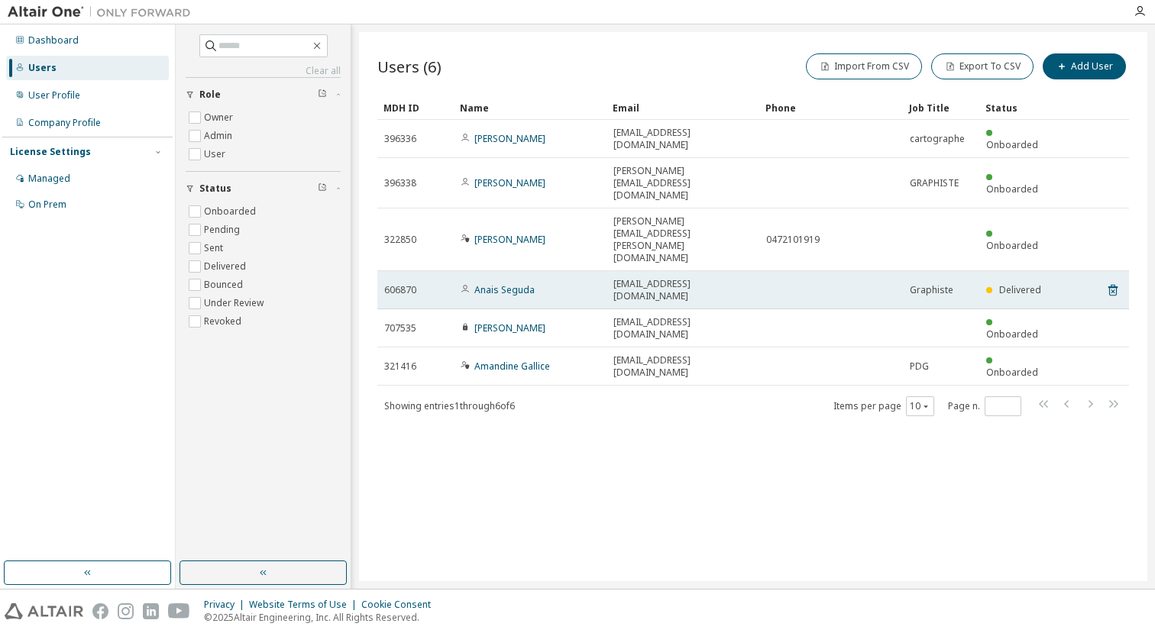
click at [1019, 284] on span "Delivered" at bounding box center [1021, 290] width 42 height 13
click at [507, 284] on link "Anais Seguda" at bounding box center [505, 290] width 60 height 13
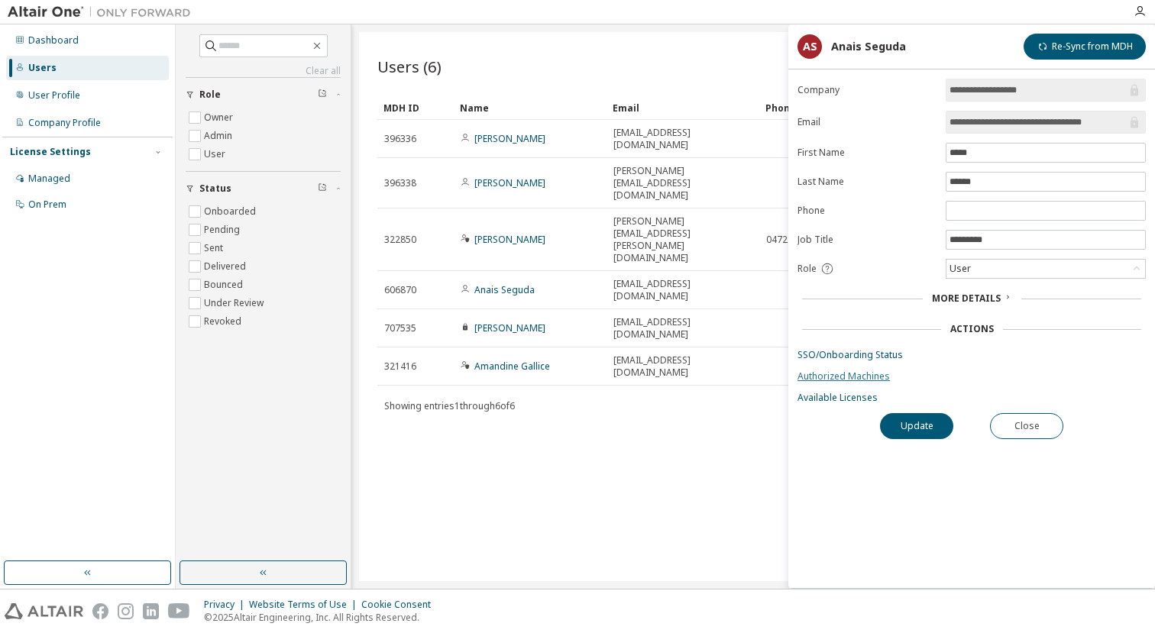
click at [815, 379] on link "Authorized Machines" at bounding box center [972, 377] width 348 height 12
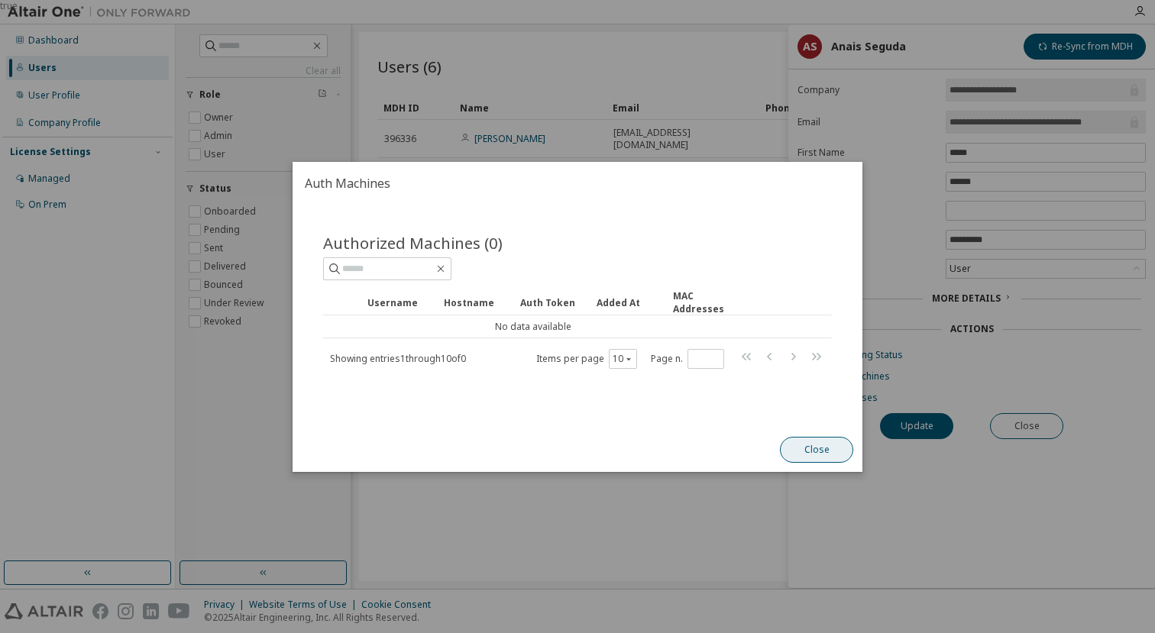
click at [805, 450] on button "Close" at bounding box center [816, 450] width 73 height 26
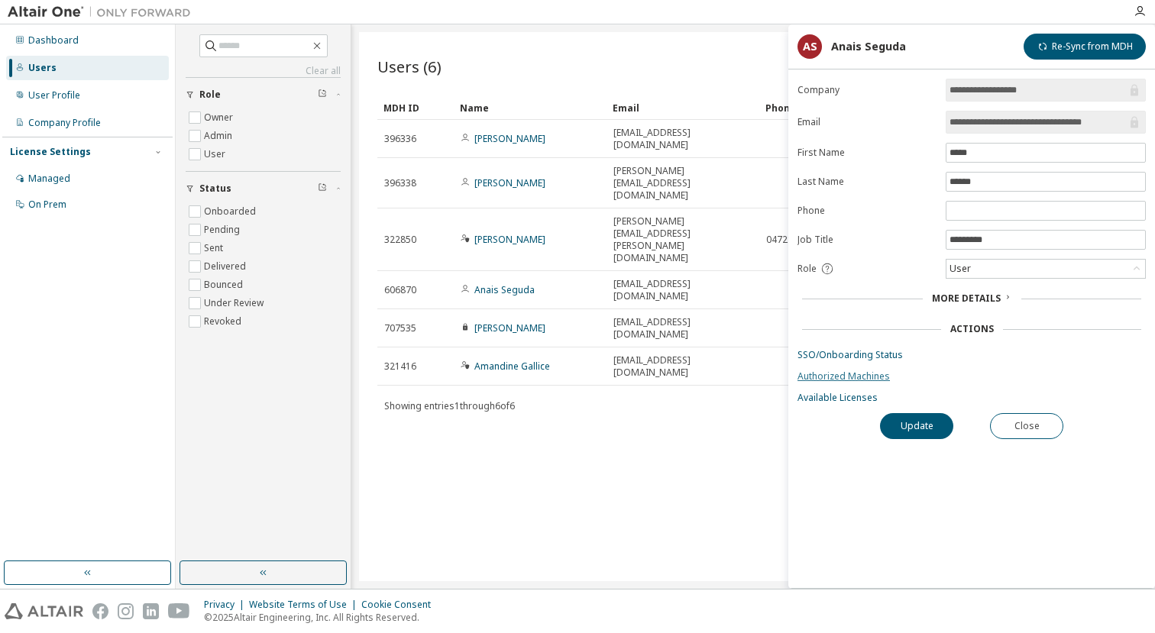
click at [845, 372] on link "Authorized Machines" at bounding box center [972, 377] width 348 height 12
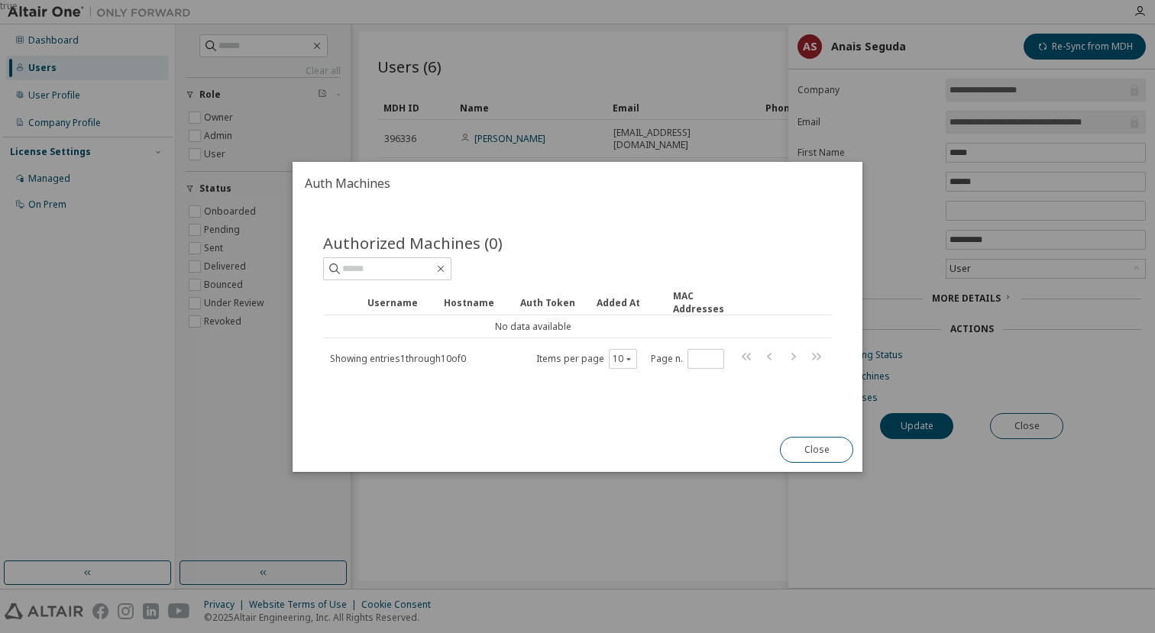
click at [1000, 503] on div "true" at bounding box center [577, 316] width 1155 height 633
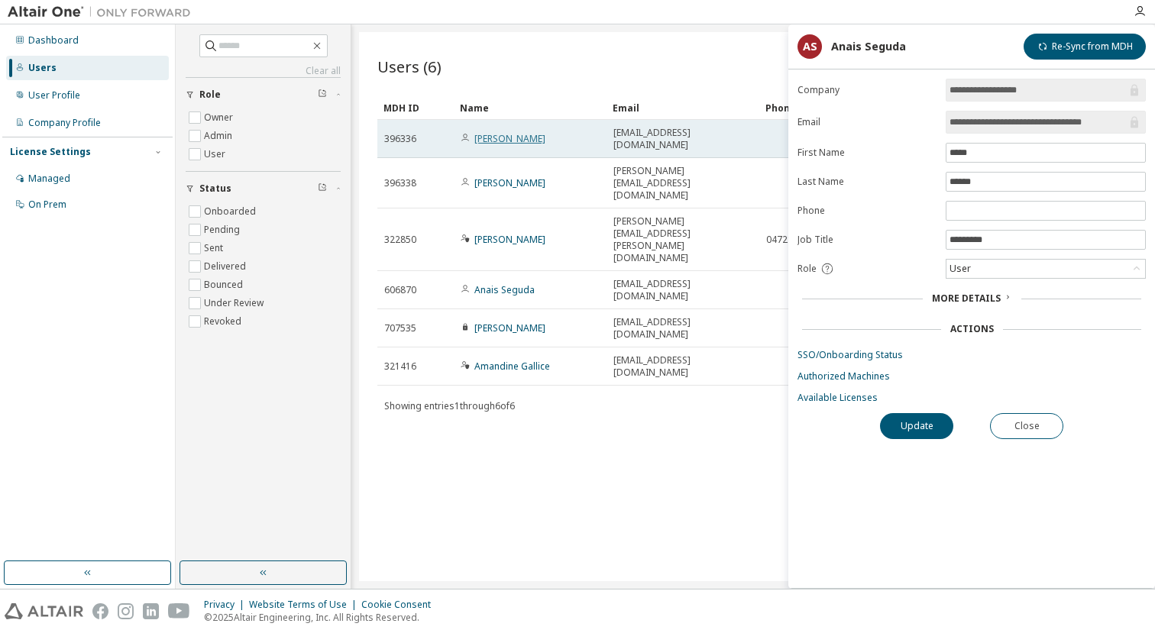
click at [506, 139] on link "[PERSON_NAME]" at bounding box center [510, 138] width 71 height 13
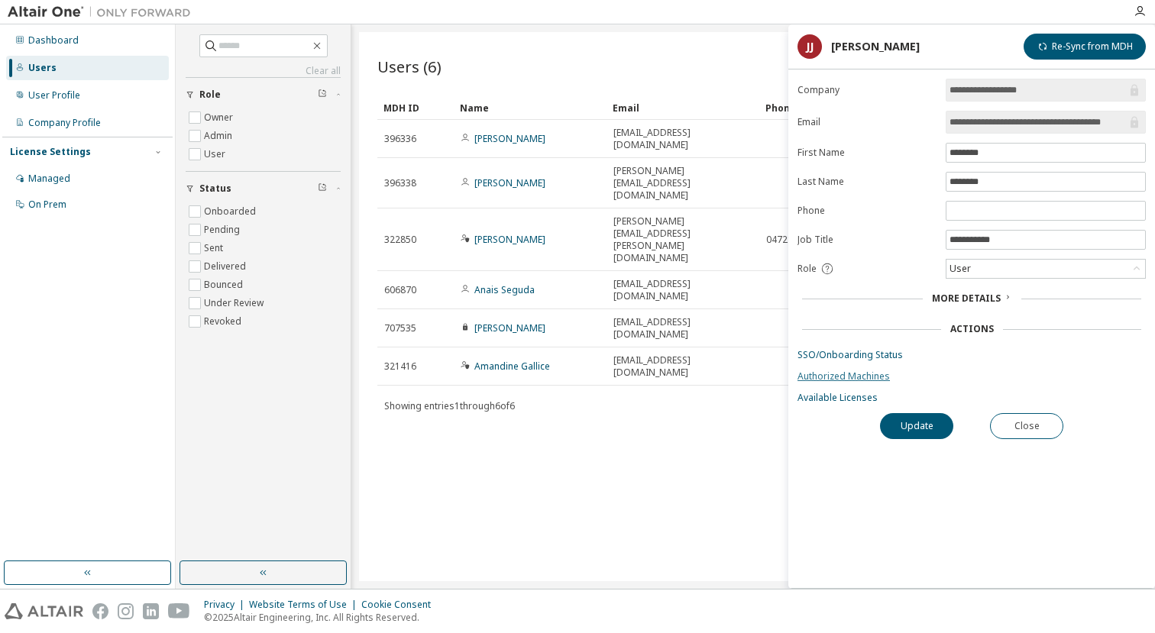
click at [828, 375] on link "Authorized Machines" at bounding box center [972, 377] width 348 height 12
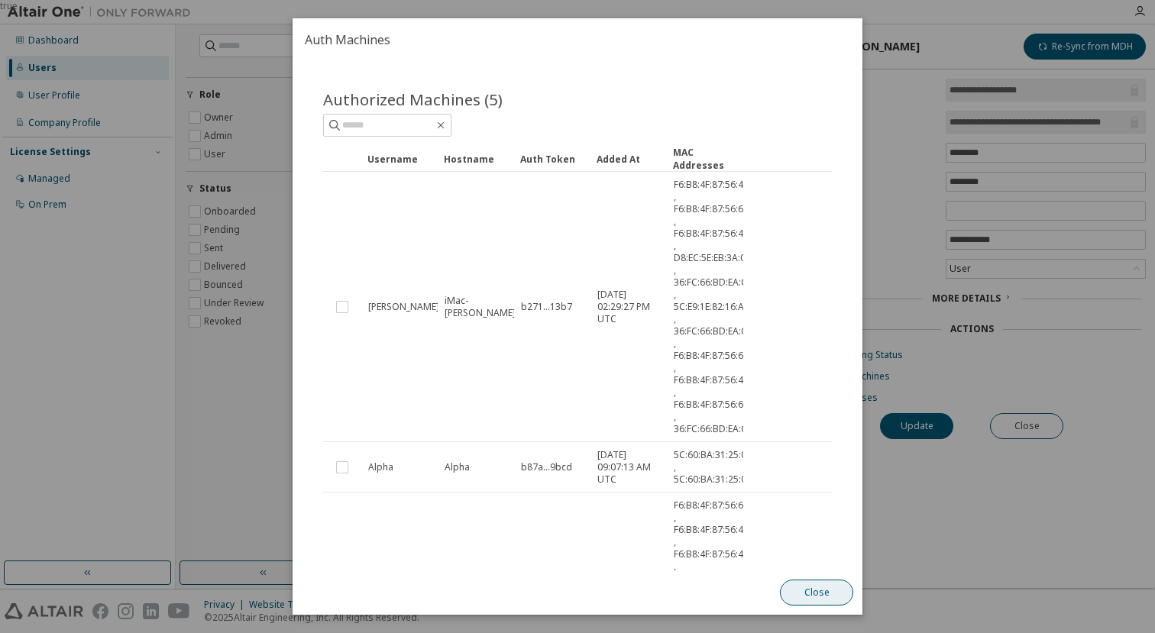
click at [808, 594] on button "Close" at bounding box center [816, 593] width 73 height 26
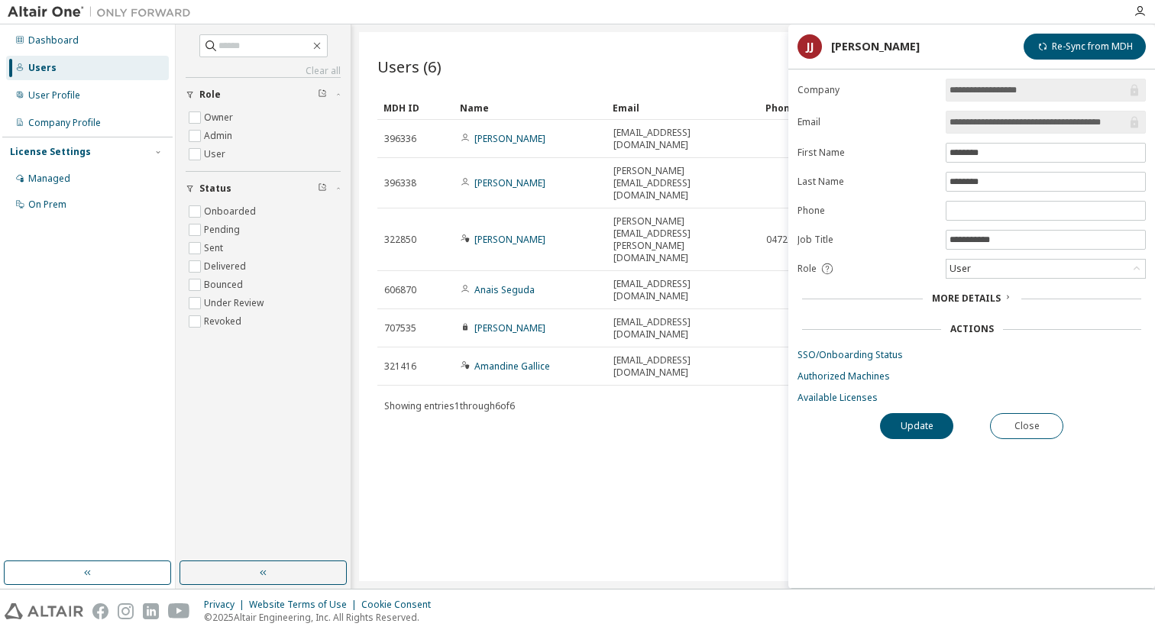
click at [668, 480] on div "Users (6) Import From CSV Export To CSV Add User Clear Load Save Save As Field …" at bounding box center [753, 306] width 789 height 549
click at [1008, 433] on button "Close" at bounding box center [1026, 426] width 73 height 26
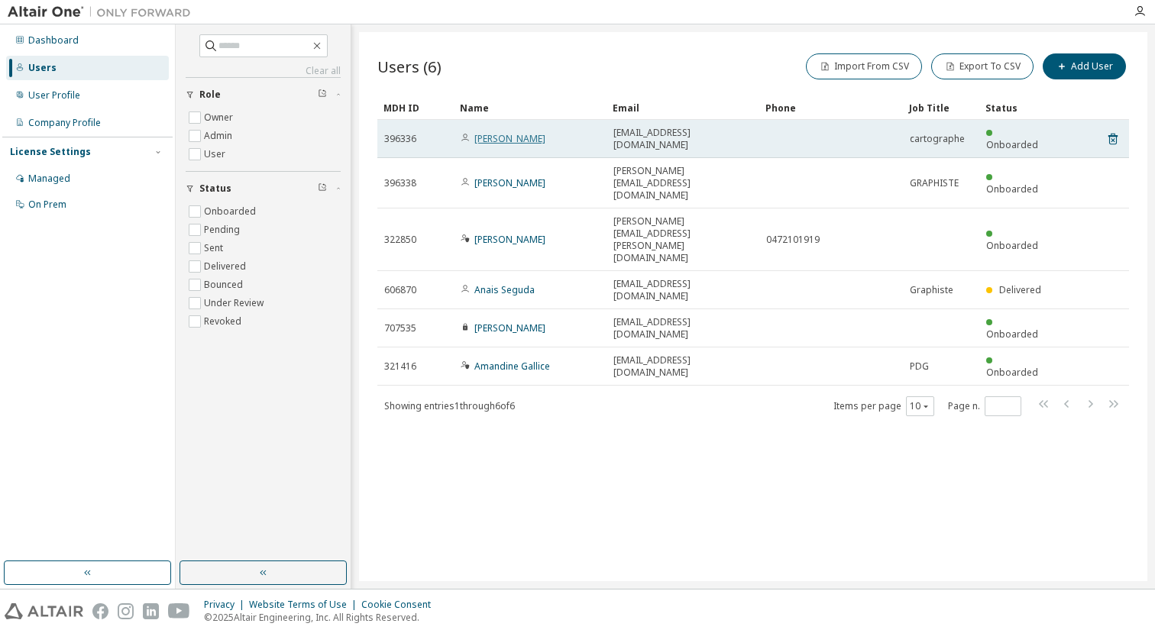
click at [483, 141] on link "[PERSON_NAME]" at bounding box center [510, 138] width 71 height 13
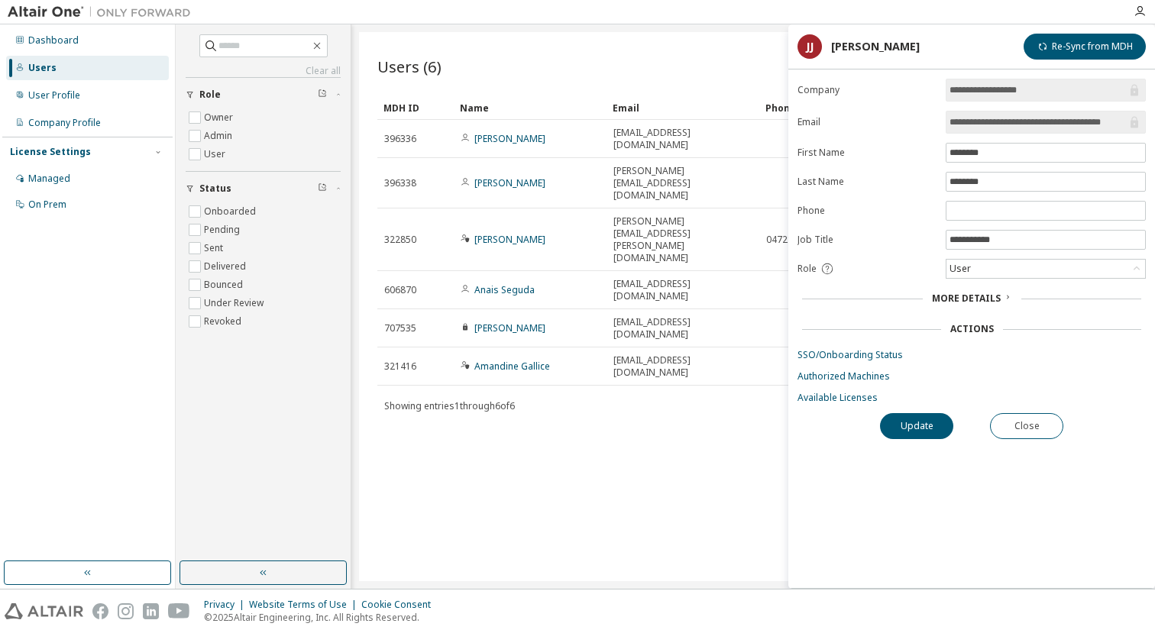
click at [627, 478] on div "Users (6) Import From CSV Export To CSV Add User Clear Load Save Save As Field …" at bounding box center [753, 306] width 789 height 549
click at [1028, 429] on button "Close" at bounding box center [1026, 426] width 73 height 26
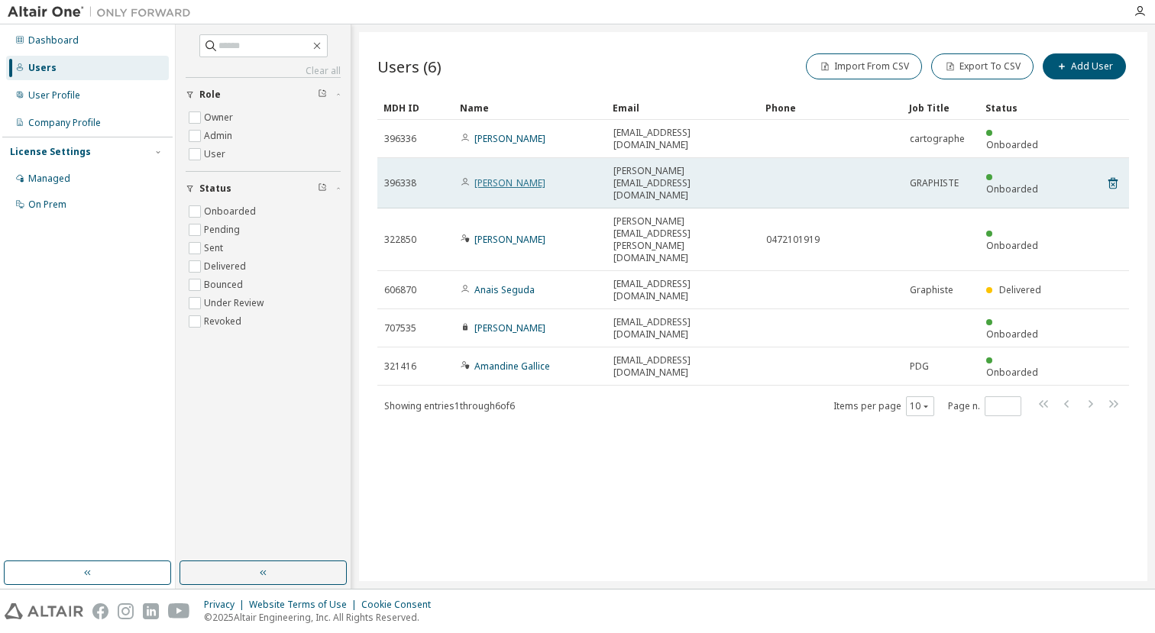
click at [497, 177] on link "[PERSON_NAME]" at bounding box center [510, 183] width 71 height 13
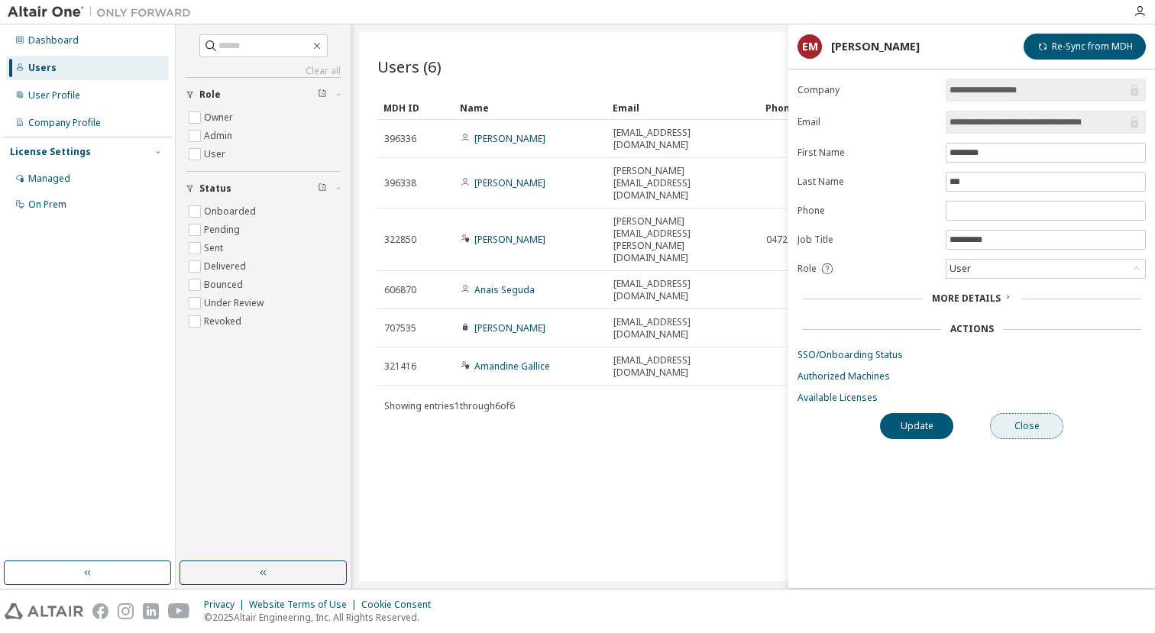
click at [1017, 426] on button "Close" at bounding box center [1026, 426] width 73 height 26
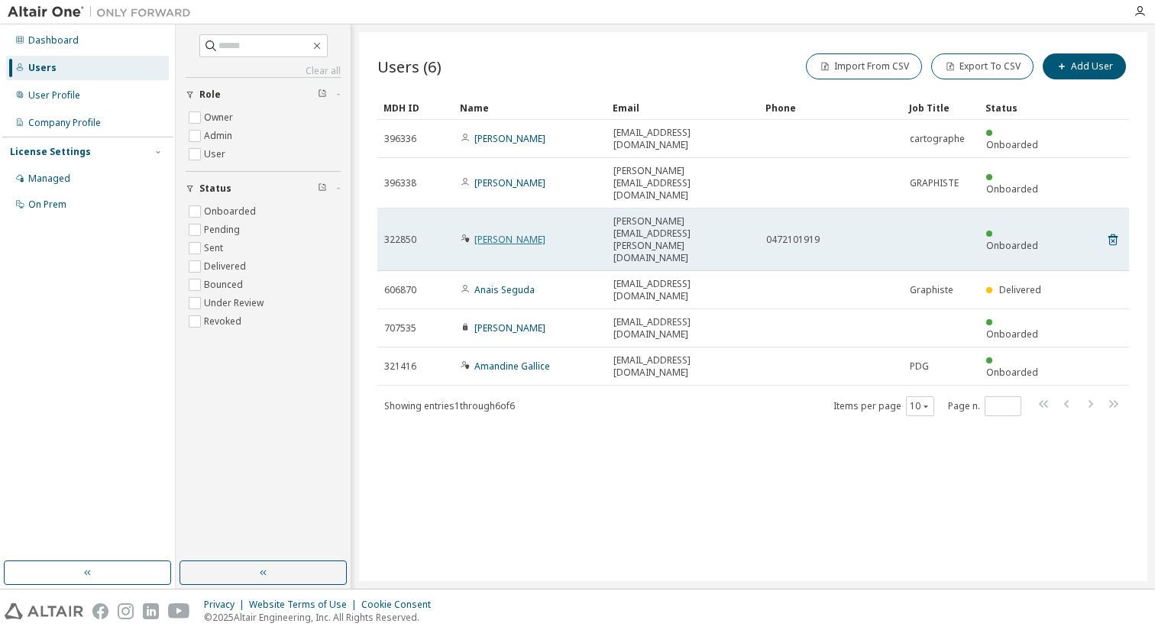
click at [492, 233] on link "[PERSON_NAME]" at bounding box center [510, 239] width 71 height 13
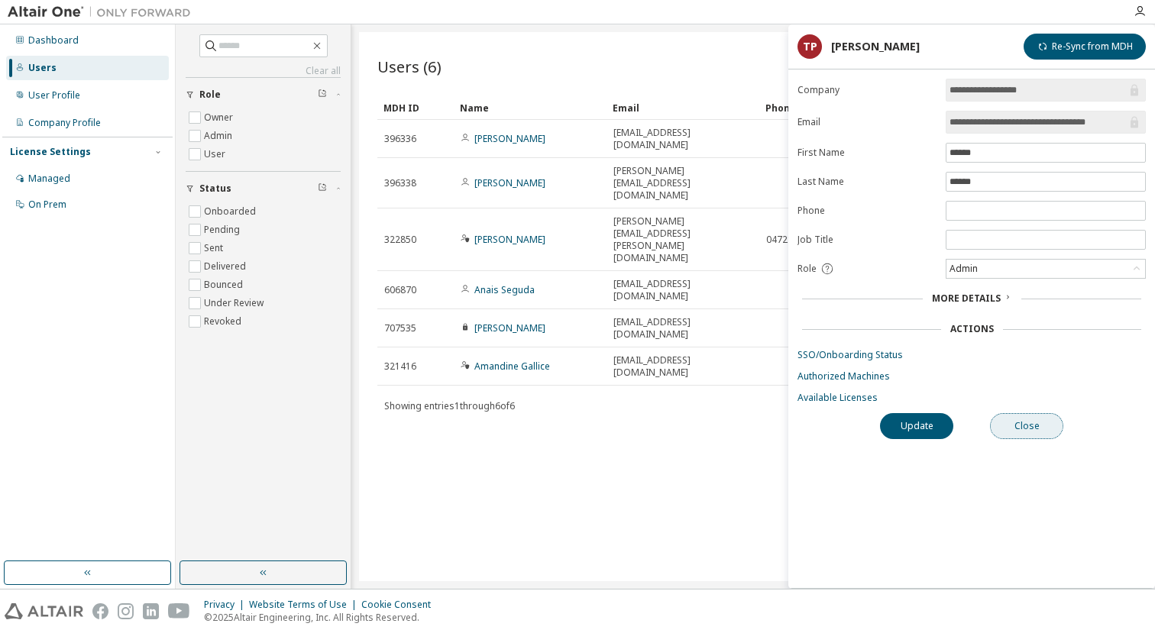
click at [1017, 416] on button "Close" at bounding box center [1026, 426] width 73 height 26
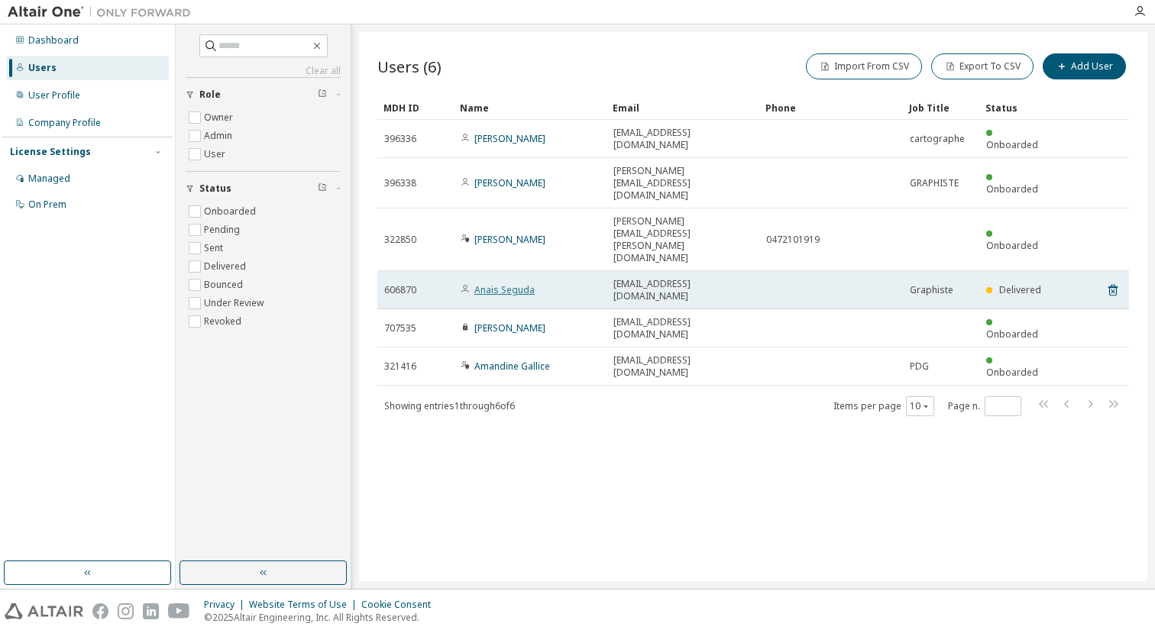
click at [514, 284] on link "Anais Seguda" at bounding box center [505, 290] width 60 height 13
